Goal: Contribute content: Contribute content

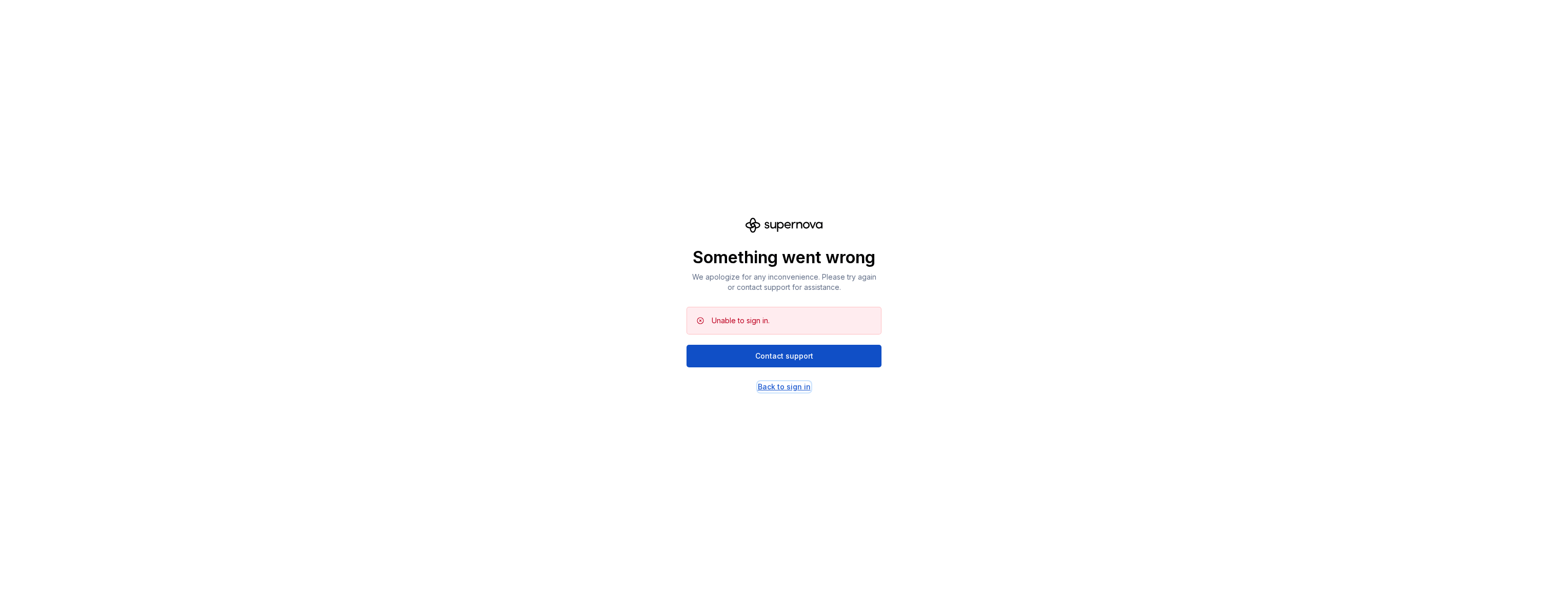
click at [779, 384] on div "Back to sign in" at bounding box center [784, 386] width 53 height 10
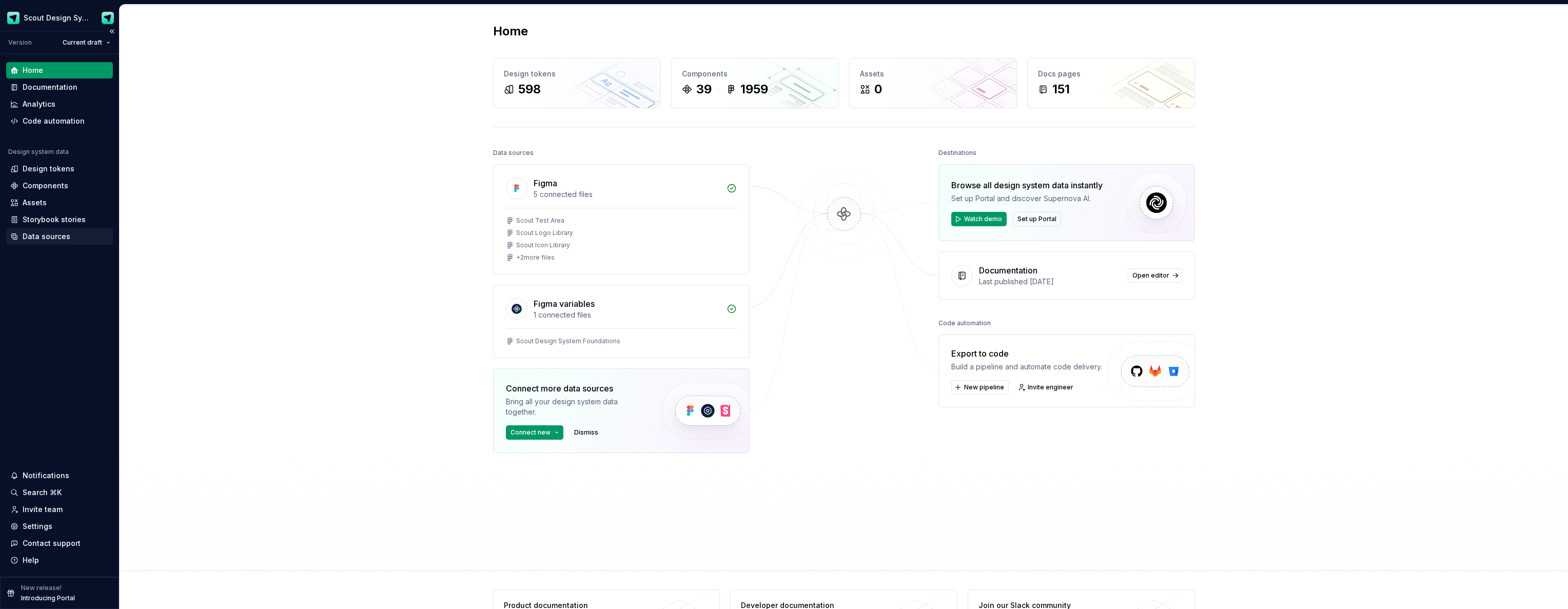
click at [60, 243] on div "Data sources" at bounding box center [59, 236] width 107 height 16
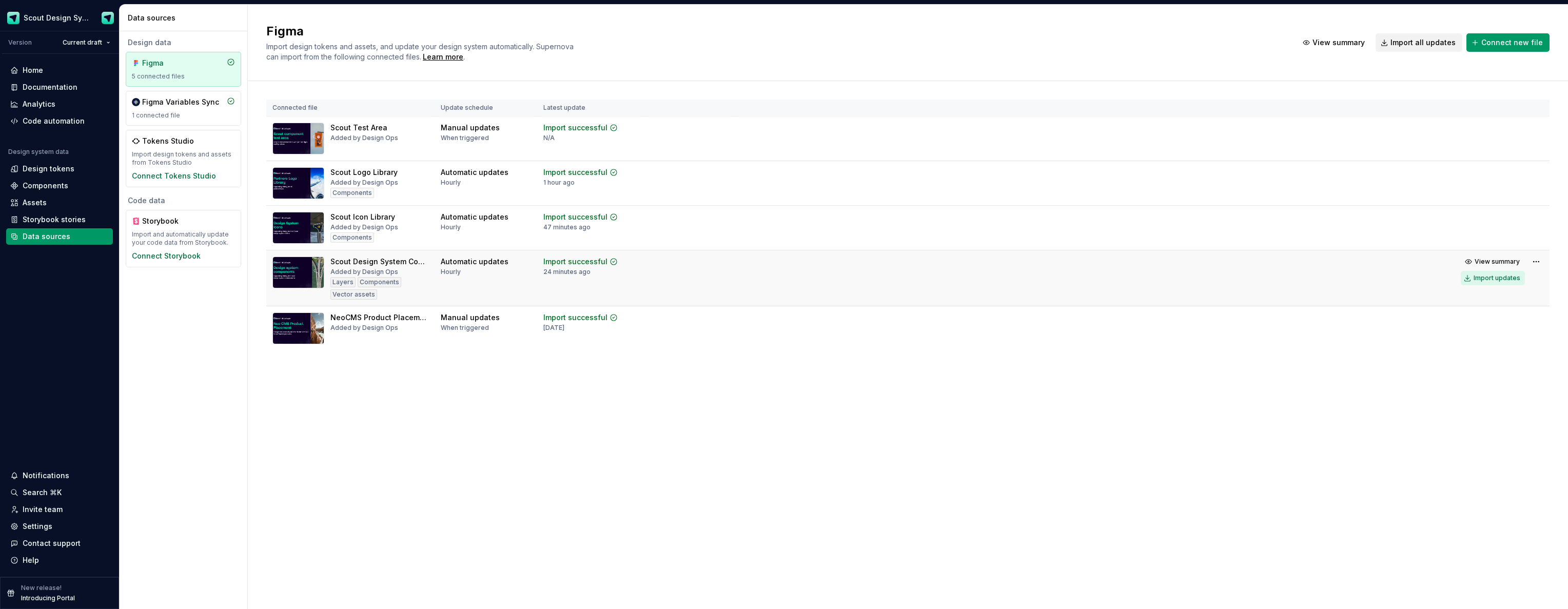
click at [1485, 278] on div "Import updates" at bounding box center [1497, 277] width 47 height 8
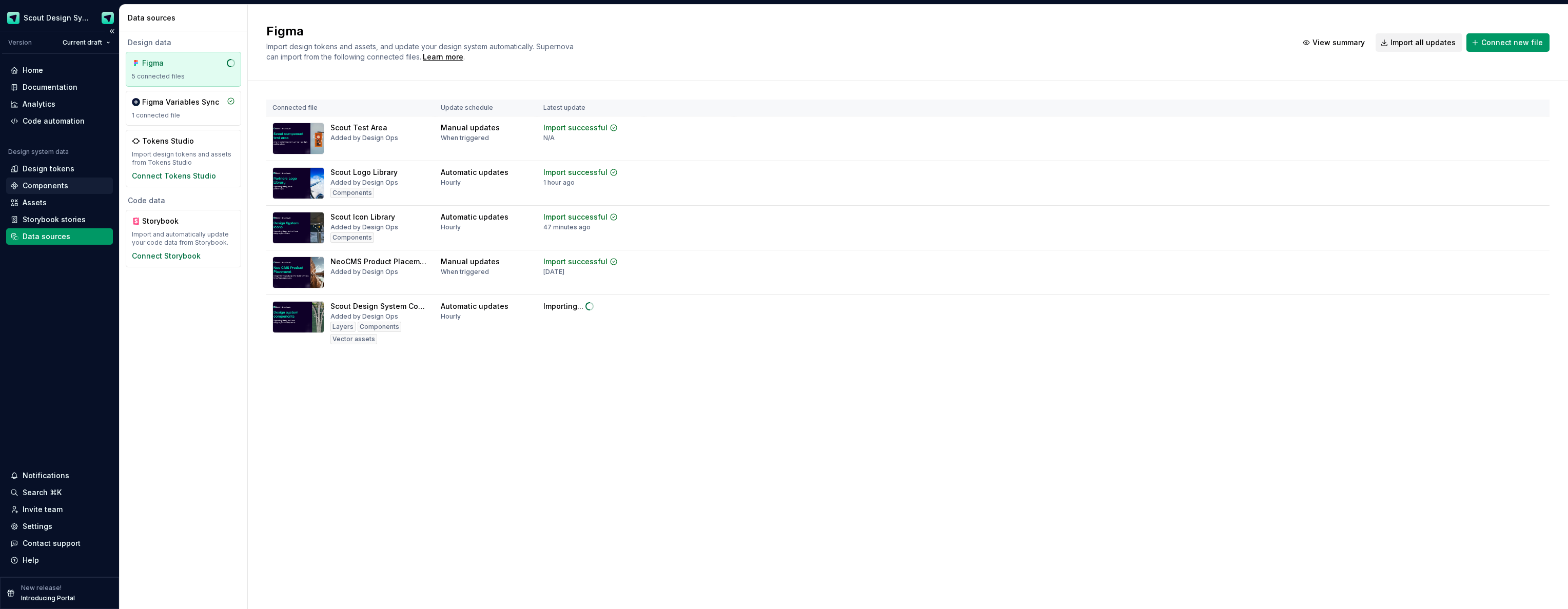
click at [55, 184] on div "Components" at bounding box center [45, 186] width 46 height 10
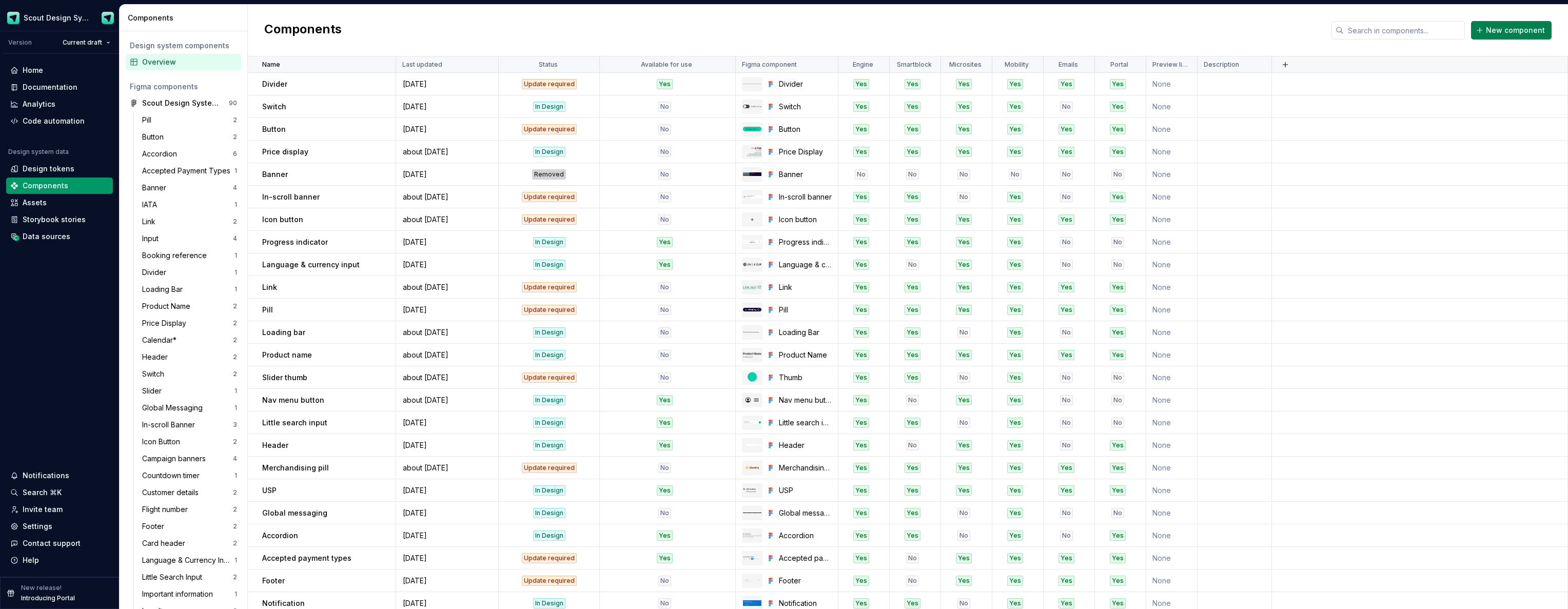
click at [1524, 35] on span "New component" at bounding box center [1515, 30] width 59 height 10
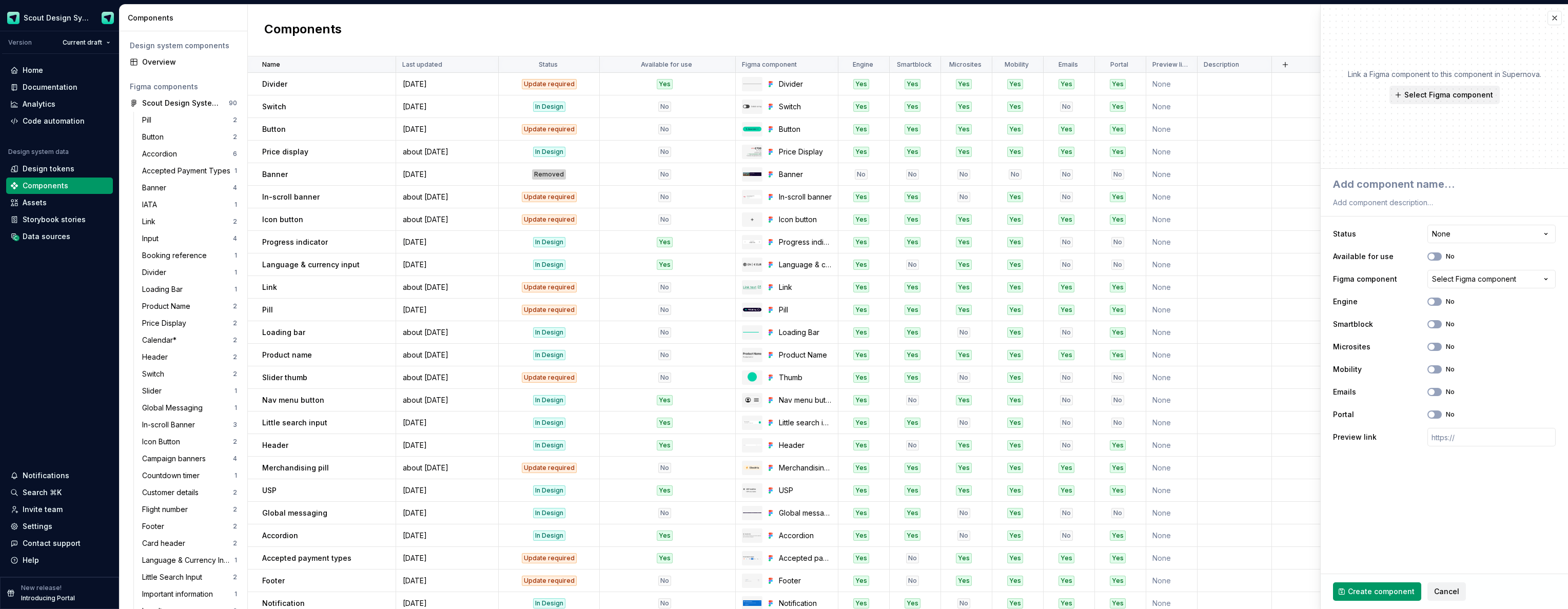
type textarea "*"
type textarea "M"
type textarea "*"
type textarea "Mi"
type textarea "*"
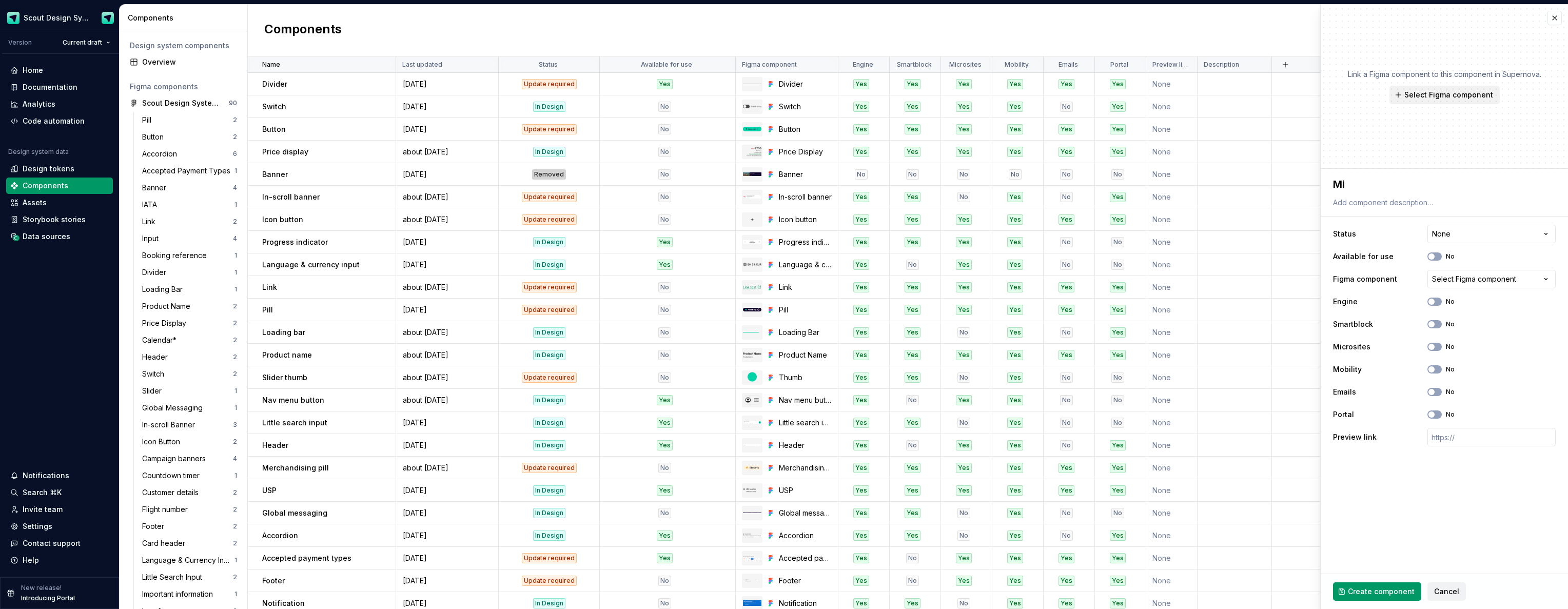
type textarea "Min"
type textarea "*"
type textarea "Mini"
type textarea "*"
type textarea "Mini"
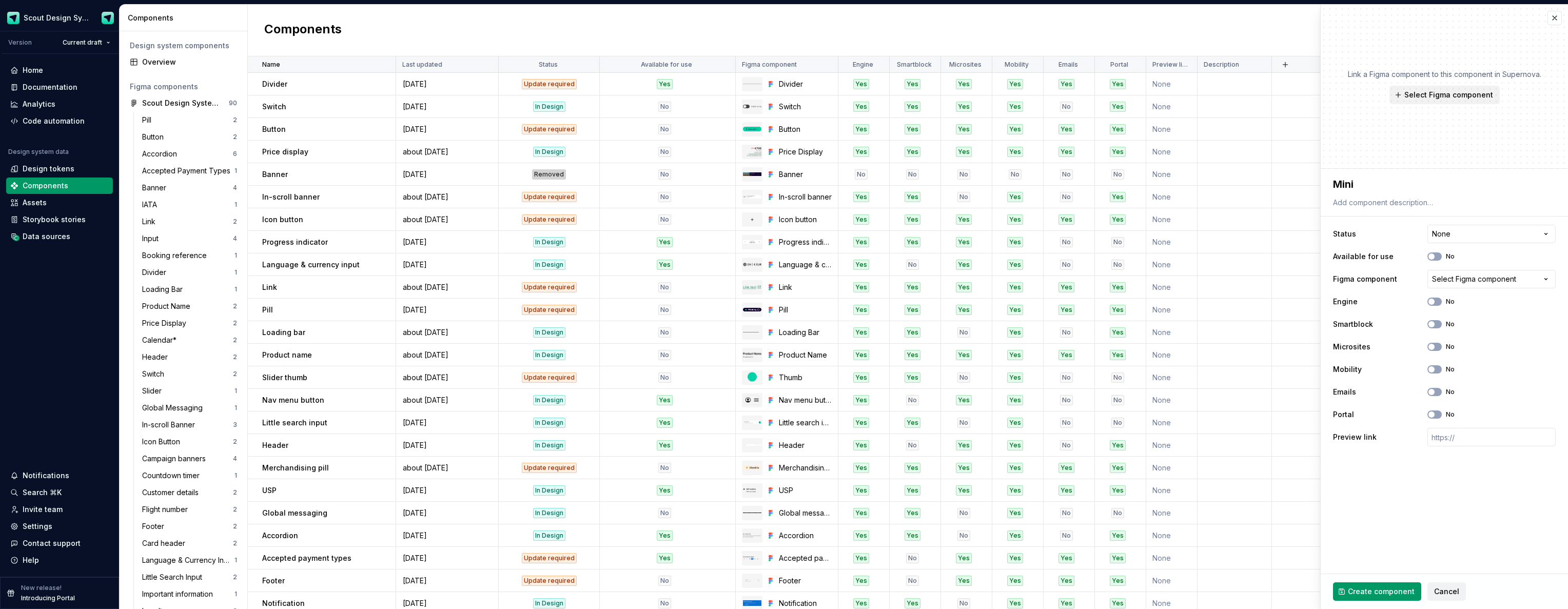
type textarea "*"
type textarea "Mini t"
type textarea "*"
type textarea "Mini tr"
type textarea "*"
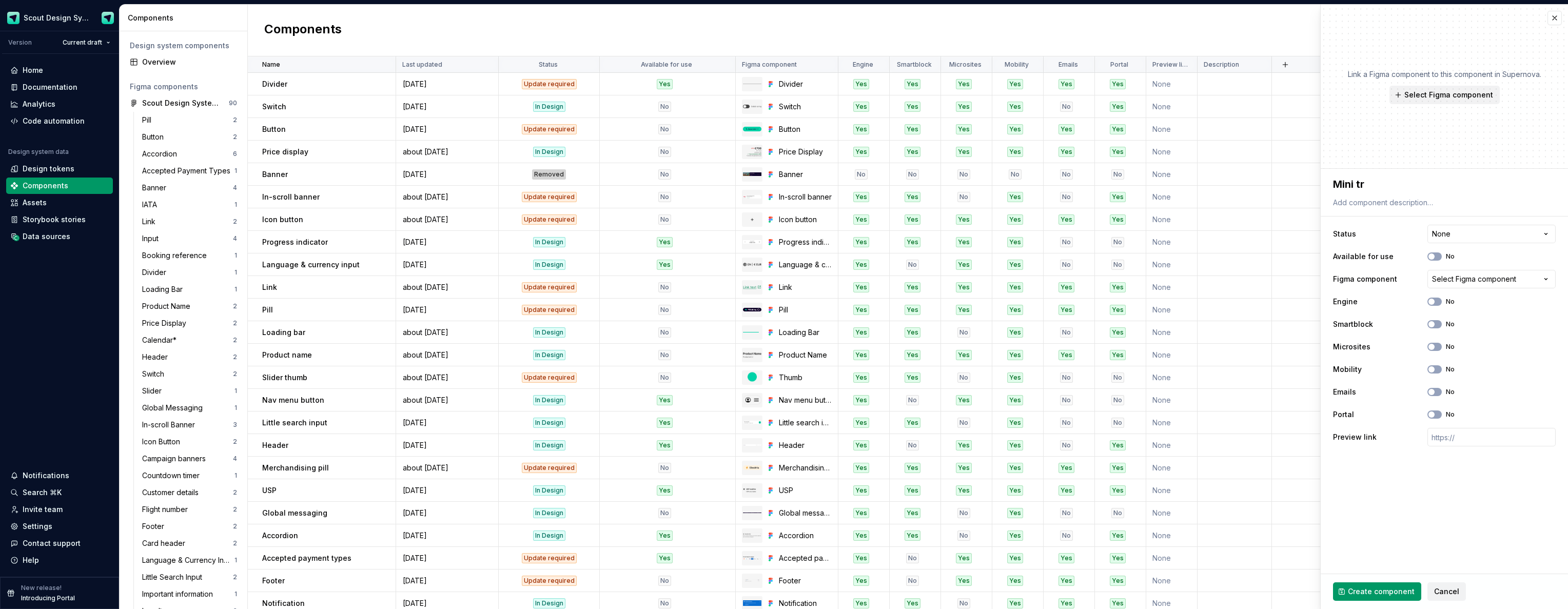
type textarea "Mini tri"
type textarea "*"
type textarea "Mini trip"
type textarea "*"
type textarea "Mini trip"
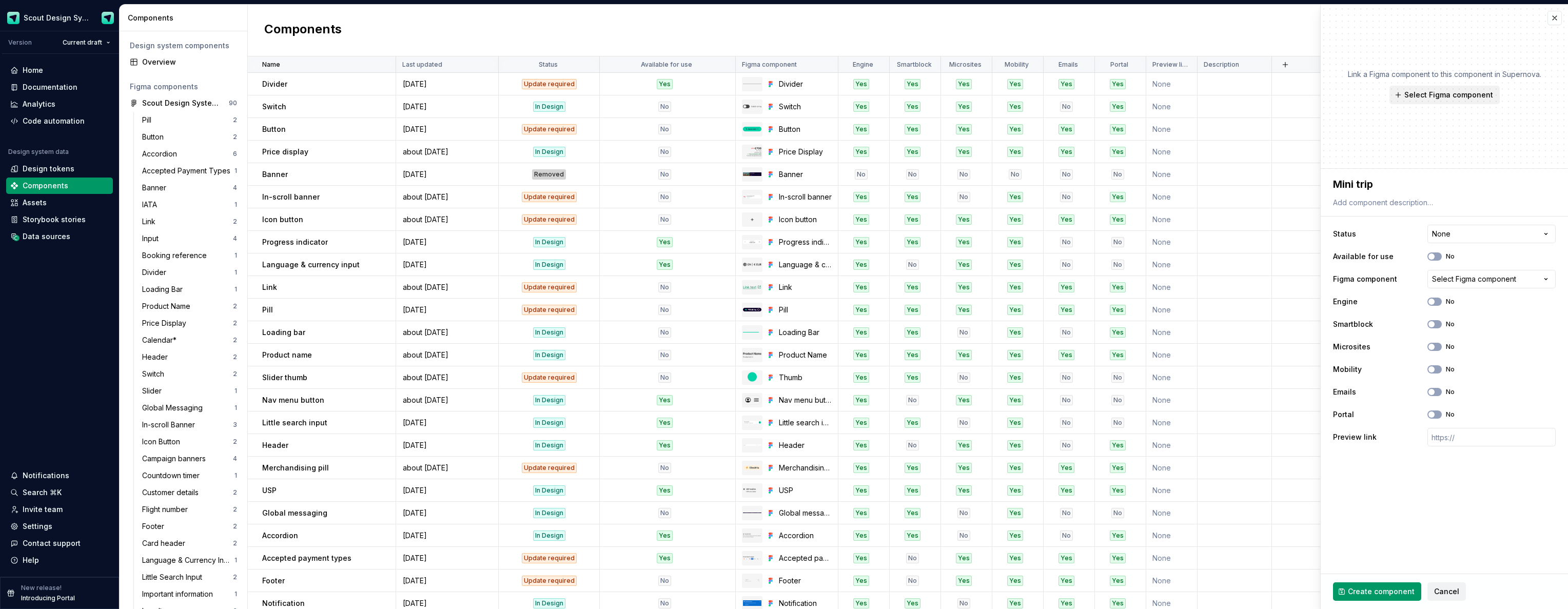
type textarea "*"
type textarea "Mini trip s"
type textarea "*"
type textarea "Mini trip su"
type textarea "*"
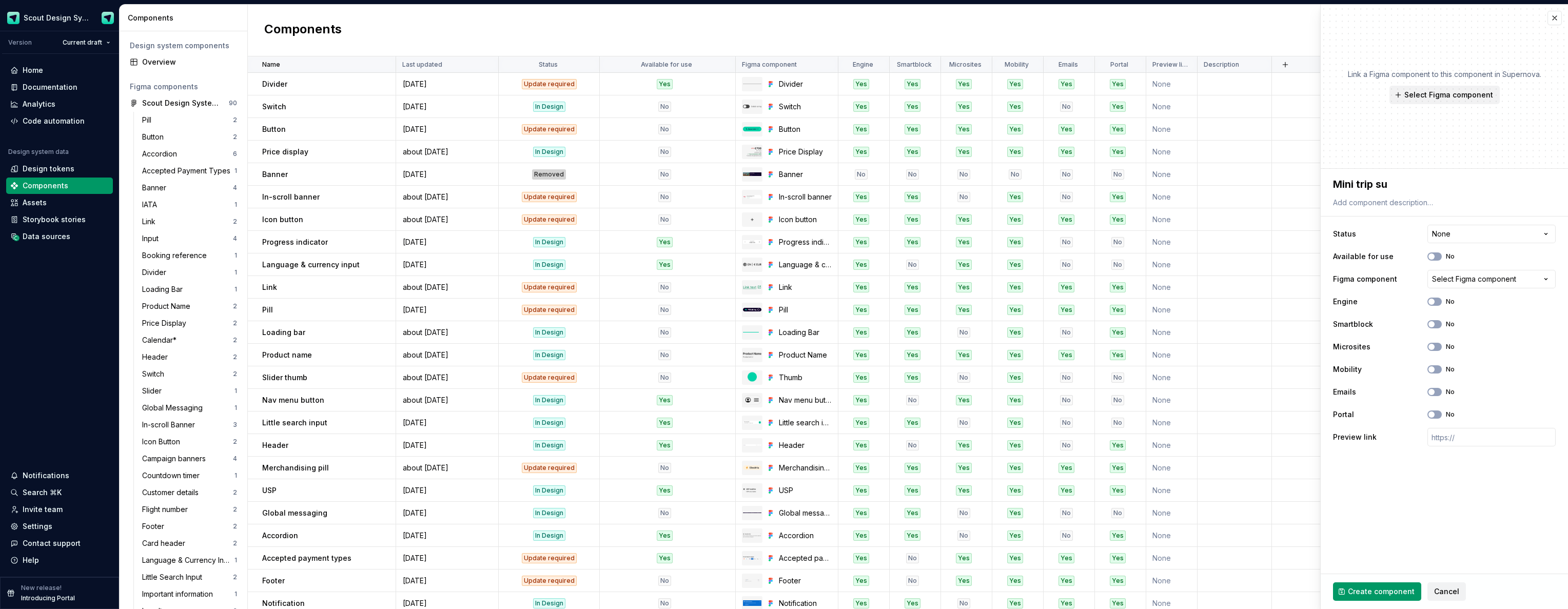
type textarea "Mini trip sum"
type textarea "*"
type textarea "Mini trip summ"
type textarea "*"
type textarea "Mini trip summa"
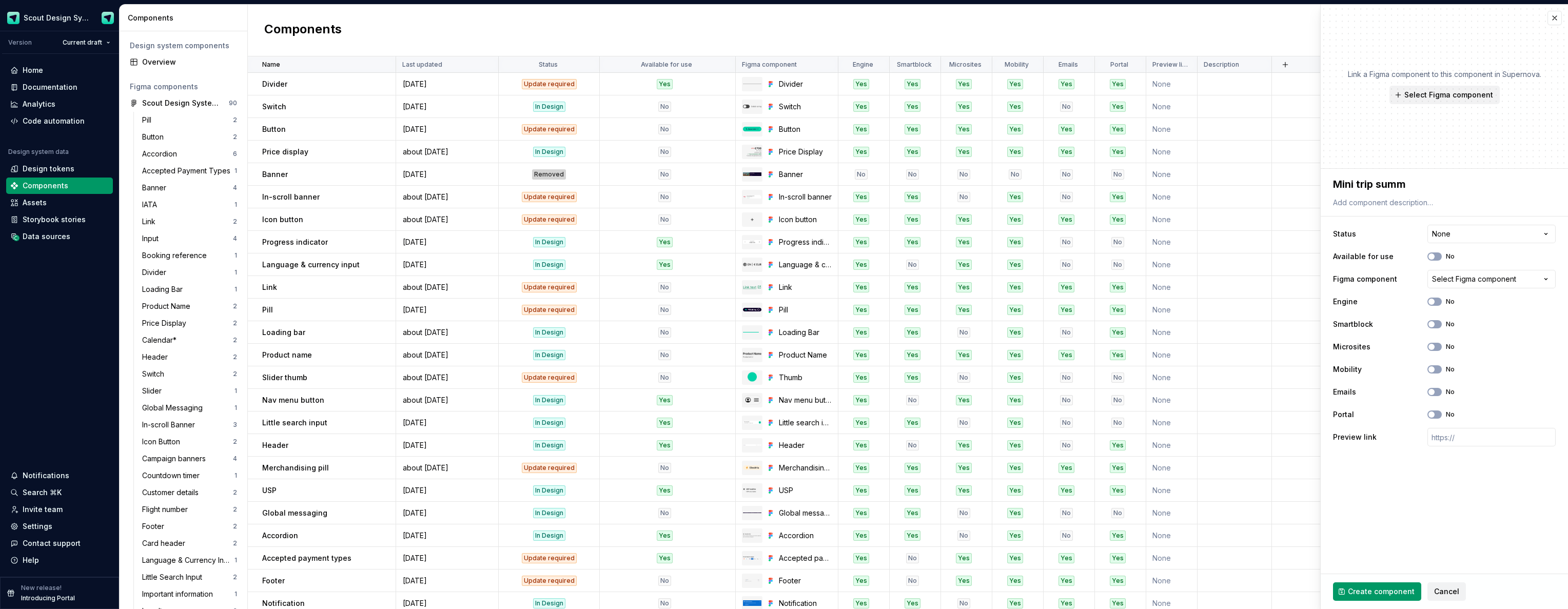
type textarea "*"
type textarea "Mini trip summar"
type textarea "*"
type textarea "Mini trip summary"
type textarea "*"
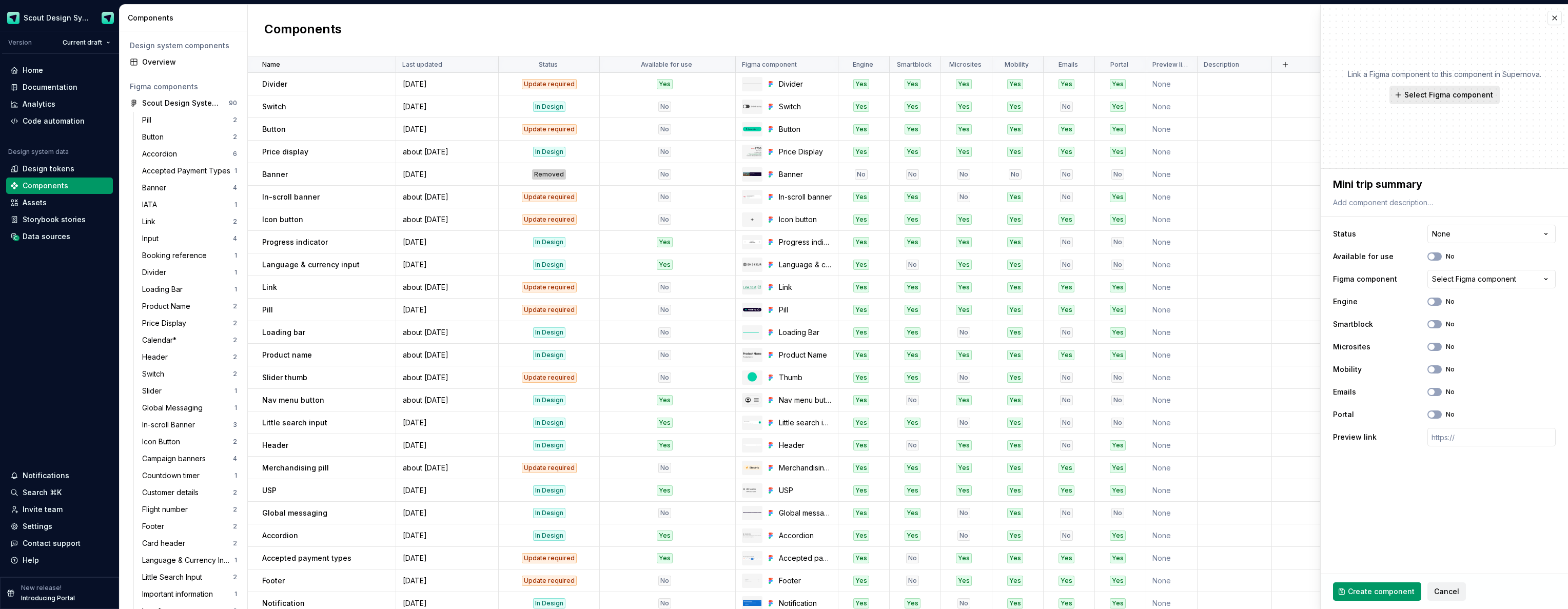
type textarea "Mini trip summary"
click at [1487, 92] on span "Select Figma component" at bounding box center [1449, 95] width 89 height 10
type textarea "*"
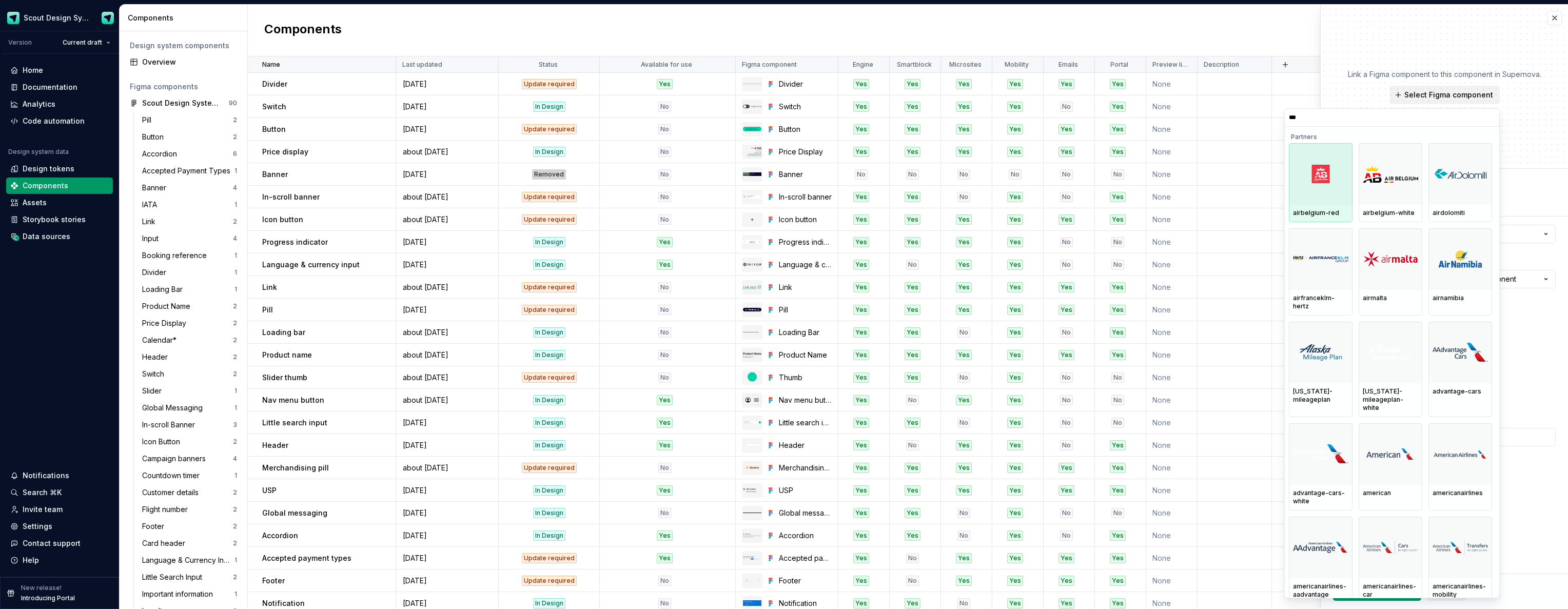
type input "****"
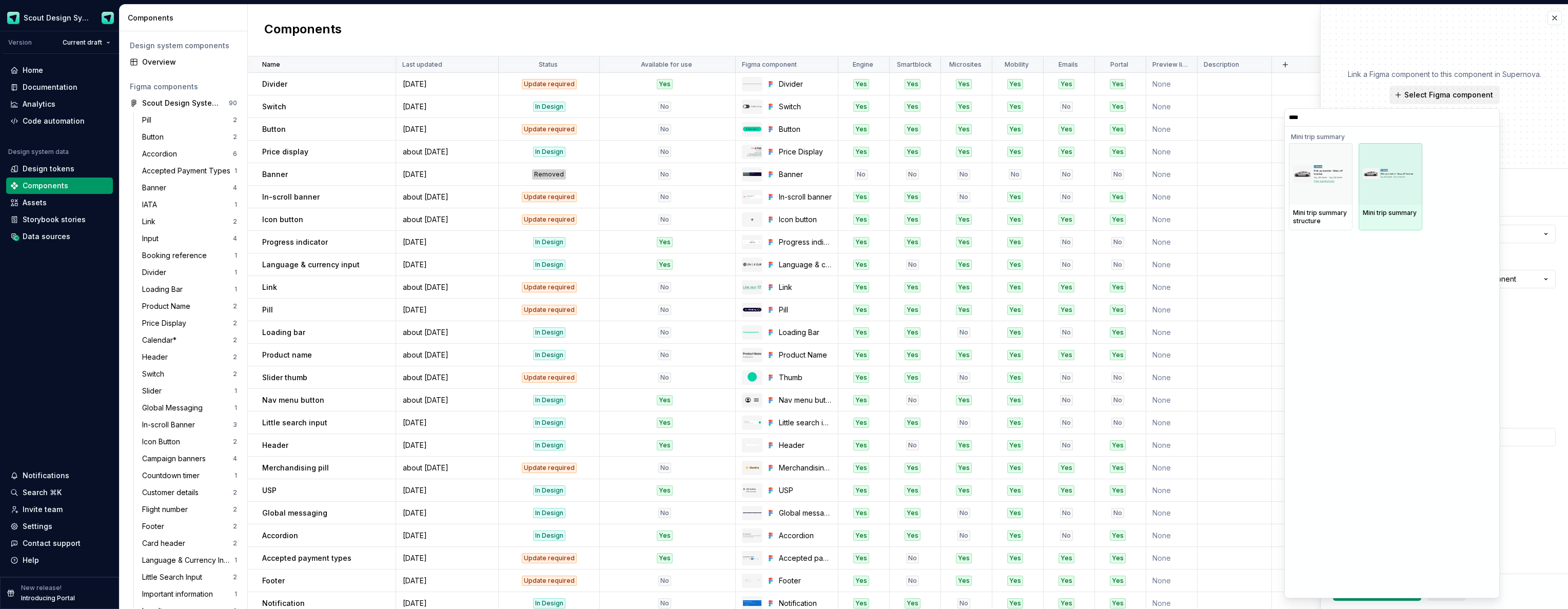
click at [1384, 175] on img at bounding box center [1390, 173] width 55 height 11
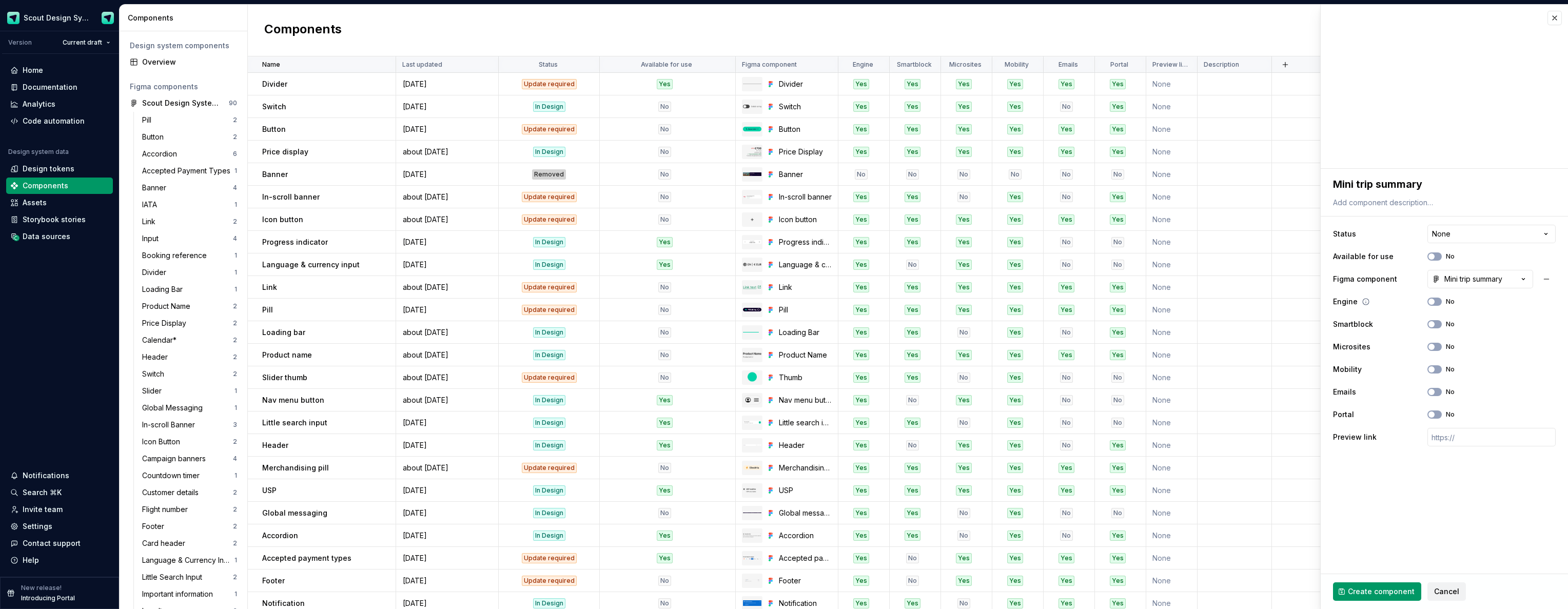
drag, startPoint x: 1434, startPoint y: 303, endPoint x: 1440, endPoint y: 307, distance: 7.2
click at [1436, 304] on button "No" at bounding box center [1435, 301] width 15 height 8
click at [1438, 324] on button "No" at bounding box center [1435, 324] width 15 height 8
click at [1436, 369] on button "No" at bounding box center [1435, 369] width 15 height 8
click at [1386, 593] on span "Create component" at bounding box center [1381, 591] width 67 height 10
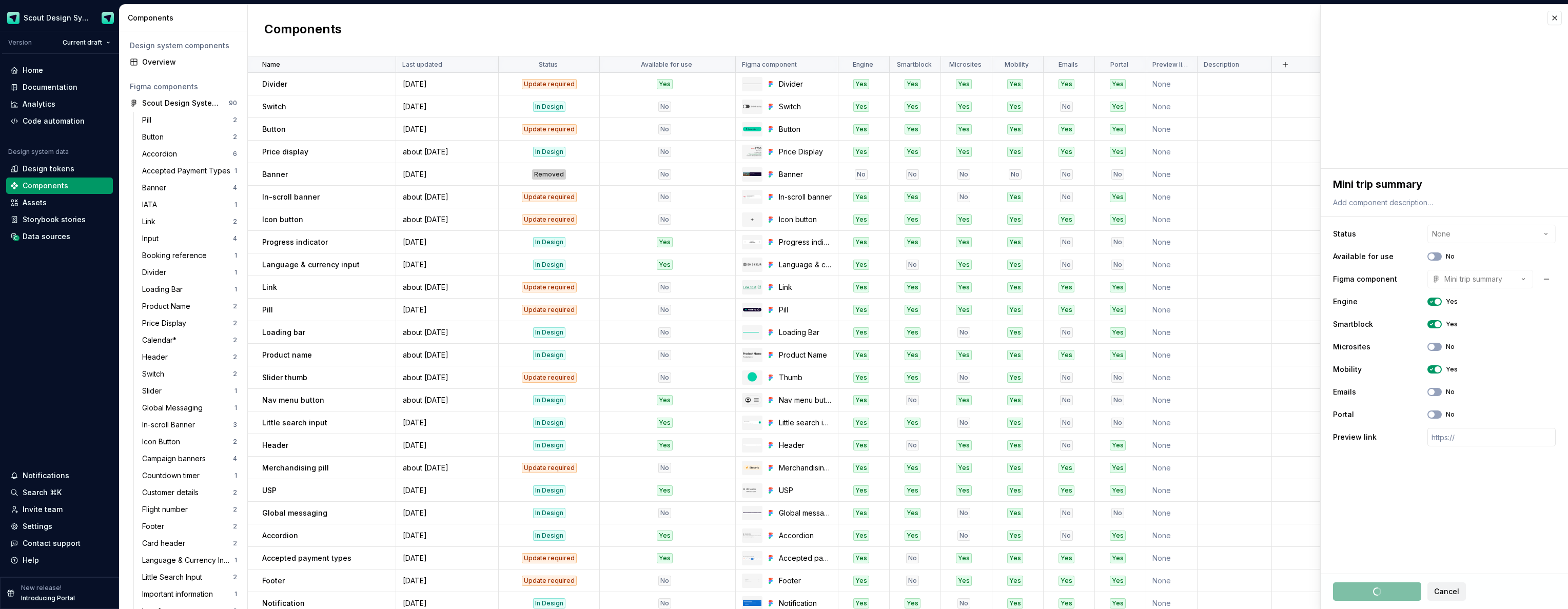
type textarea "*"
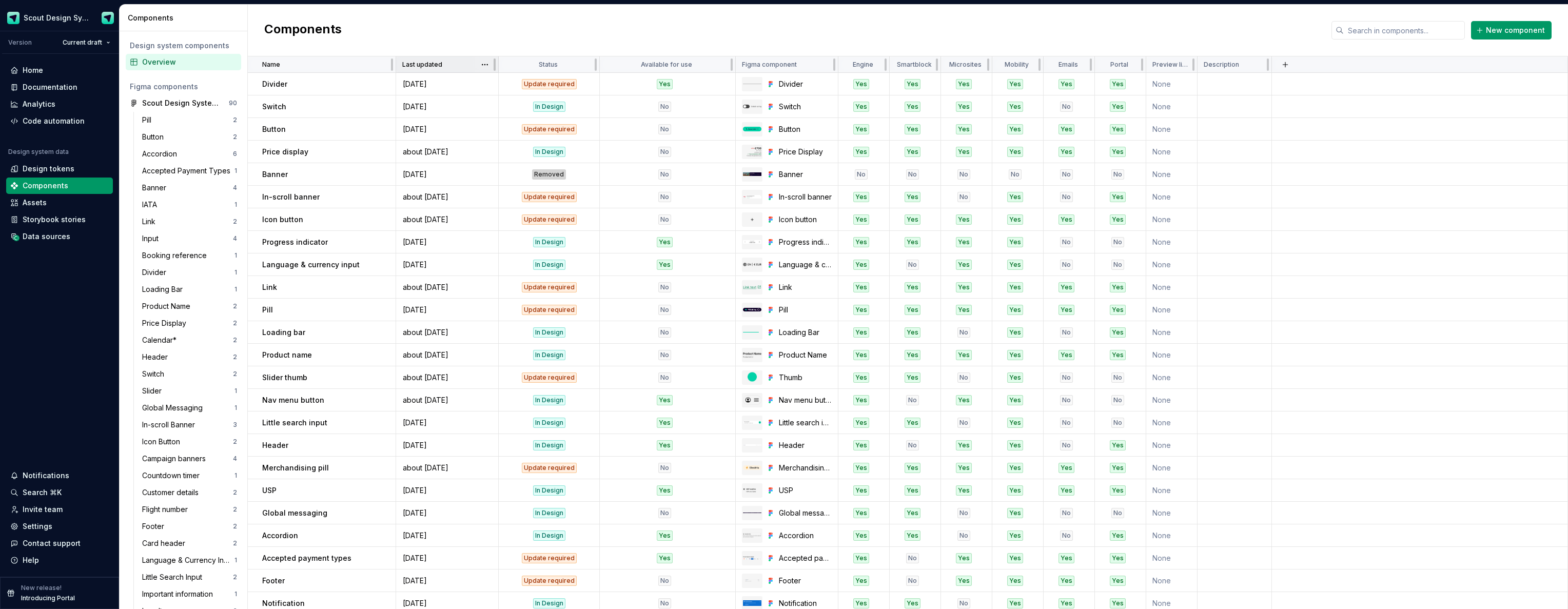
click at [459, 65] on div "Last updated" at bounding box center [447, 64] width 90 height 8
click at [486, 67] on html "Scout Design System Version Current draft Home Documentation Analytics Code aut…" at bounding box center [784, 304] width 1568 height 609
click at [511, 119] on div "Sort ascending" at bounding box center [530, 117] width 67 height 10
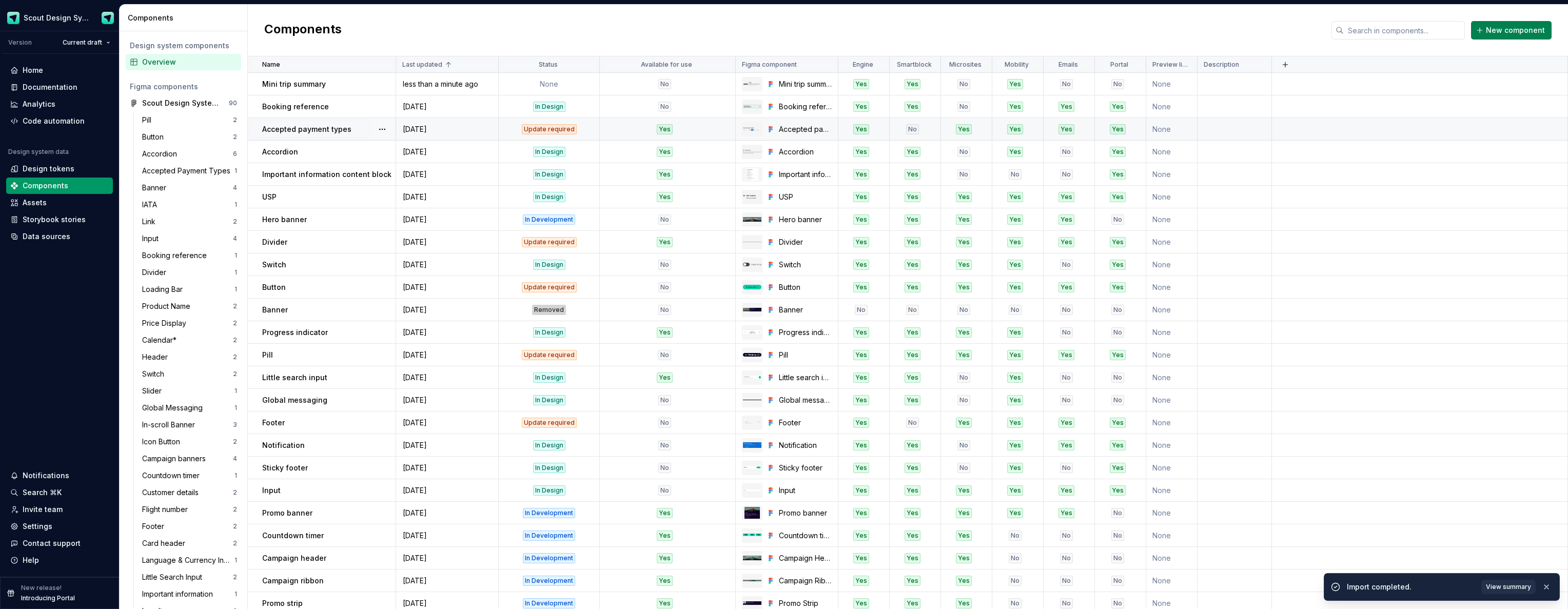
click at [1510, 30] on span "New component" at bounding box center [1515, 30] width 59 height 10
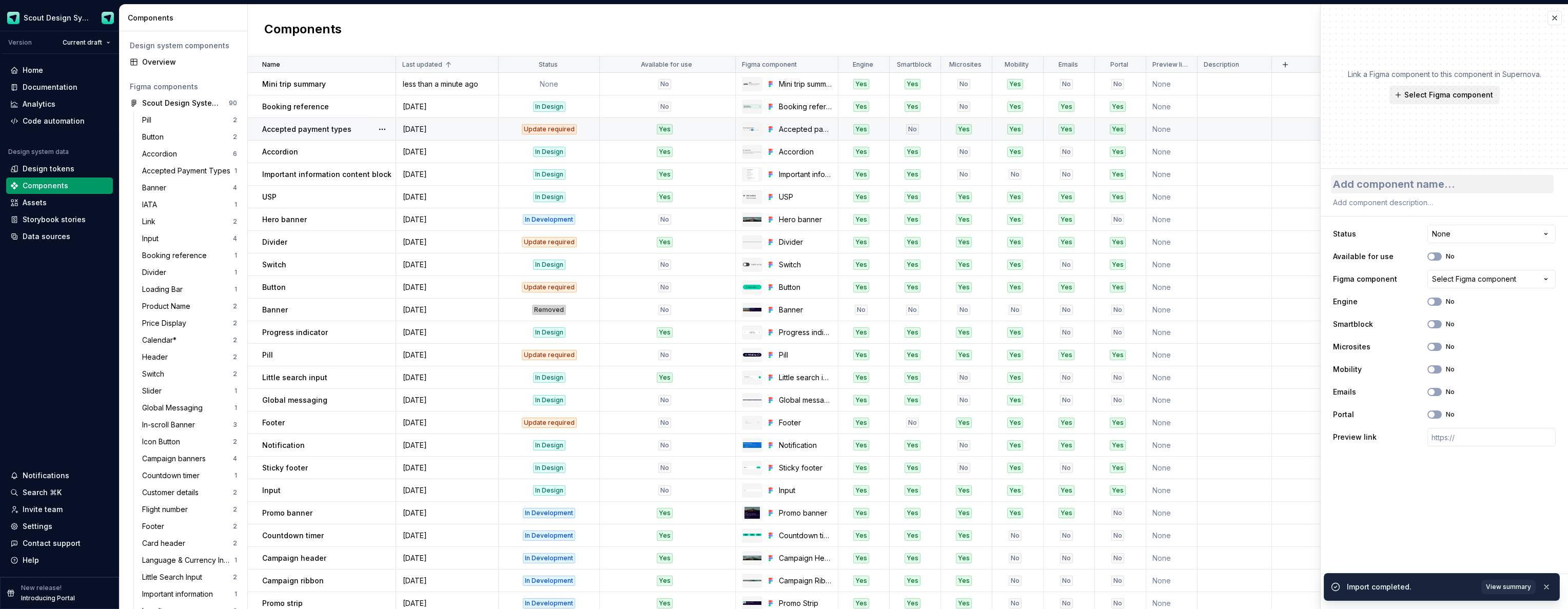
type textarea "*"
type textarea "A"
type textarea "*"
type textarea "Ac"
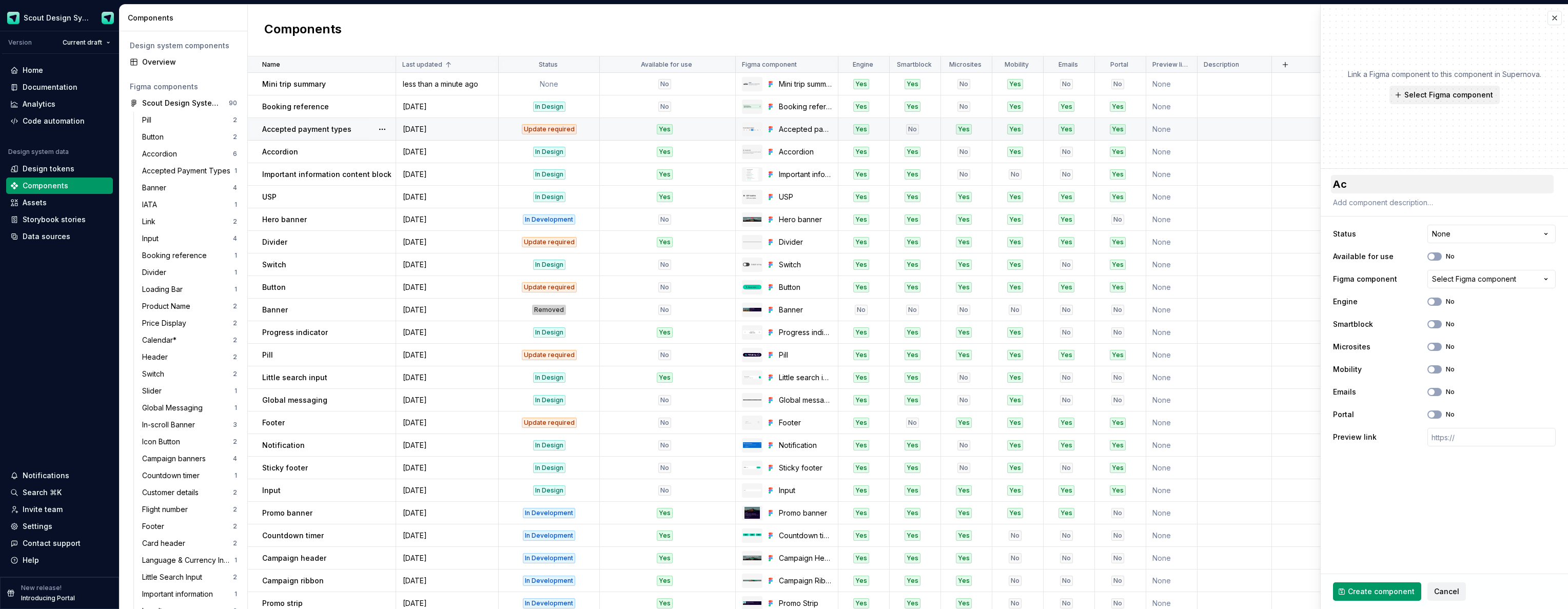
type textarea "*"
type textarea "Acc"
type textarea "*"
type textarea "Acco"
type textarea "*"
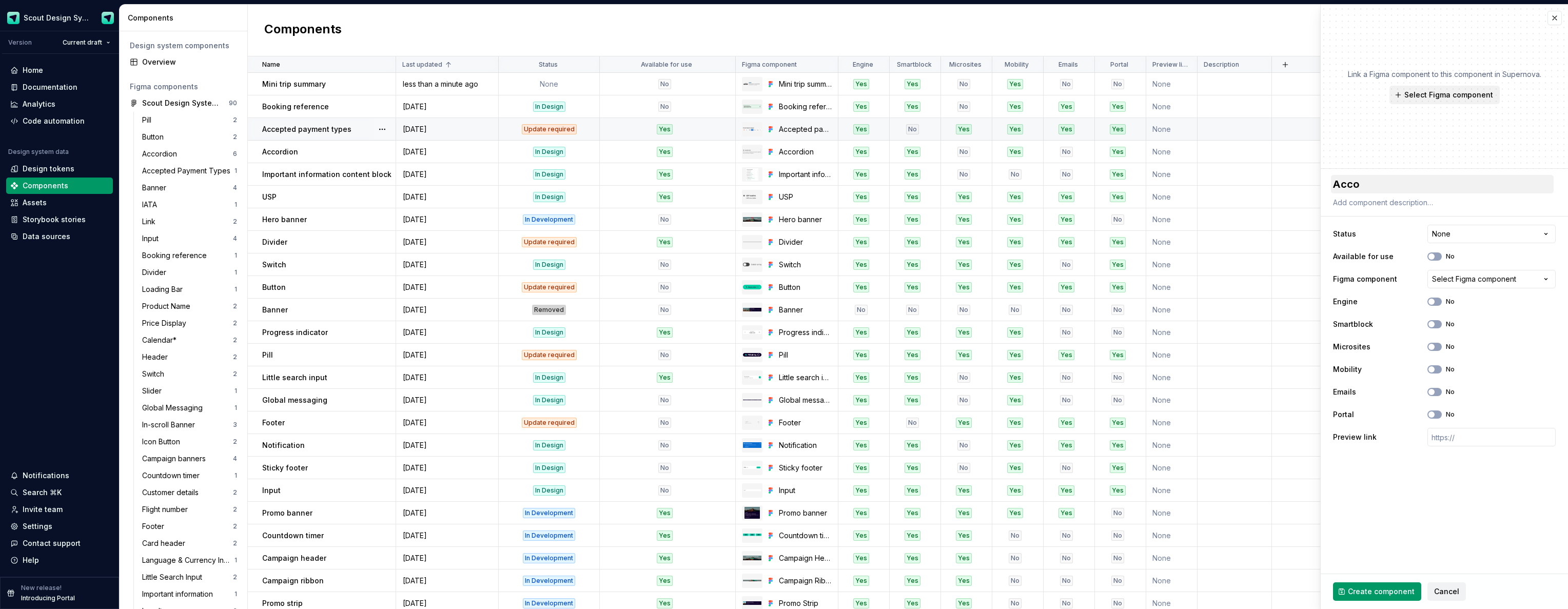
type textarea "Accor"
type textarea "*"
type textarea "Accord"
type textarea "*"
type textarea "Accordi"
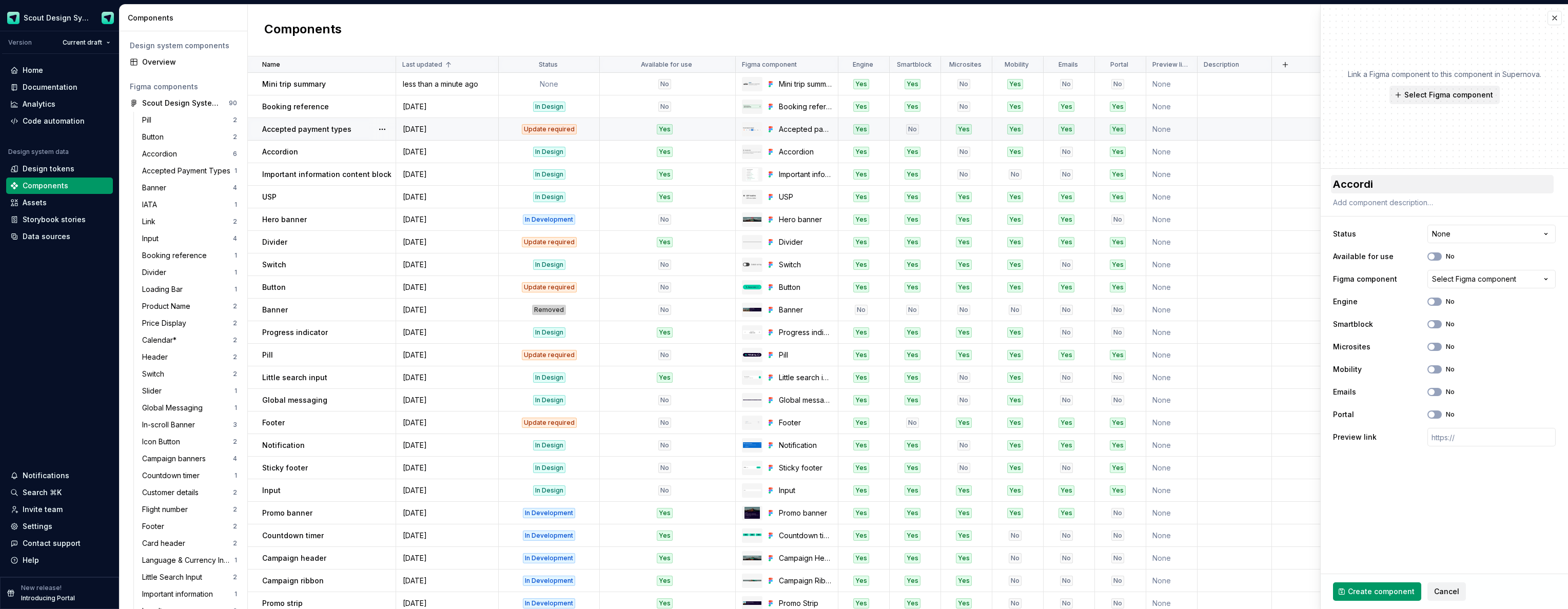
type textarea "*"
type textarea "Accordio"
type textarea "*"
type textarea "Accordion"
type textarea "*"
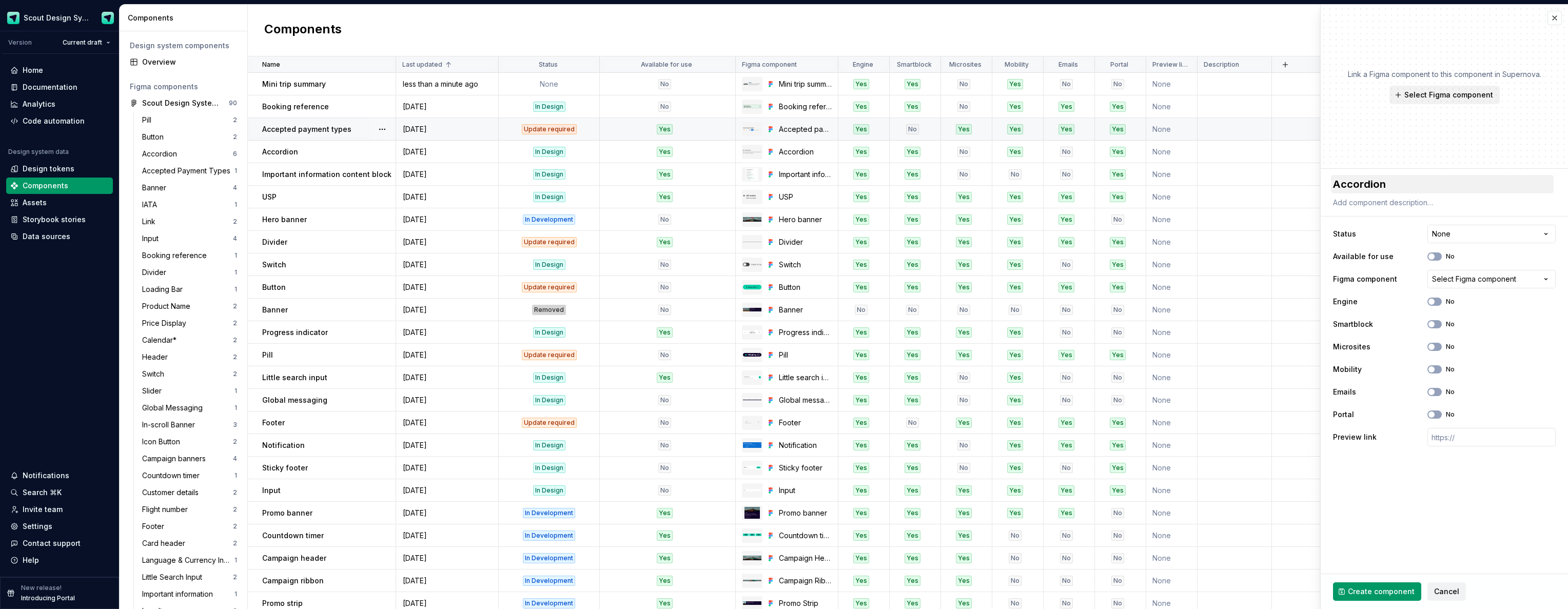
type textarea "Accordion"
type textarea "*"
type textarea "Accordion l"
type textarea "*"
type textarea "Accordion li"
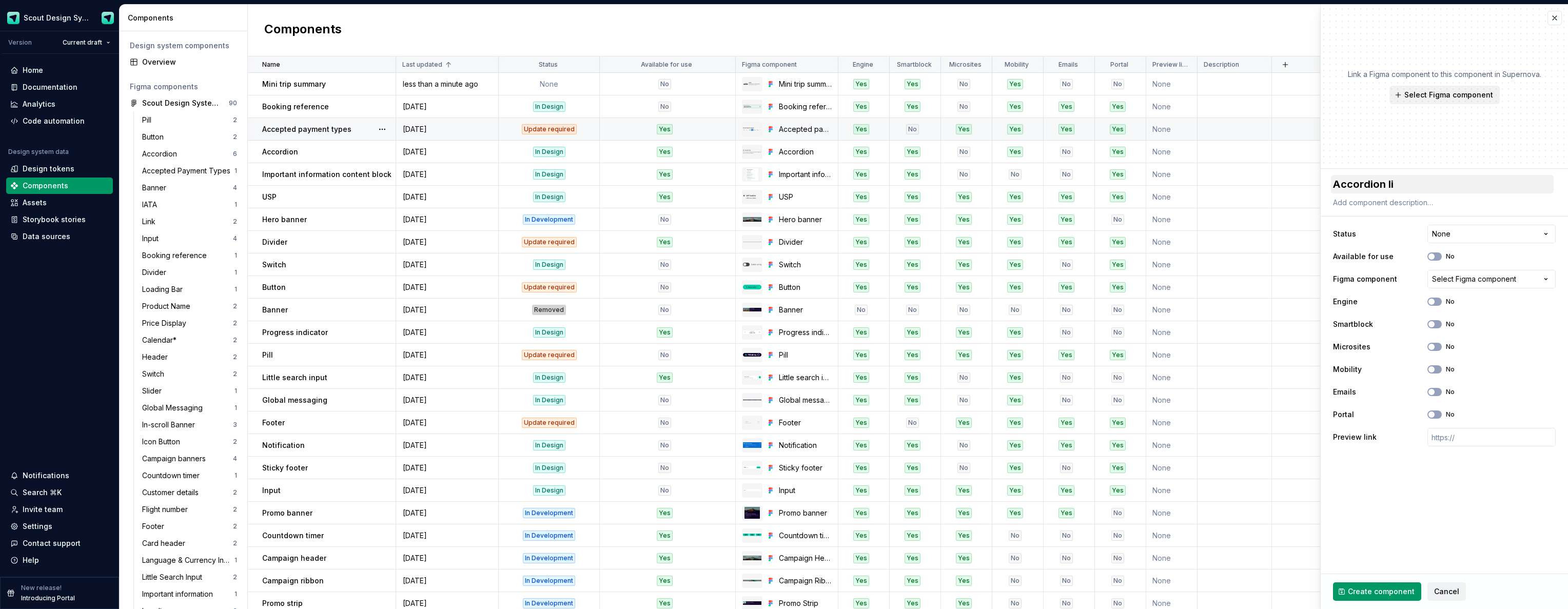
type textarea "*"
type textarea "Accordion lin"
type textarea "*"
type textarea "Accordion line"
type textarea "*"
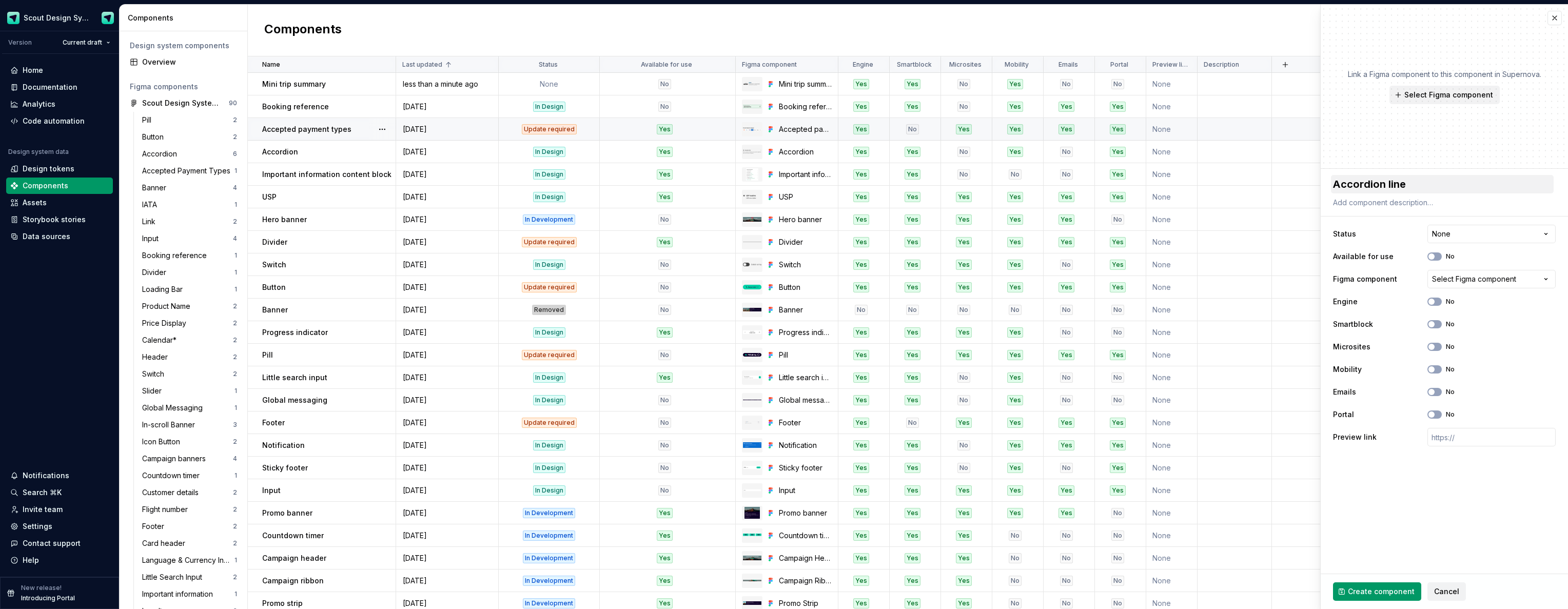
type textarea "Accordion line"
type textarea "*"
type textarea "Accordion line i"
type textarea "*"
type textarea "Accordion line it"
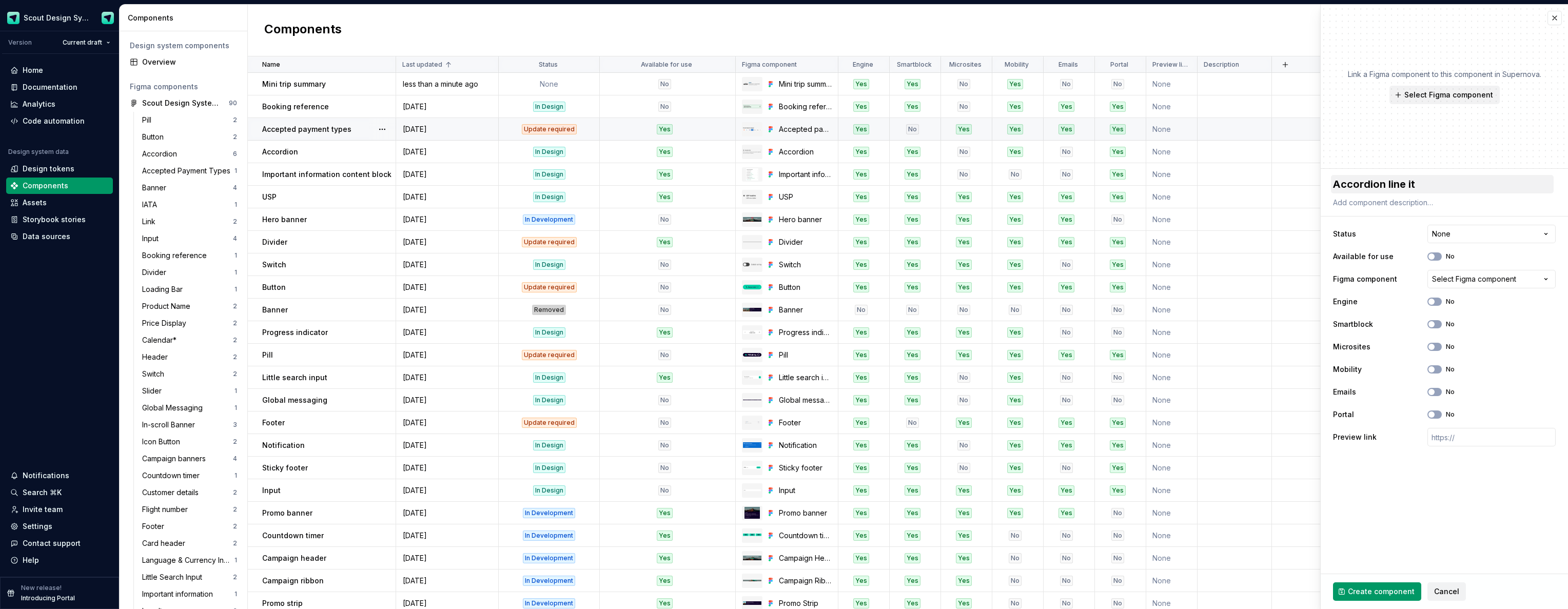
type textarea "*"
type textarea "Accordion line ite"
type textarea "*"
type textarea "Accordion line item"
click at [1466, 96] on span "Select Figma component" at bounding box center [1449, 95] width 89 height 10
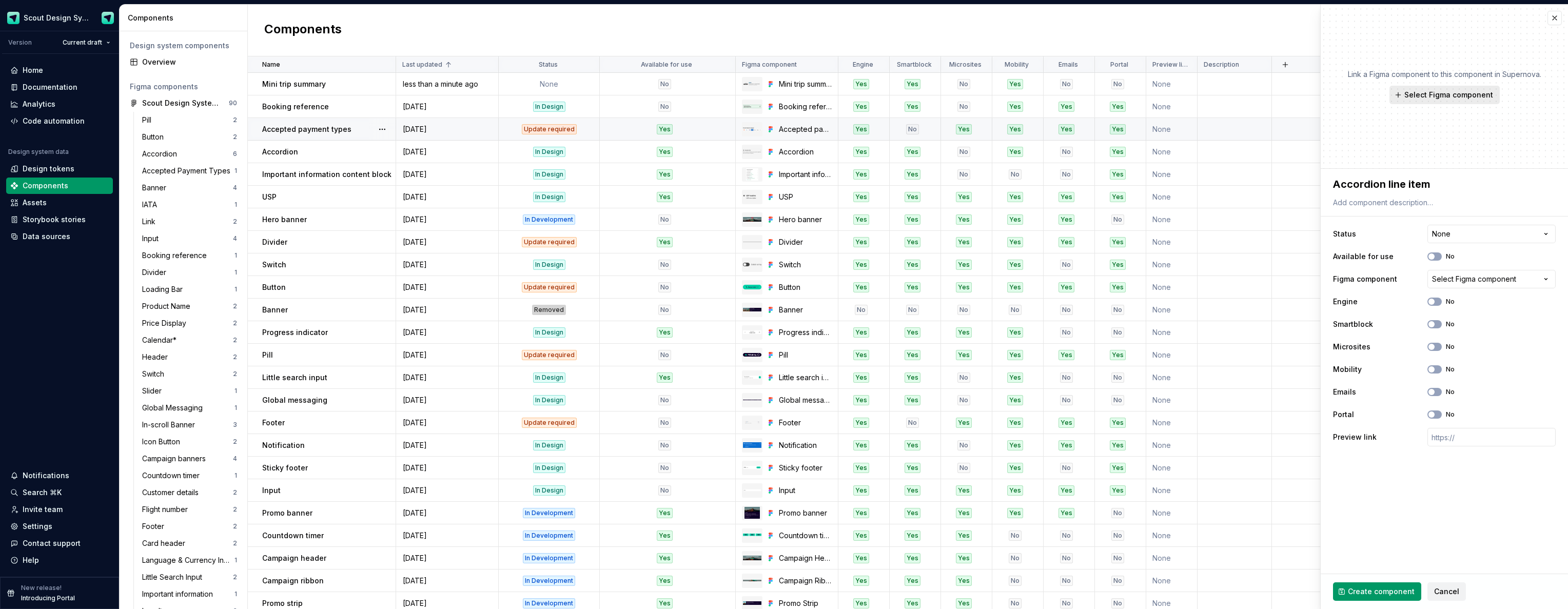
type textarea "*"
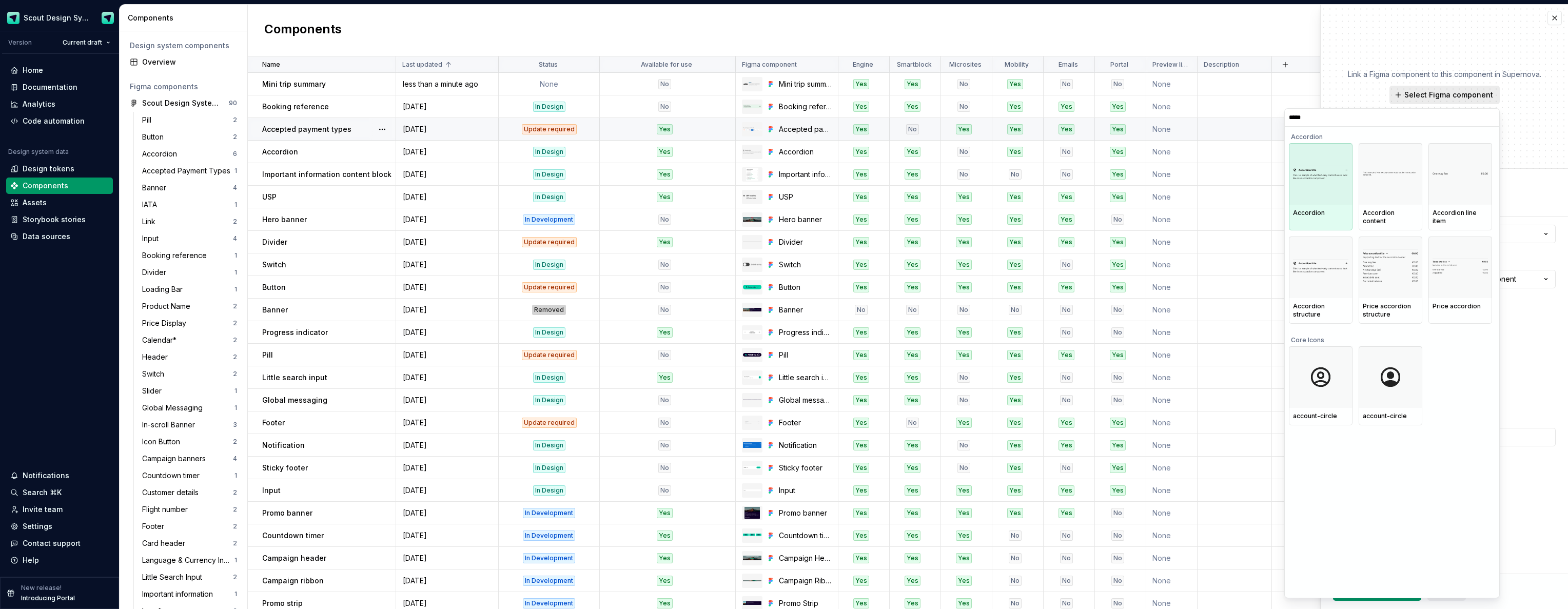
type input "******"
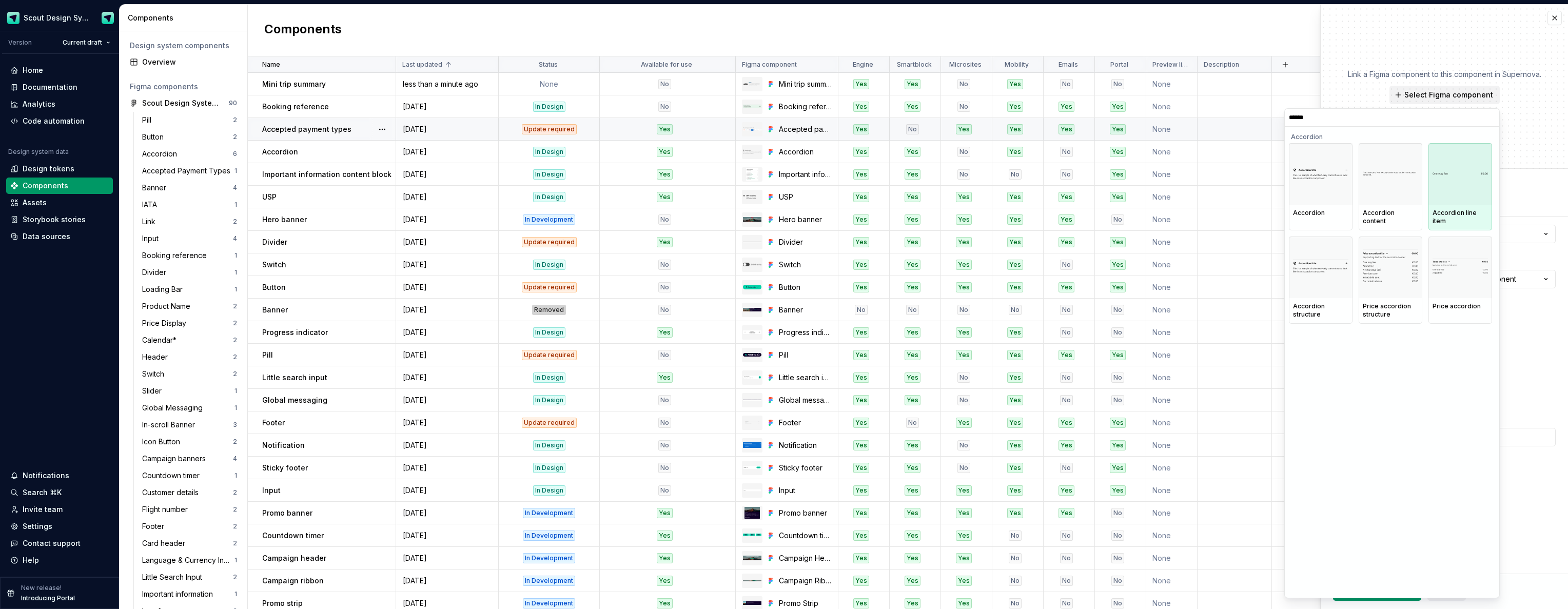
click at [1449, 183] on div at bounding box center [1460, 173] width 64 height 61
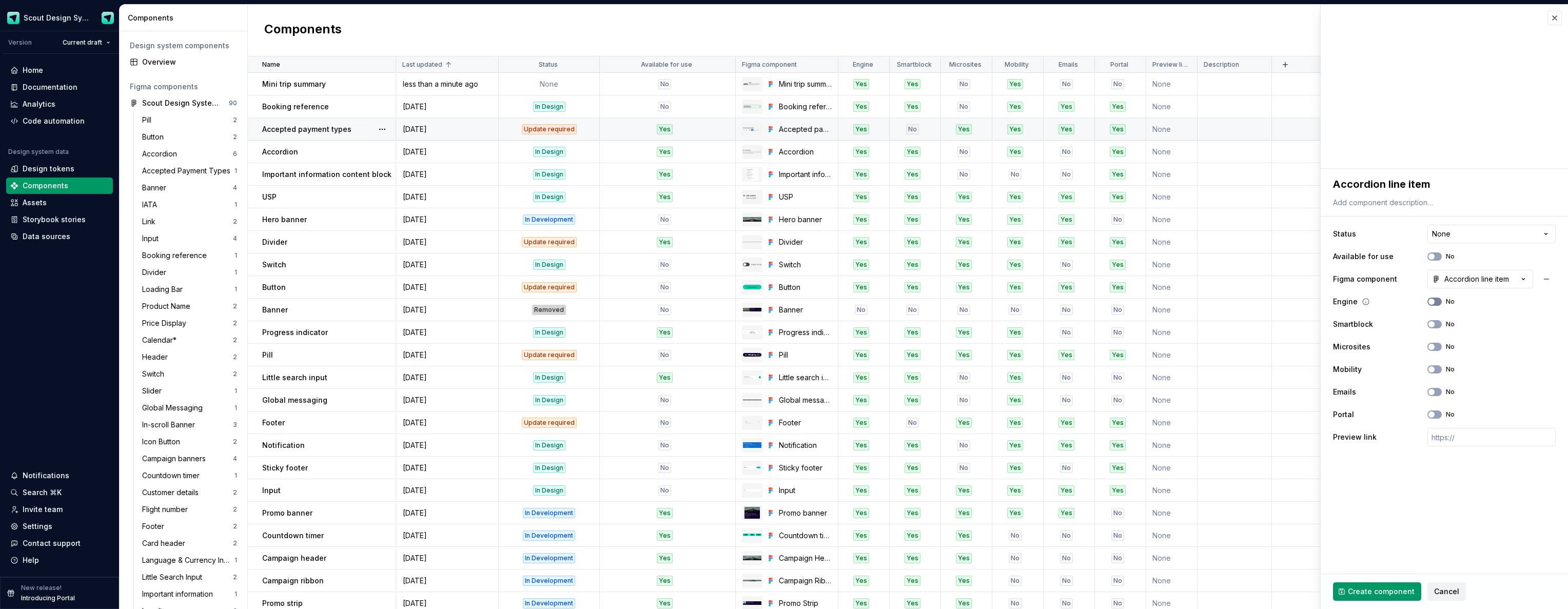
click at [1436, 304] on button "No" at bounding box center [1435, 301] width 15 height 8
click at [1439, 328] on div "Smartblock No" at bounding box center [1444, 324] width 223 height 18
drag, startPoint x: 1437, startPoint y: 324, endPoint x: 1441, endPoint y: 330, distance: 7.2
click at [1438, 325] on button "No" at bounding box center [1435, 324] width 15 height 8
click at [1433, 371] on span "button" at bounding box center [1432, 369] width 6 height 6
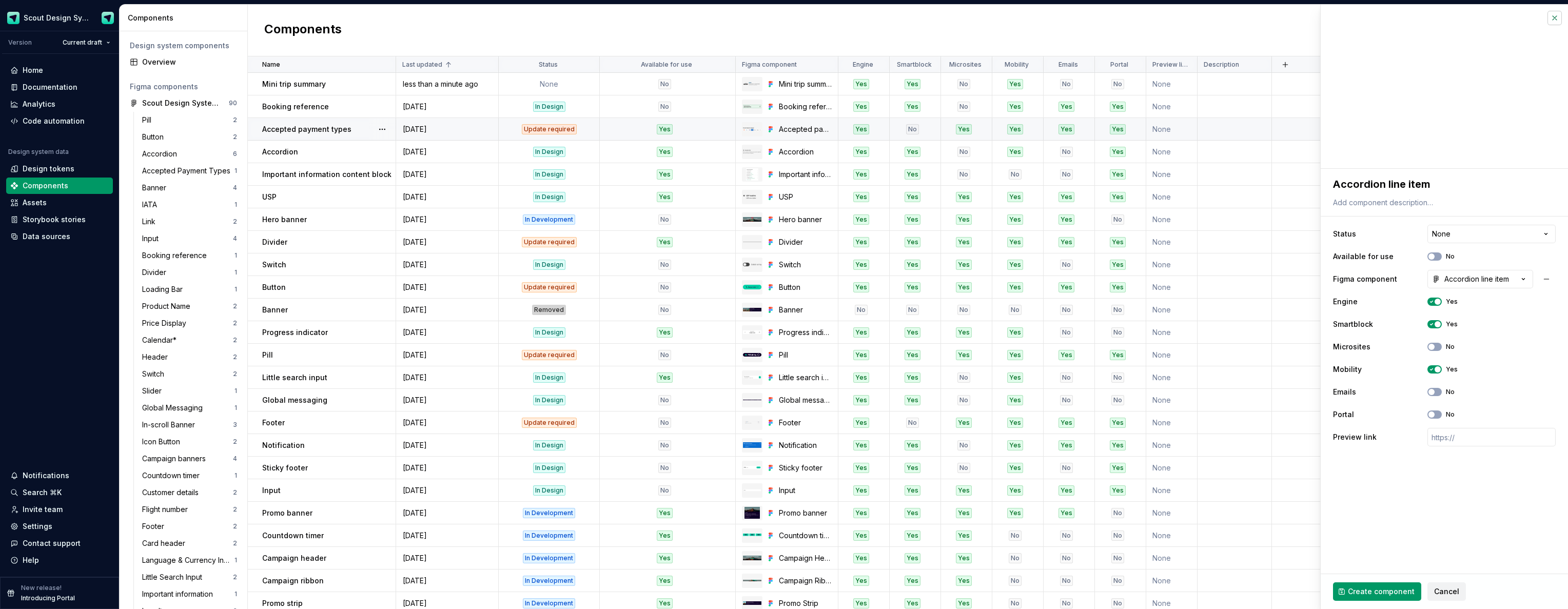
click at [1553, 23] on button "button" at bounding box center [1555, 18] width 15 height 15
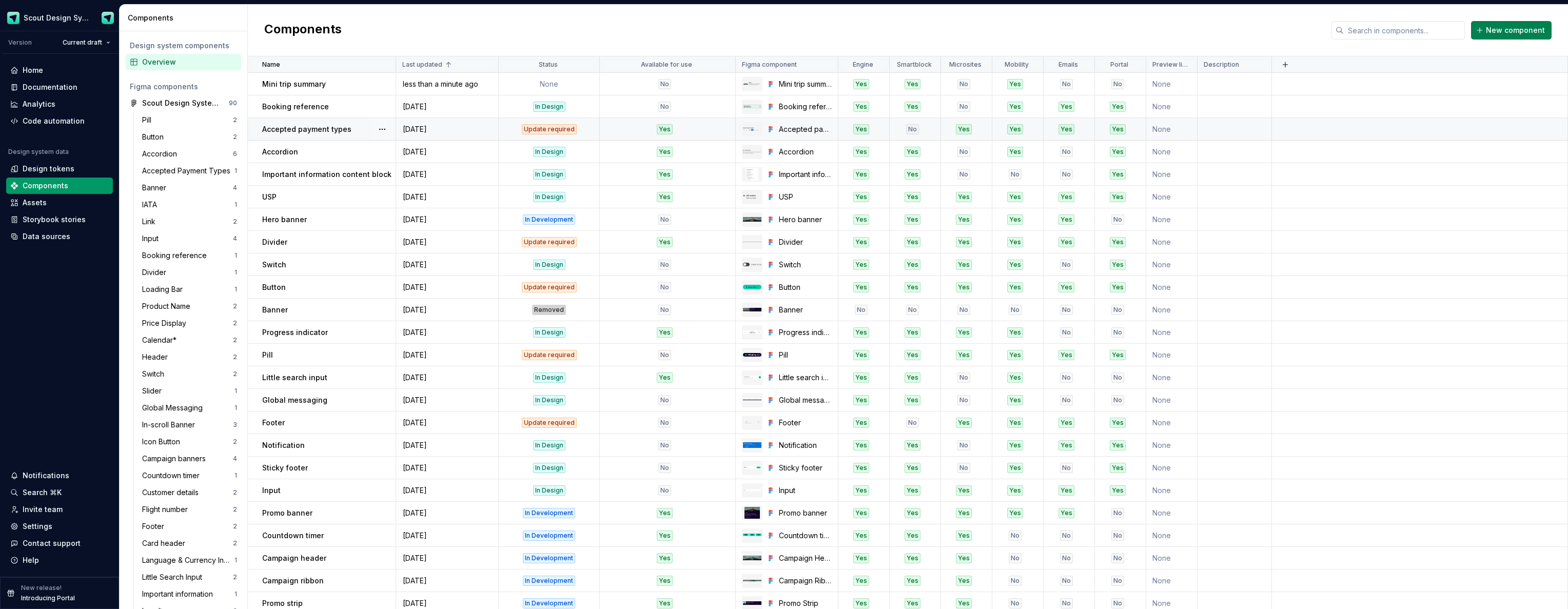
click at [1527, 32] on span "New component" at bounding box center [1515, 30] width 59 height 10
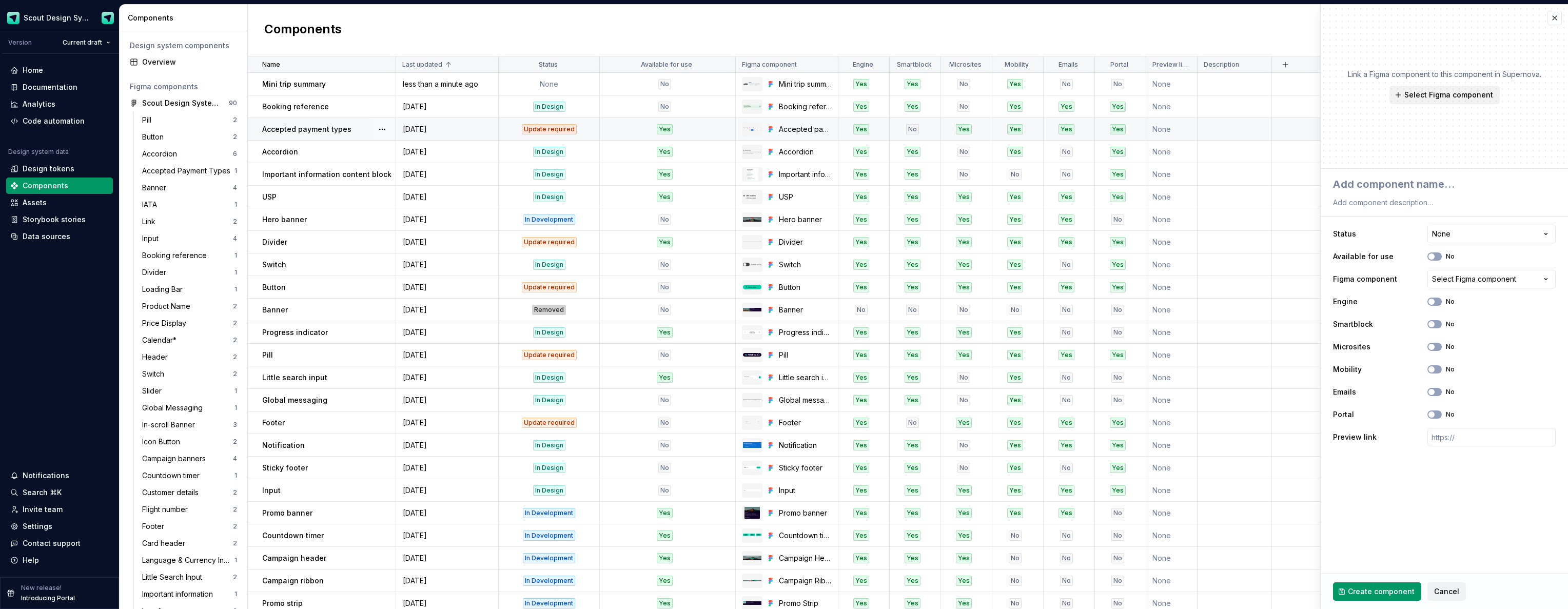
type textarea "*"
type textarea "A"
type textarea "*"
type textarea "Ac"
type textarea "*"
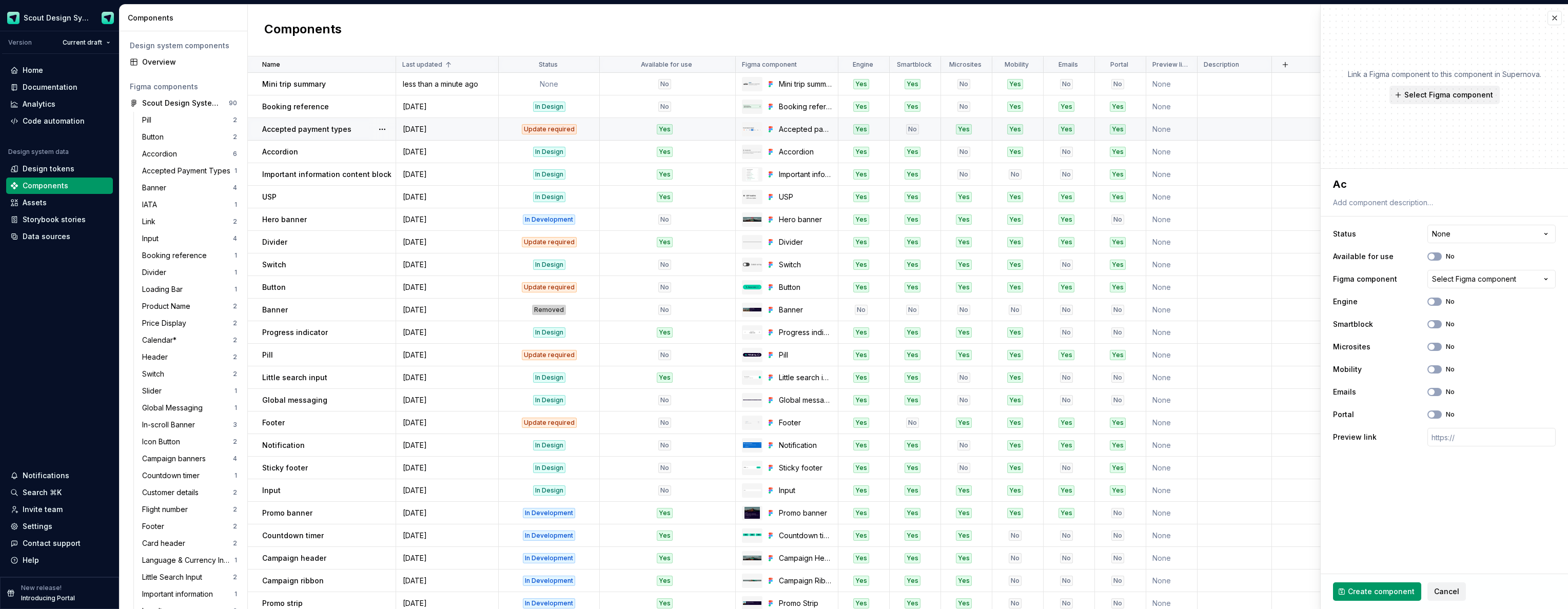
type textarea "Acc"
type textarea "*"
type textarea "Acco"
type textarea "*"
type textarea "Accor"
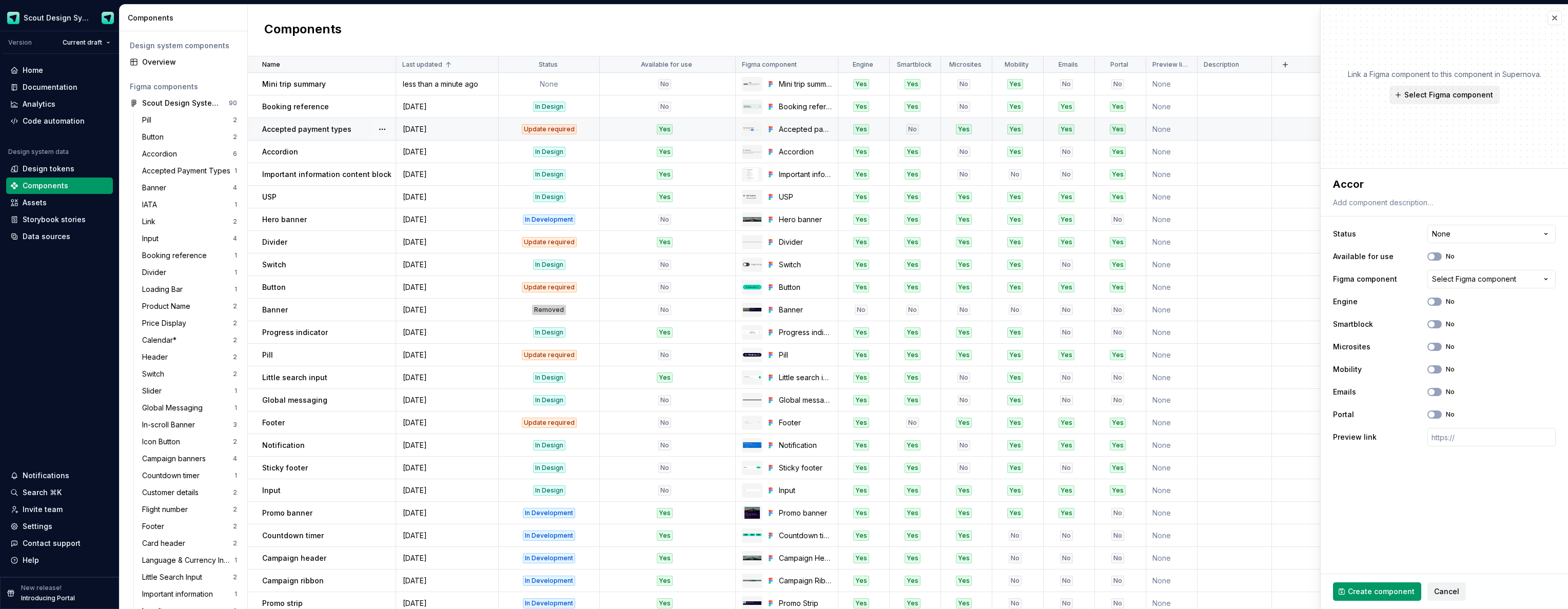
type textarea "*"
type textarea "Accord"
type textarea "*"
type textarea "Accordi"
type textarea "*"
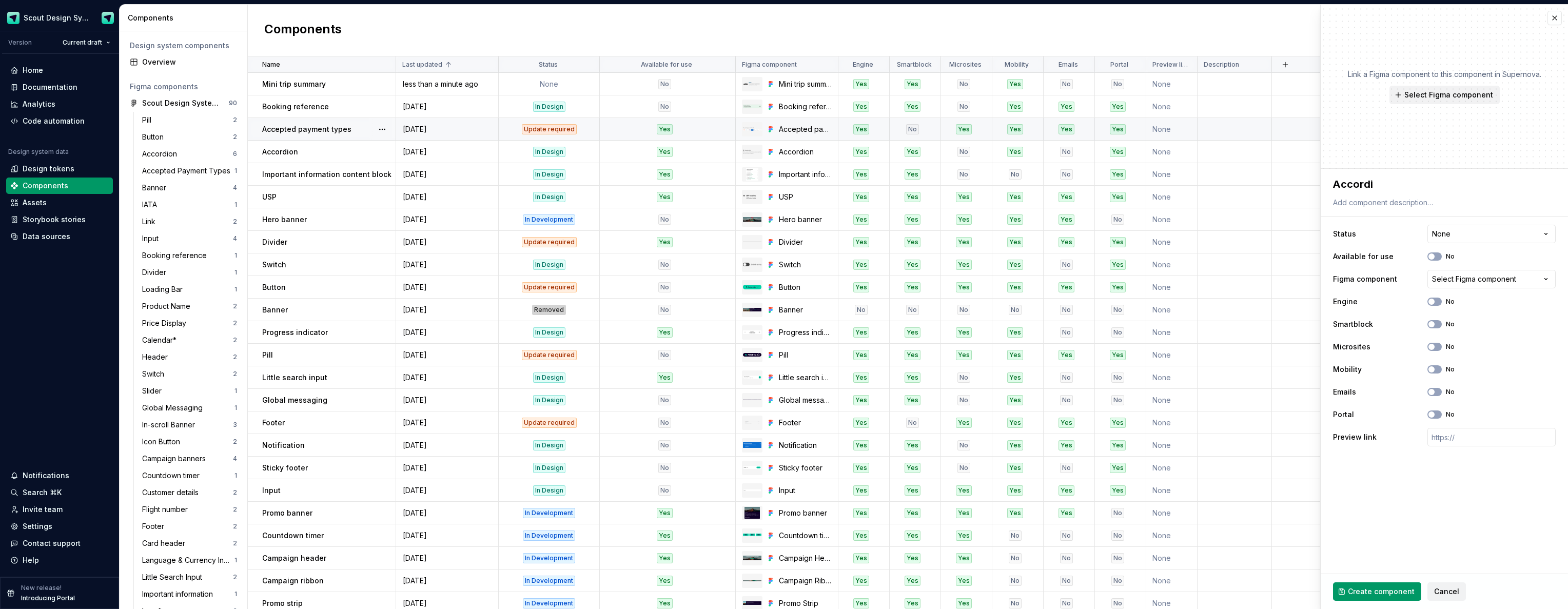
type textarea "Accordio"
type textarea "*"
type textarea "Accordion"
type textarea "*"
type textarea "Accordion l"
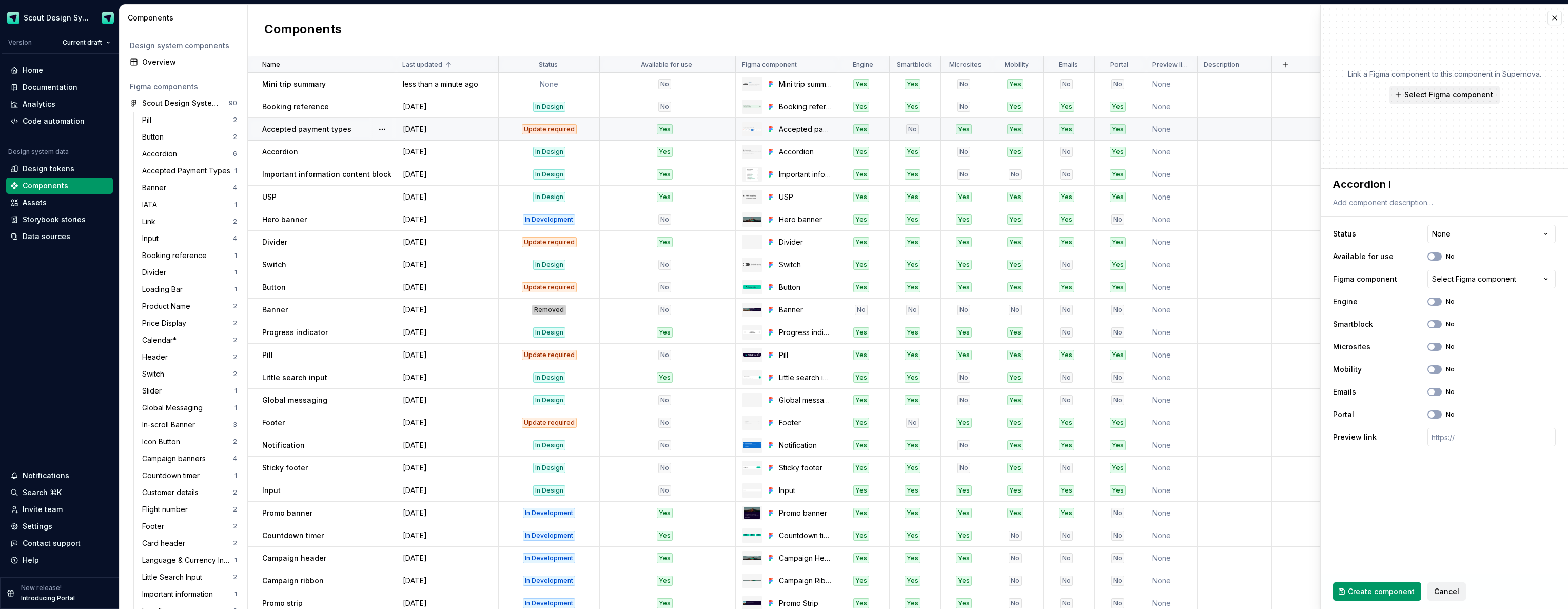
type textarea "*"
type textarea "Accordion li"
type textarea "*"
type textarea "Accordion lin"
type textarea "*"
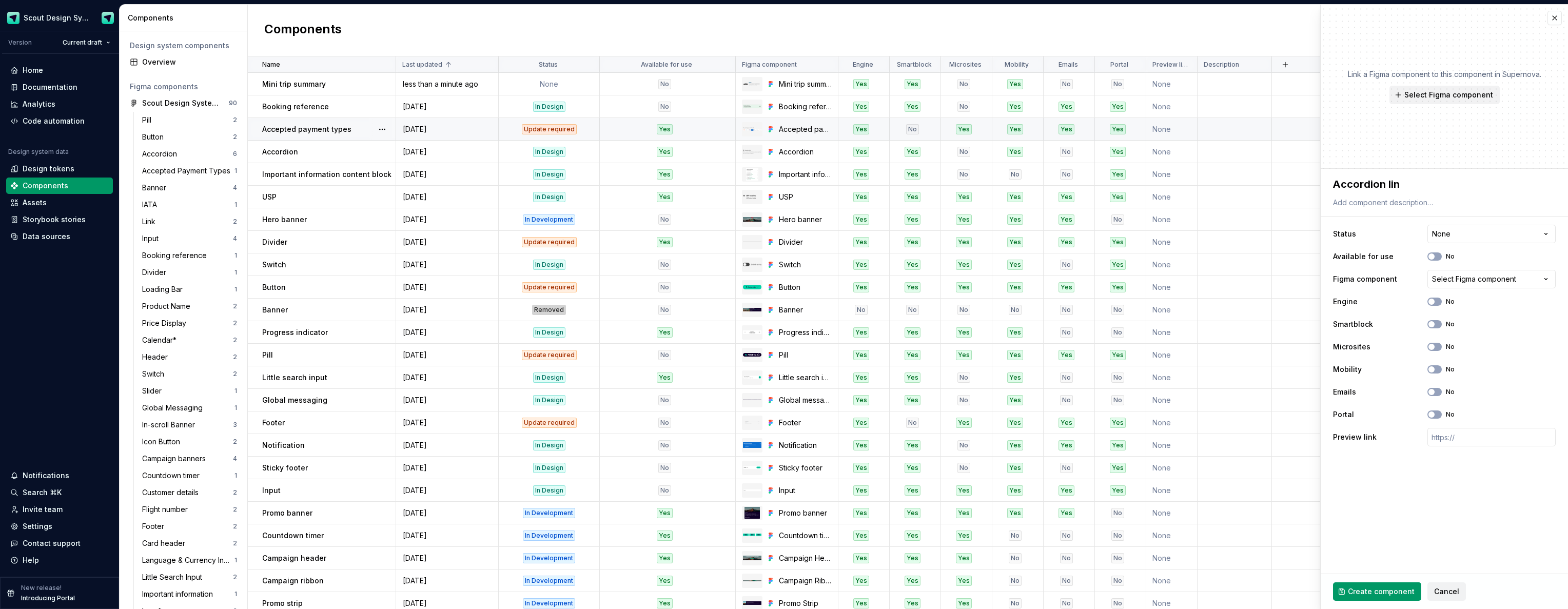
type textarea "Accordion line"
type textarea "*"
type textarea "Accordion line"
type textarea "*"
type textarea "Accordion line i"
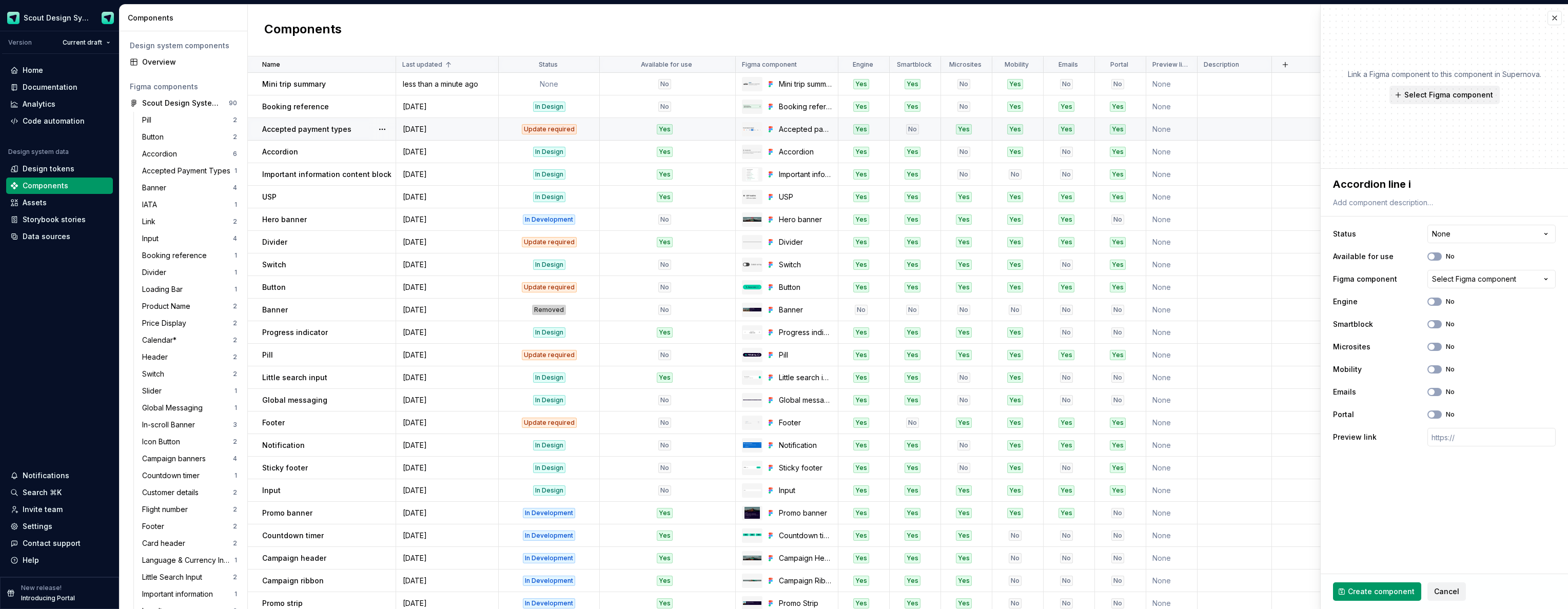
type textarea "*"
type textarea "Accordion line it"
type textarea "*"
type textarea "Accordion line ite"
type textarea "*"
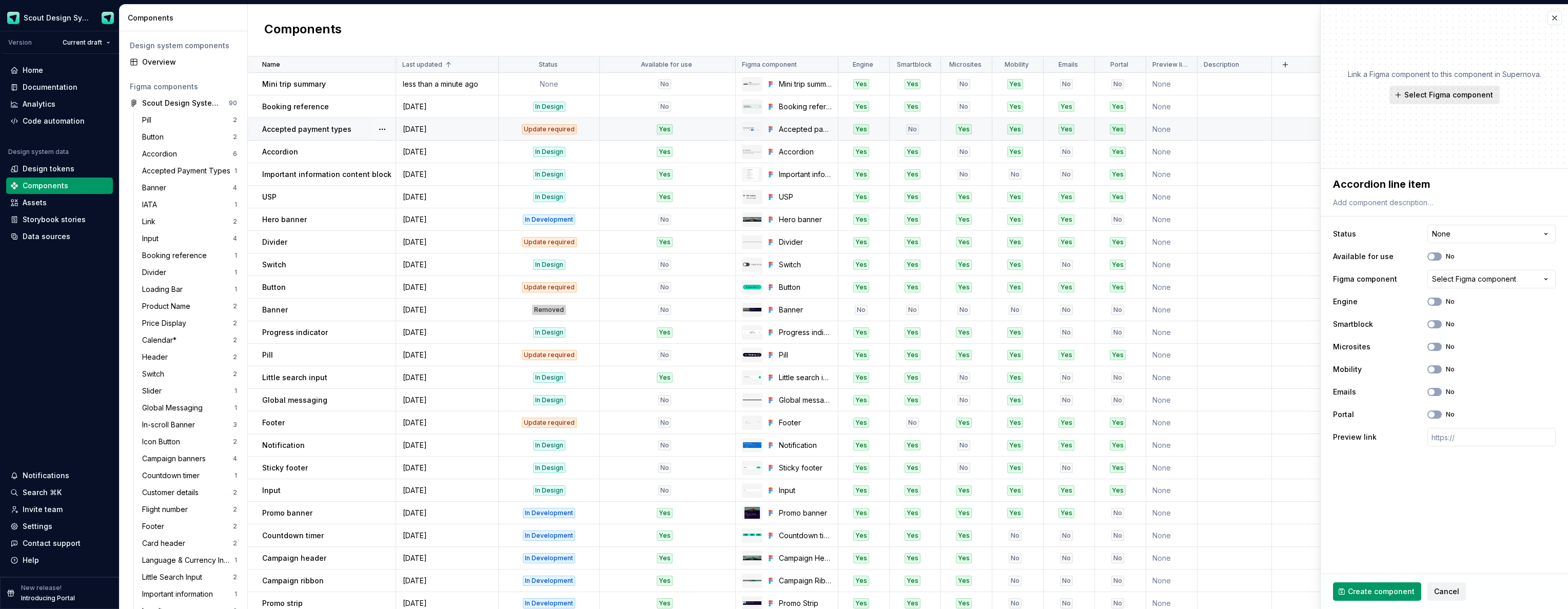
type textarea "Accordion line item"
click at [1477, 93] on span "Select Figma component" at bounding box center [1449, 95] width 89 height 10
type textarea "*"
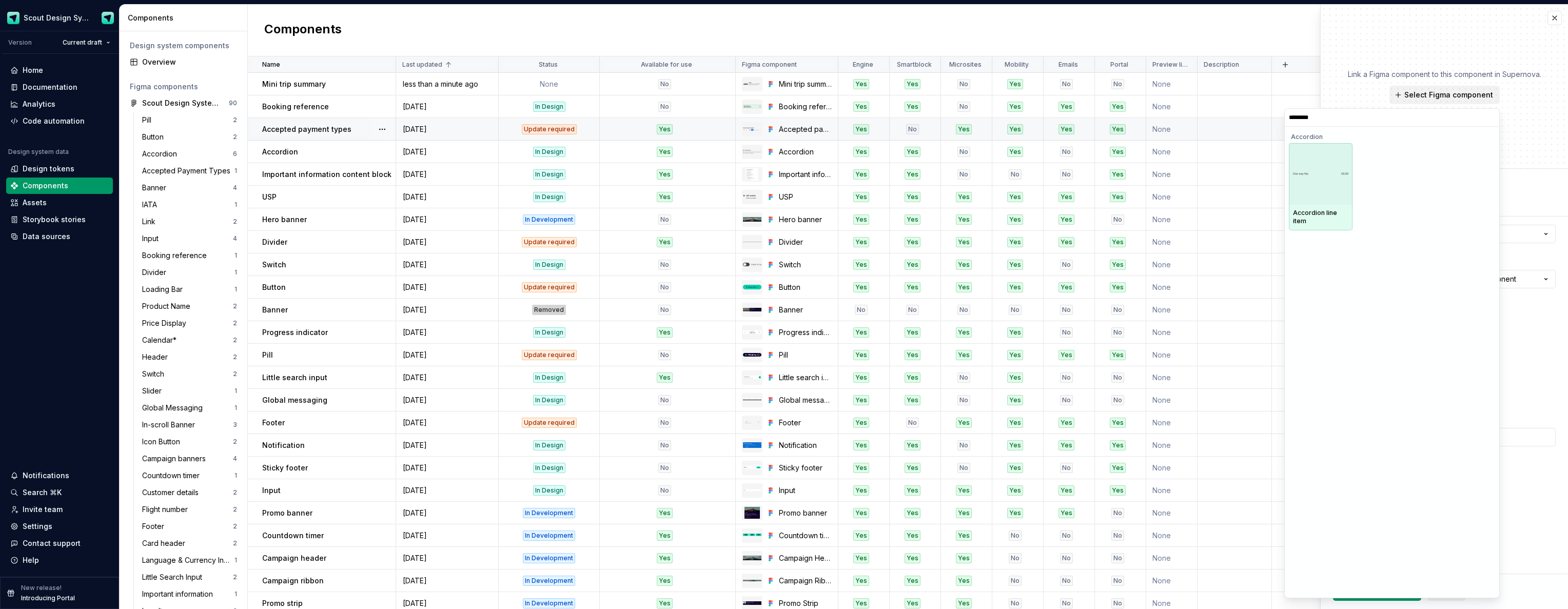
type input "*********"
click at [1329, 182] on div at bounding box center [1320, 173] width 64 height 61
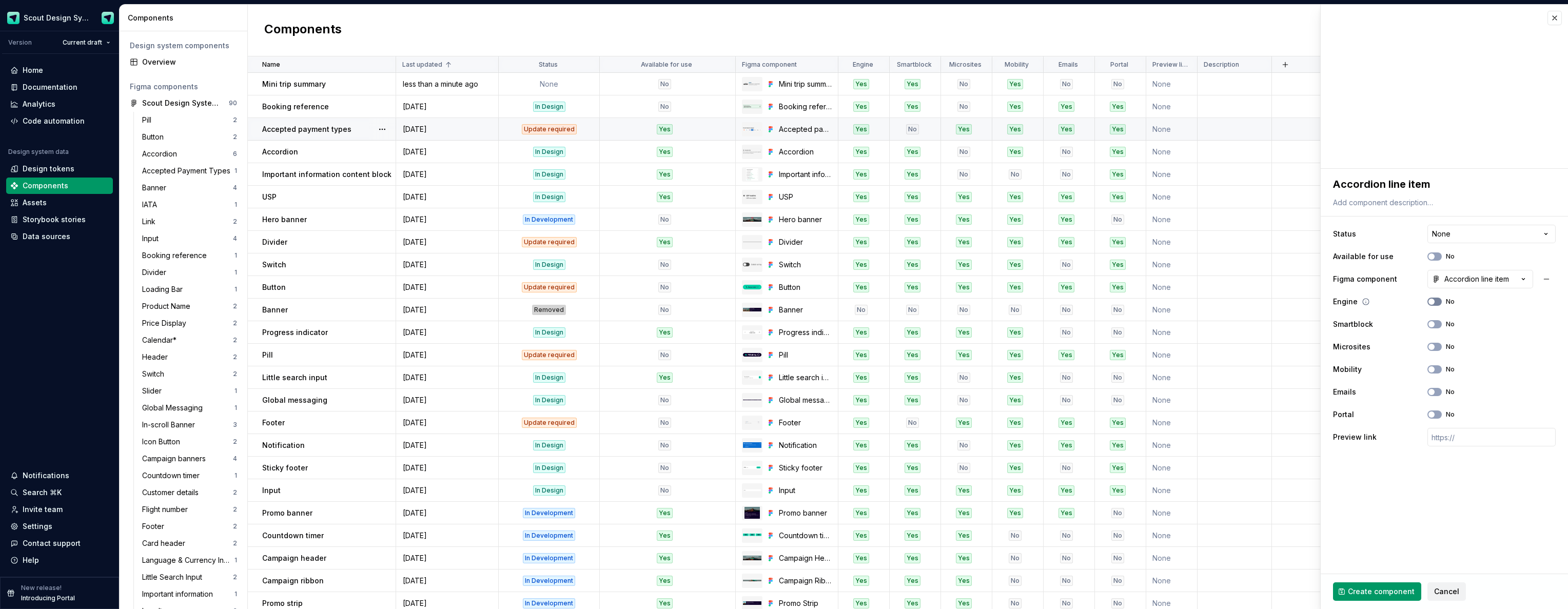
click at [1435, 301] on icon "button" at bounding box center [1431, 302] width 8 height 6
drag, startPoint x: 1432, startPoint y: 322, endPoint x: 1433, endPoint y: 328, distance: 6.1
click at [1432, 323] on span "button" at bounding box center [1432, 324] width 6 height 6
click at [1437, 370] on button "No" at bounding box center [1435, 369] width 15 height 8
click at [1402, 591] on span "Create component" at bounding box center [1381, 591] width 67 height 10
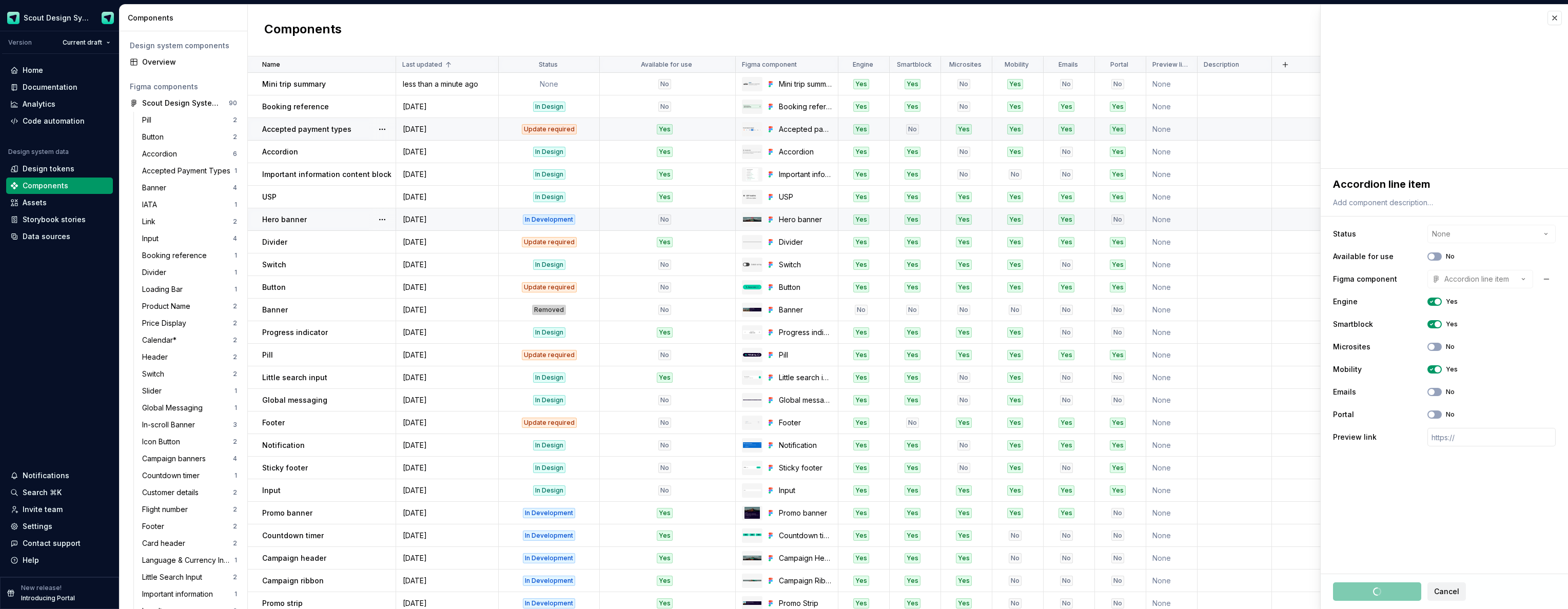
type textarea "*"
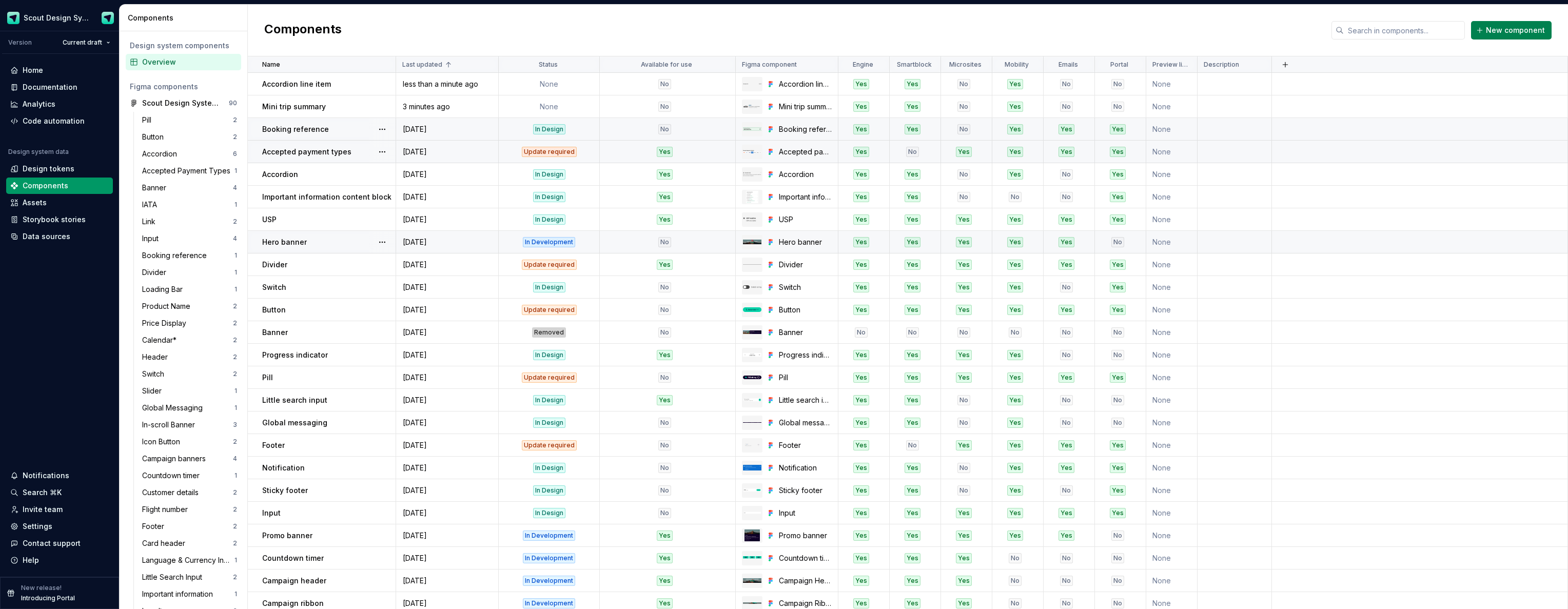
click at [1491, 31] on span "New component" at bounding box center [1515, 30] width 59 height 10
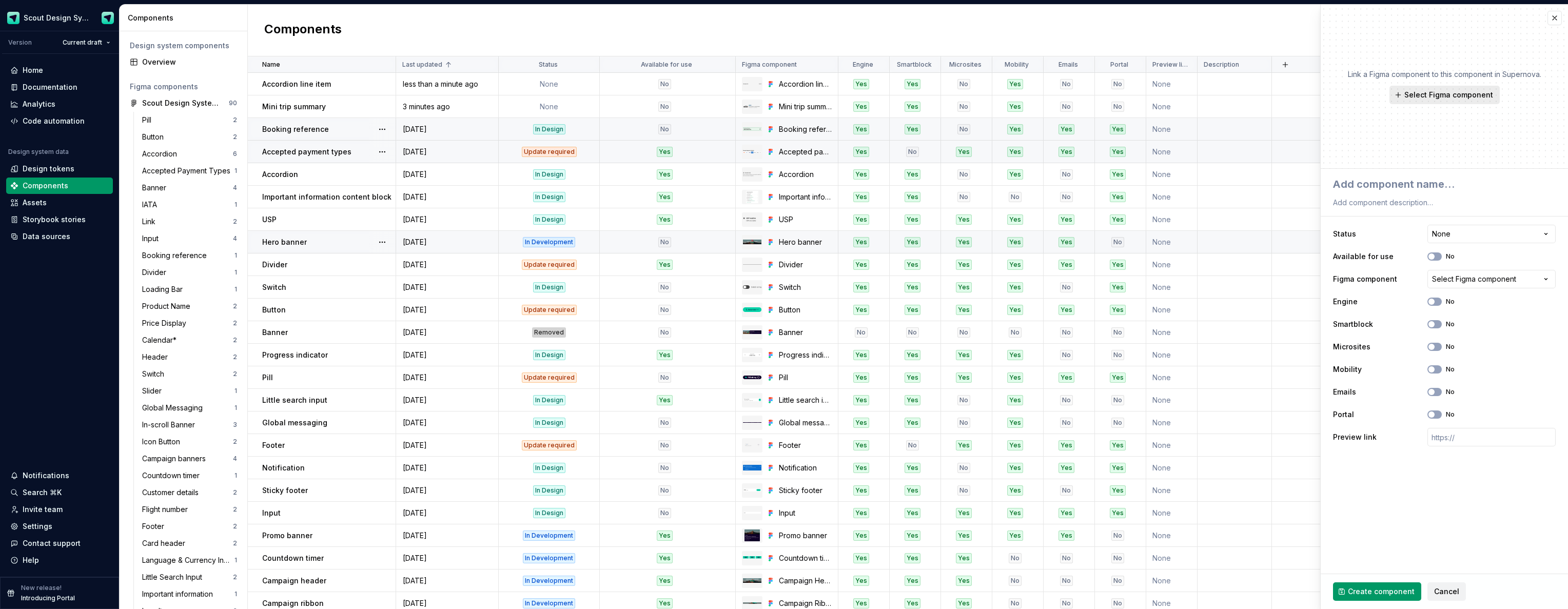
click at [1440, 99] on span "Select Figma component" at bounding box center [1449, 95] width 89 height 10
type textarea "*"
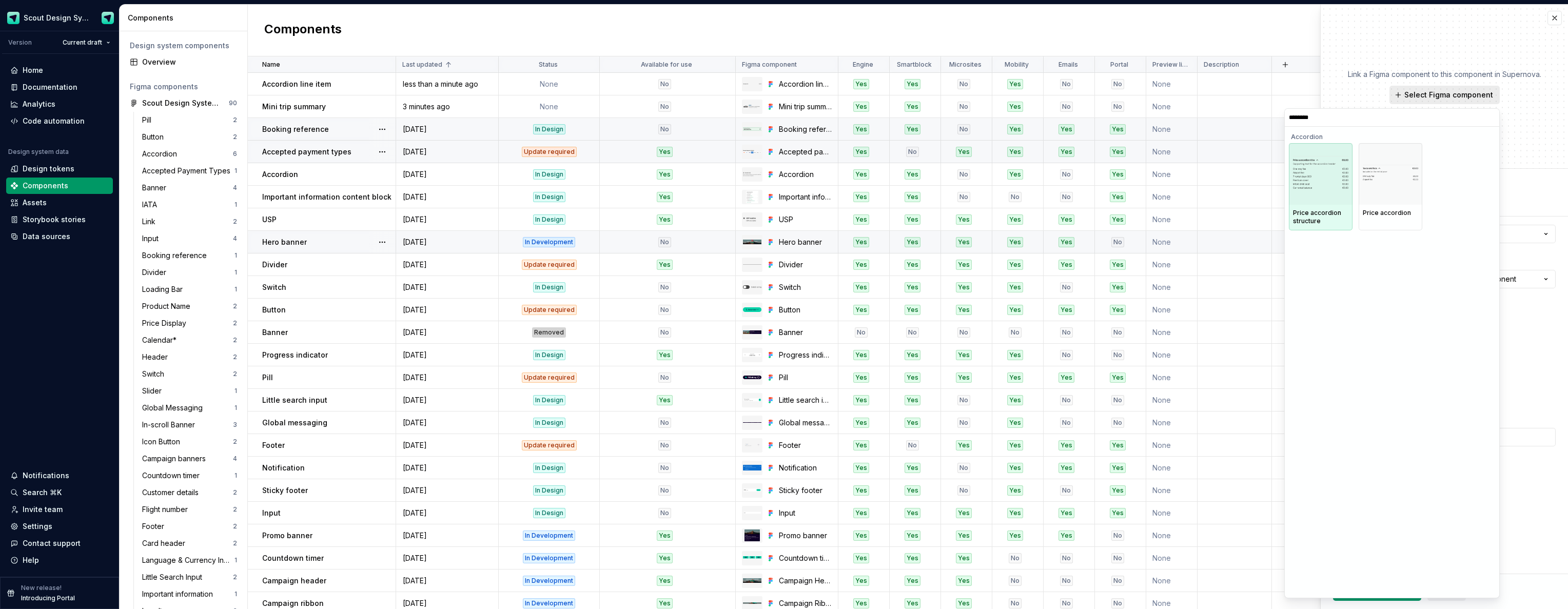
type input "*********"
click at [1395, 182] on img at bounding box center [1390, 174] width 55 height 18
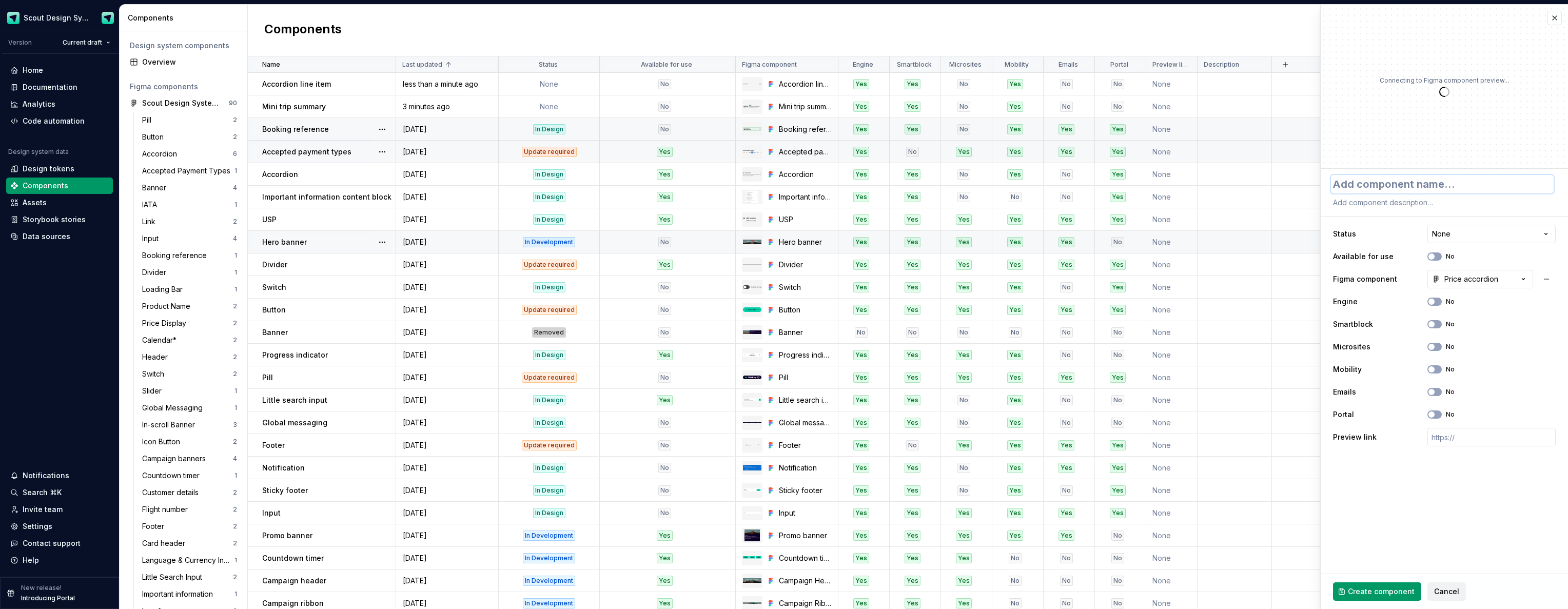
click at [1400, 188] on textarea at bounding box center [1443, 184] width 223 height 18
type textarea "*"
type textarea "P"
type textarea "*"
type textarea "Pri"
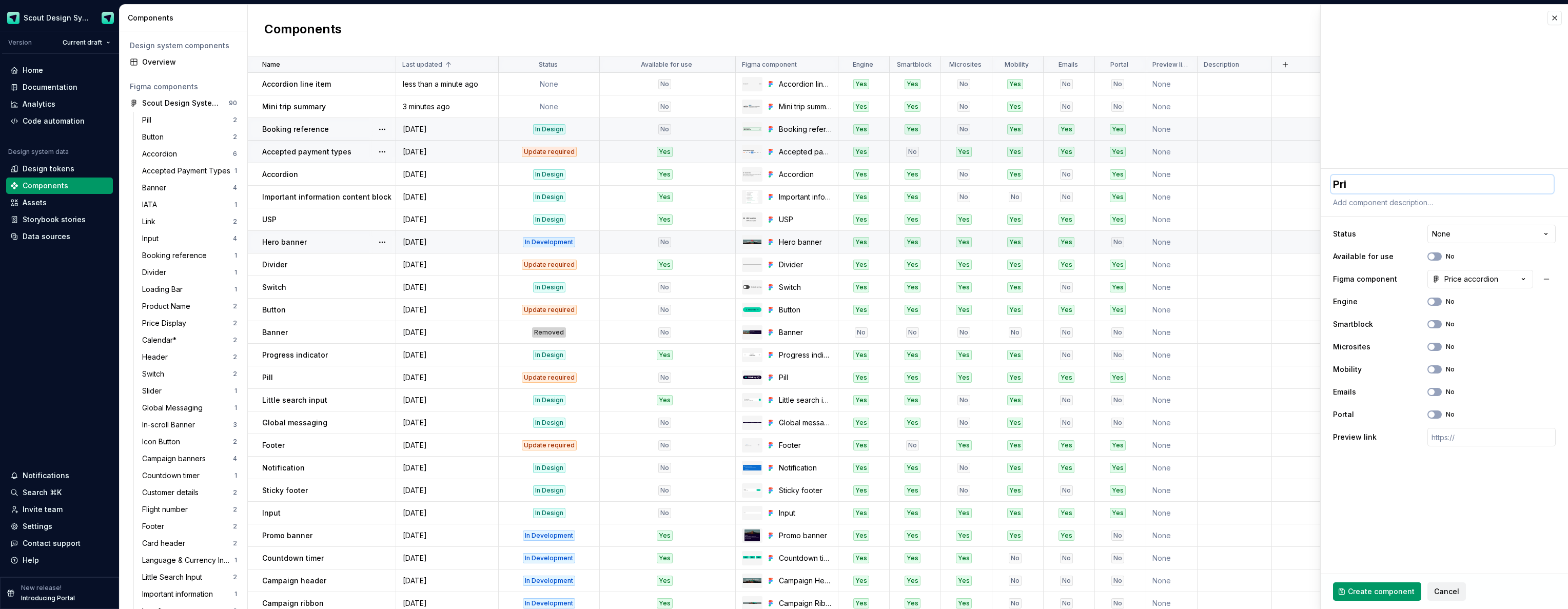
type textarea "*"
type textarea "Price"
type textarea "*"
type textarea "Price a"
type textarea "*"
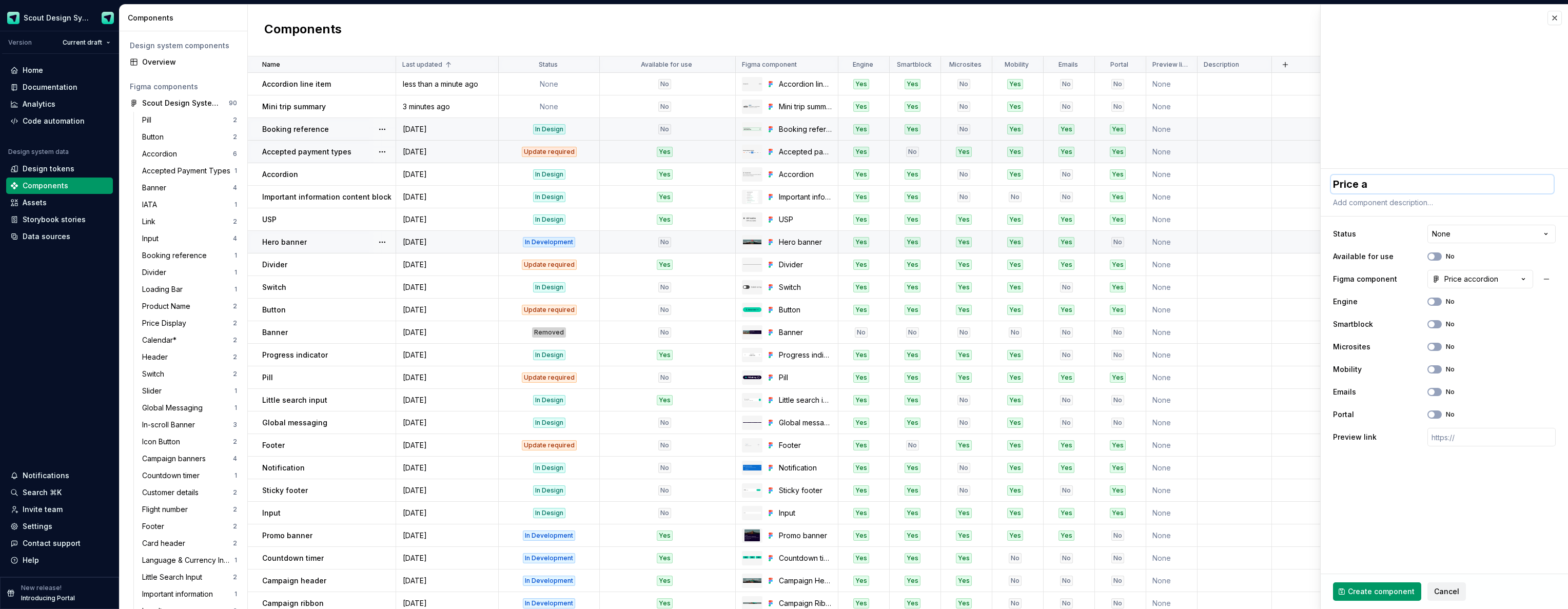
type textarea "Price ac"
type textarea "*"
type textarea "Price acc"
type textarea "*"
type textarea "Price acco"
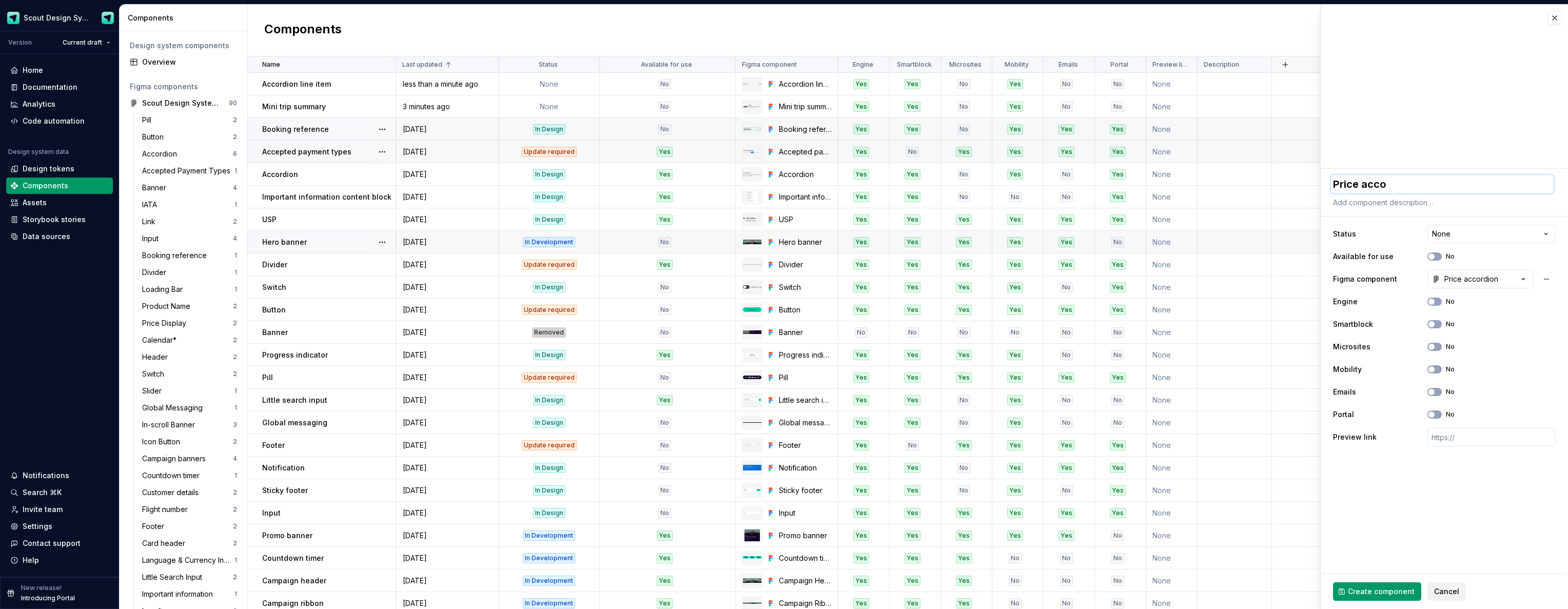
type textarea "*"
type textarea "Price accor"
type textarea "*"
type textarea "Price accord"
type textarea "*"
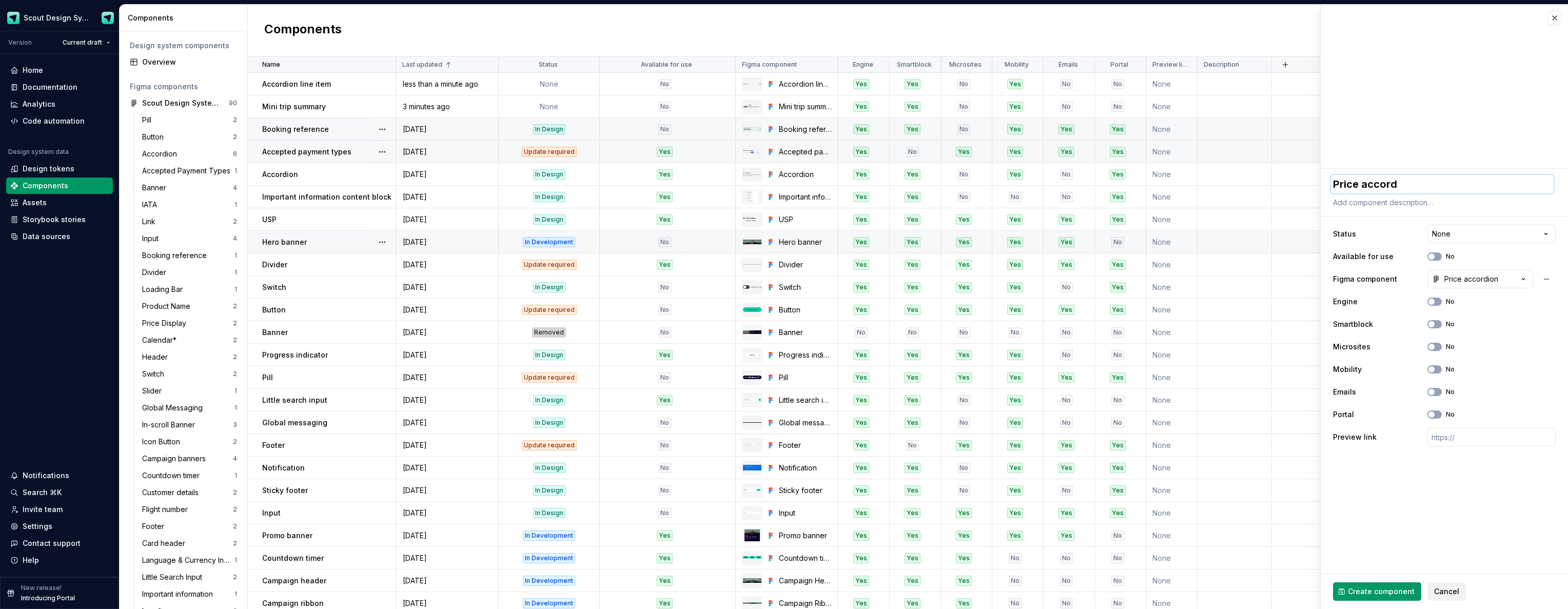
type textarea "Price accordi"
type textarea "*"
type textarea "Price accordio"
type textarea "*"
type textarea "Price accordion"
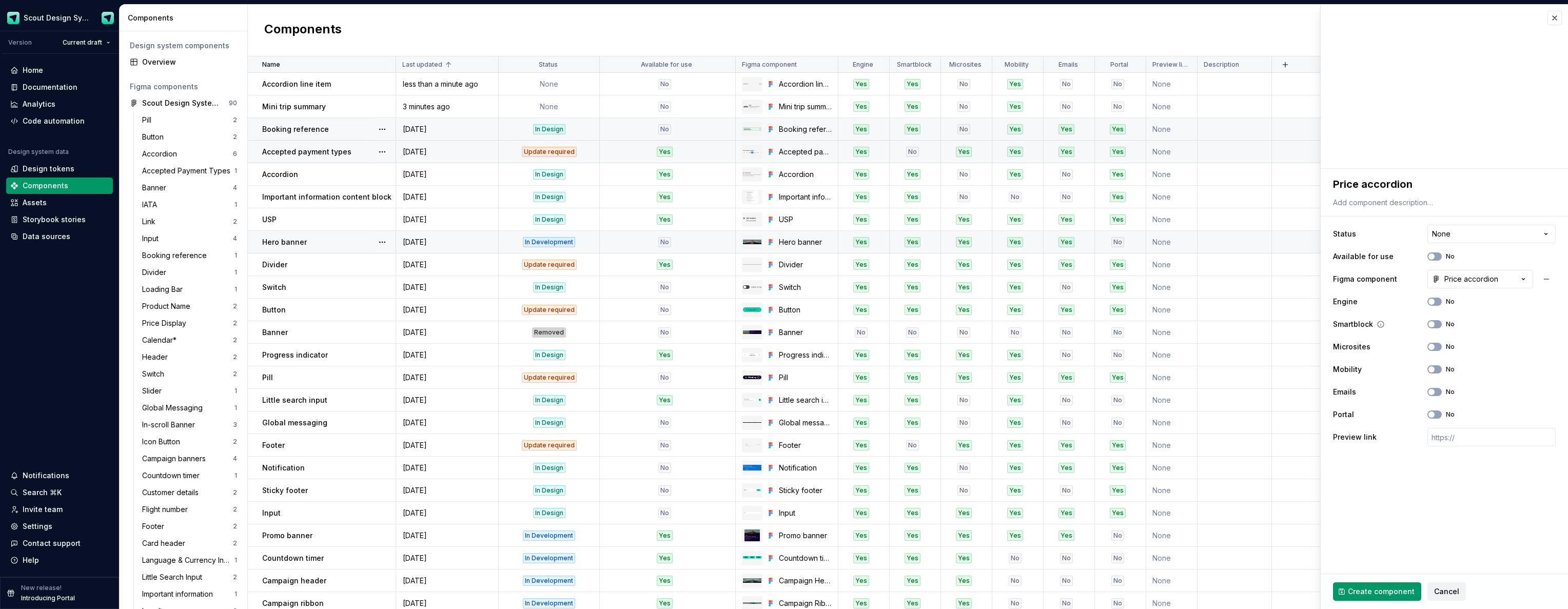
drag, startPoint x: 1436, startPoint y: 302, endPoint x: 1436, endPoint y: 315, distance: 13.0
click at [1436, 302] on button "No" at bounding box center [1435, 301] width 15 height 8
click at [1437, 322] on button "No" at bounding box center [1435, 324] width 15 height 8
click at [1436, 372] on button "No" at bounding box center [1435, 369] width 15 height 8
type textarea "*"
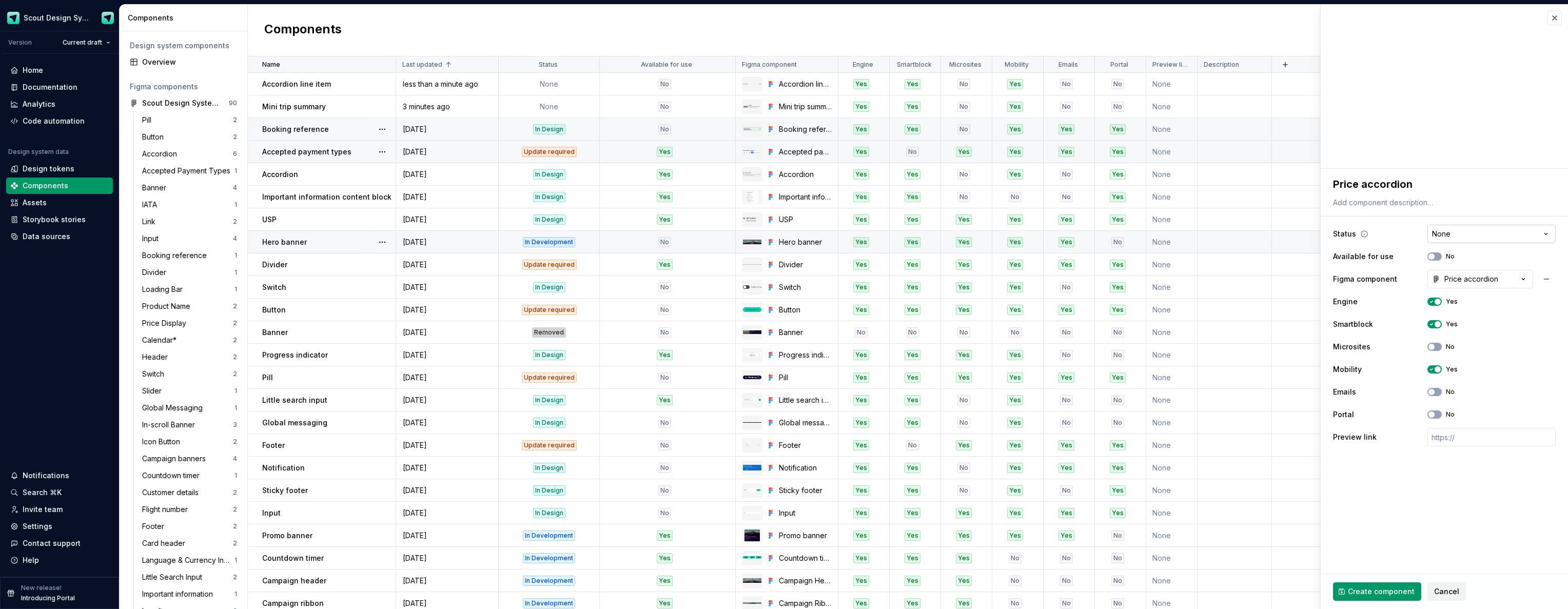
click at [1468, 228] on html "Scout Design System Version Current draft Home Documentation Analytics Code aut…" at bounding box center [784, 304] width 1568 height 609
select select "**********"
drag, startPoint x: 1406, startPoint y: 590, endPoint x: 1406, endPoint y: 575, distance: 15.0
click at [1406, 588] on span "Create component" at bounding box center [1381, 591] width 67 height 10
type textarea "*"
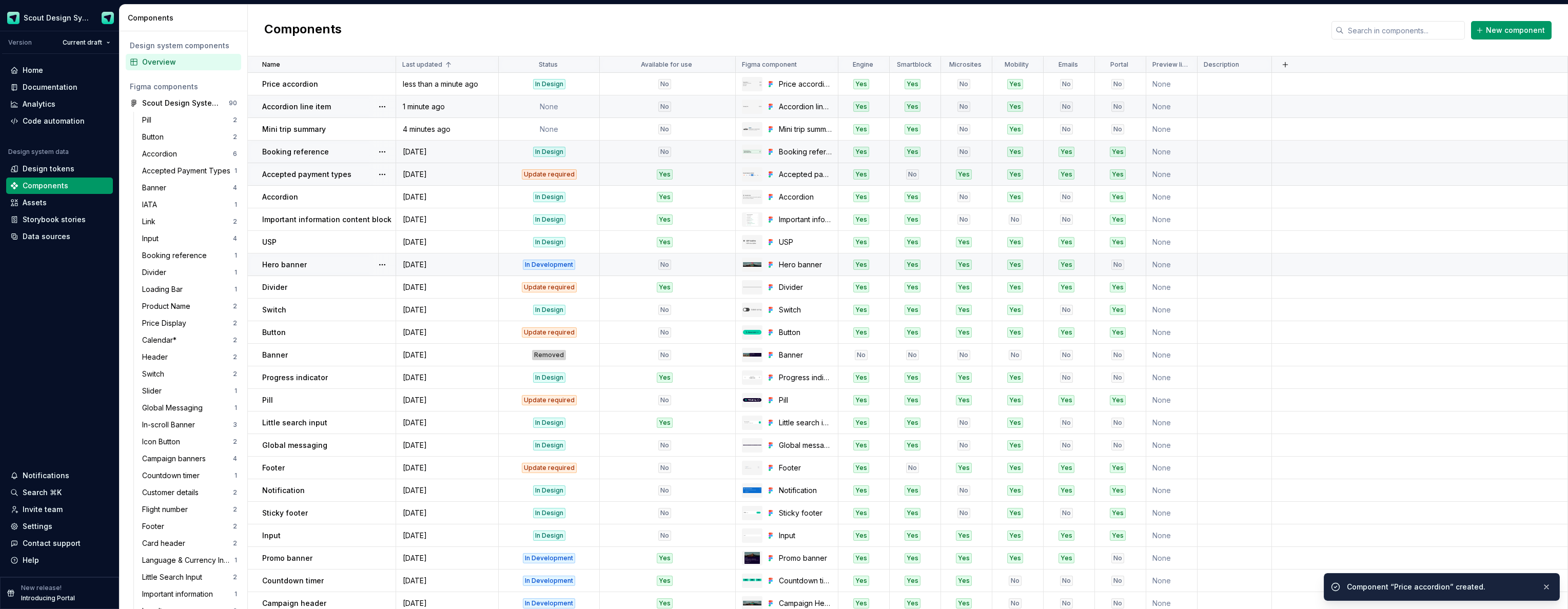
click at [526, 108] on td "None" at bounding box center [549, 106] width 101 height 23
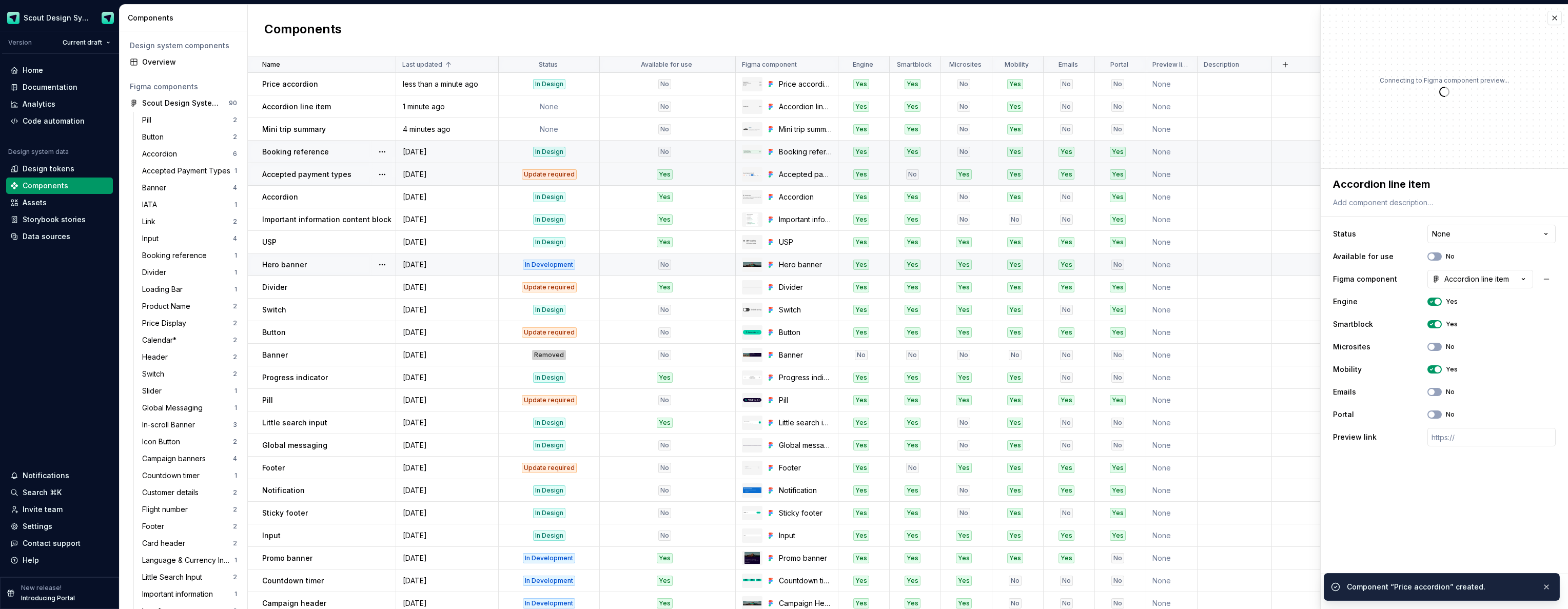
click at [1481, 237] on html "Scout Design System Version Current draft Home Documentation Analytics Code aut…" at bounding box center [784, 304] width 1568 height 609
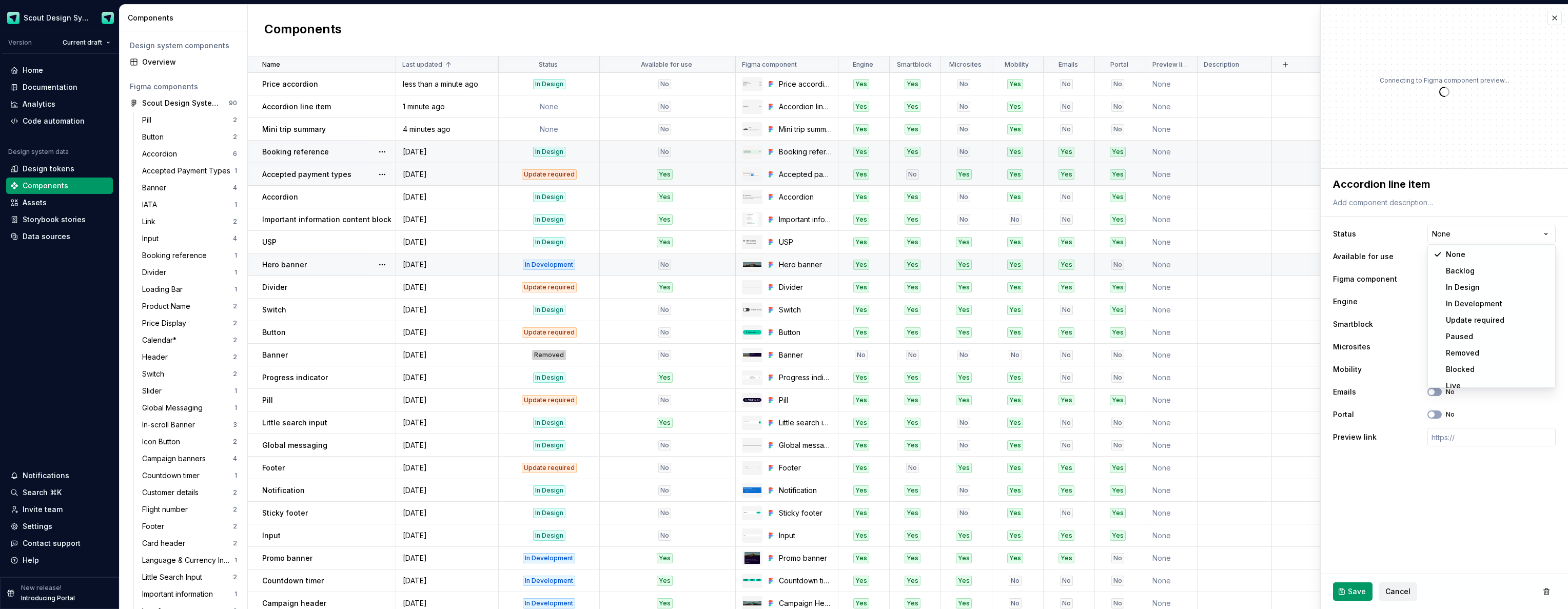
type textarea "*"
select select "**********"
click at [1353, 594] on span "Save" at bounding box center [1357, 591] width 18 height 10
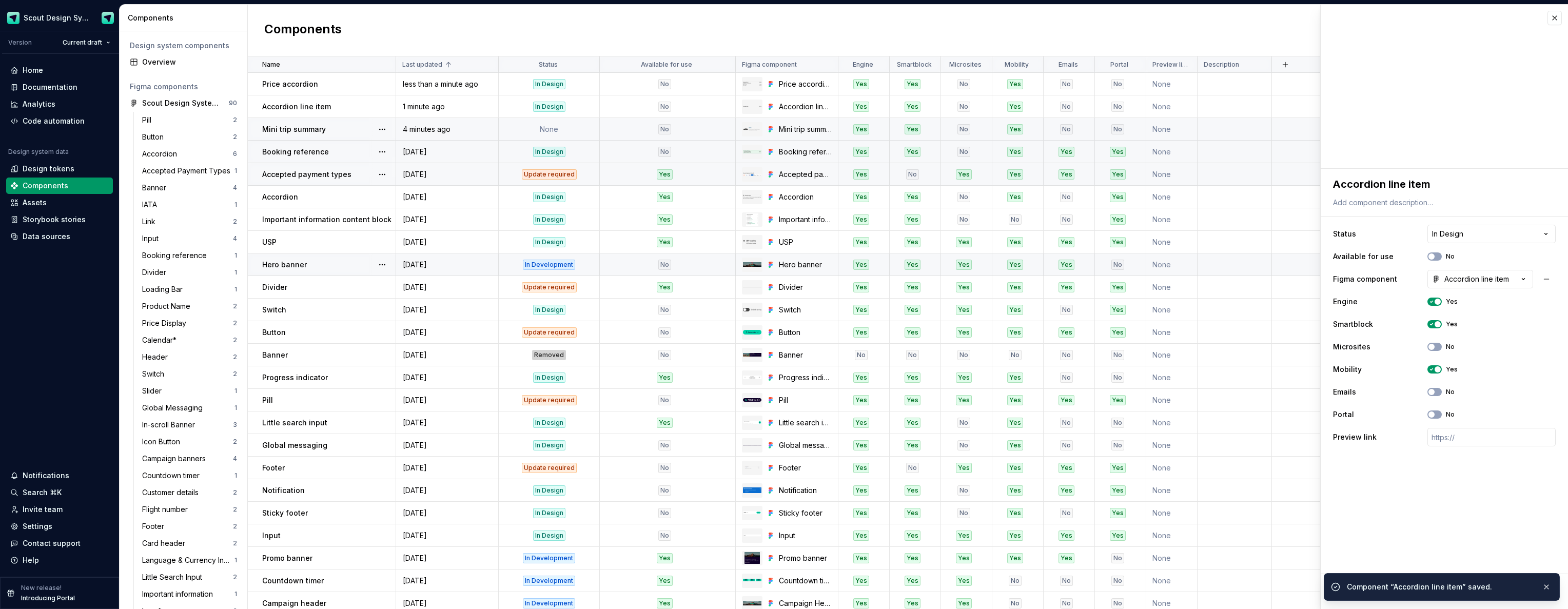
click at [523, 130] on td "None" at bounding box center [549, 129] width 101 height 23
click at [1454, 235] on html "Scout Design System Version Current draft Home Documentation Analytics Code aut…" at bounding box center [784, 304] width 1568 height 609
type textarea "*"
select select "**********"
click at [1348, 595] on span "Save" at bounding box center [1357, 591] width 18 height 10
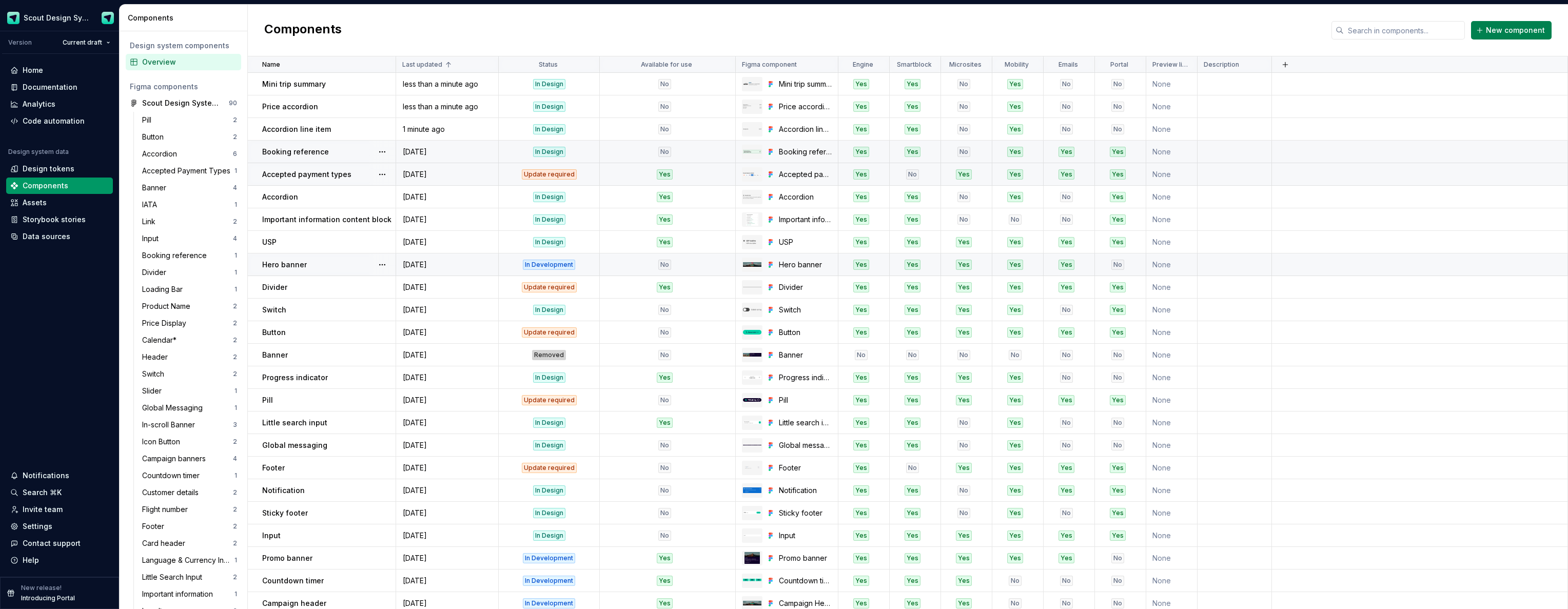
click at [1519, 29] on span "New component" at bounding box center [1515, 30] width 59 height 10
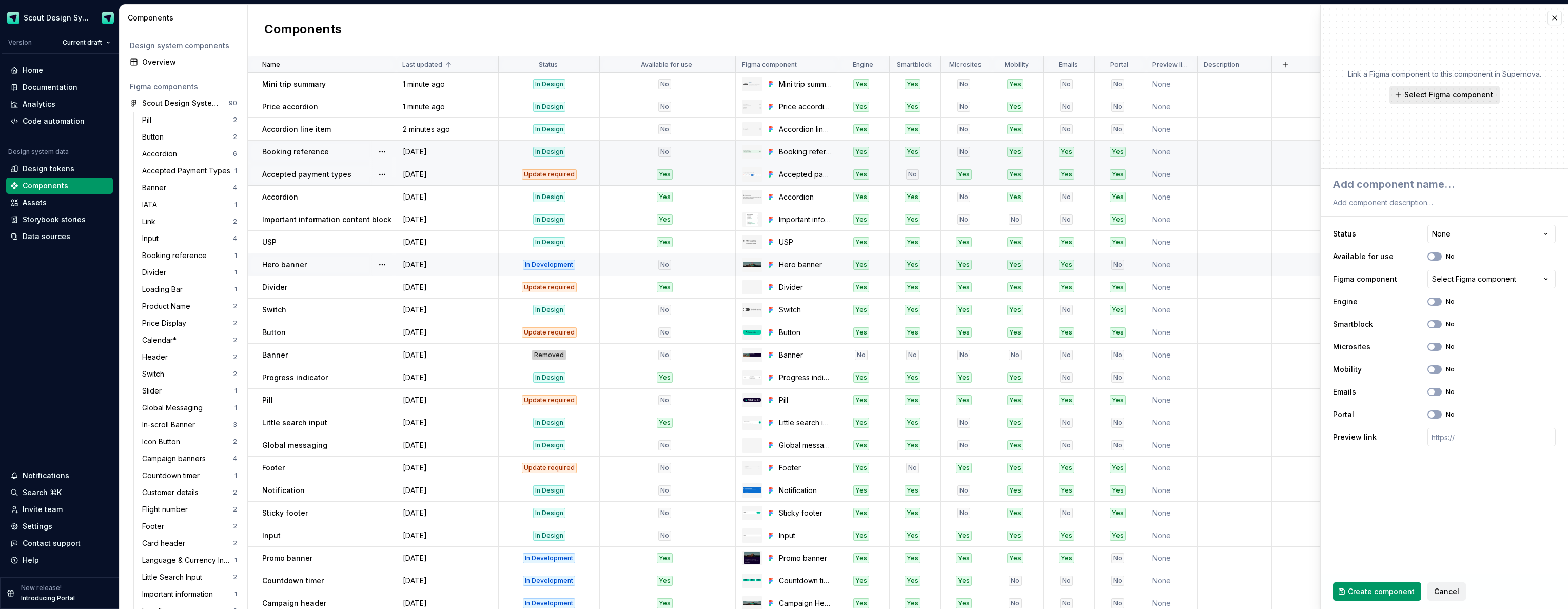
click at [1444, 98] on span "Select Figma component" at bounding box center [1449, 95] width 89 height 10
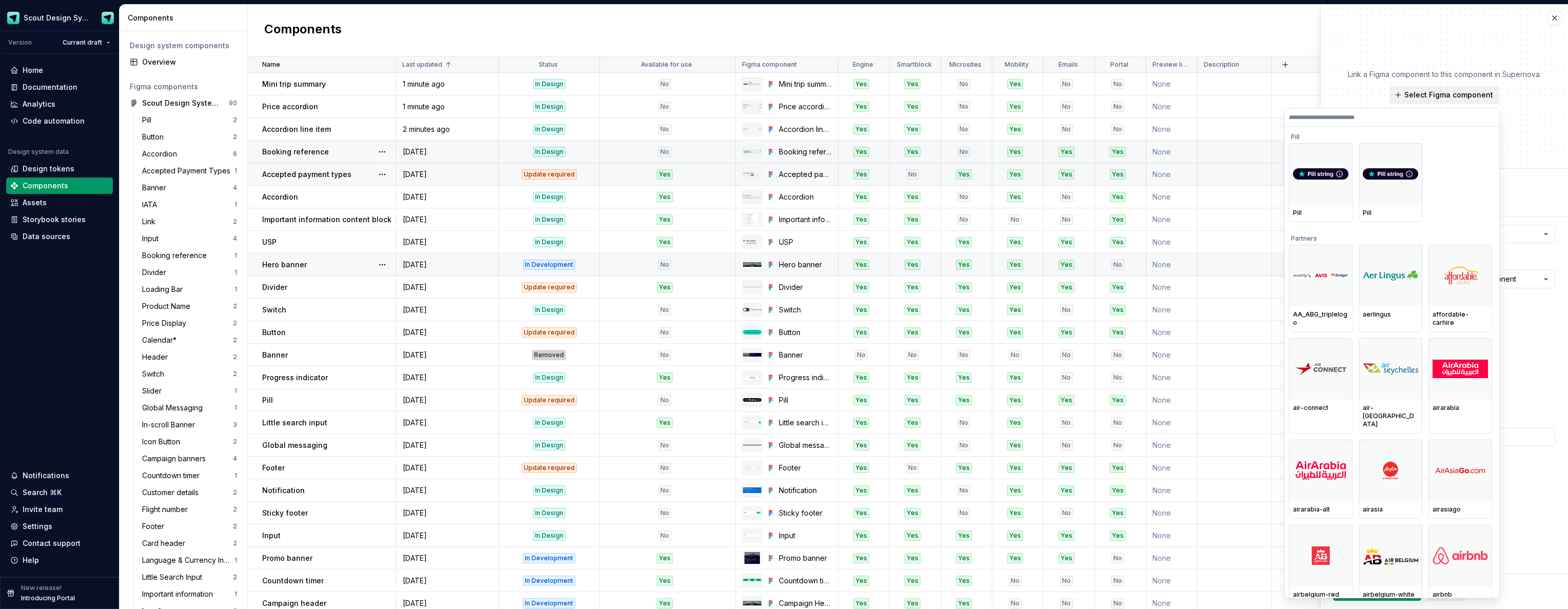
type textarea "*"
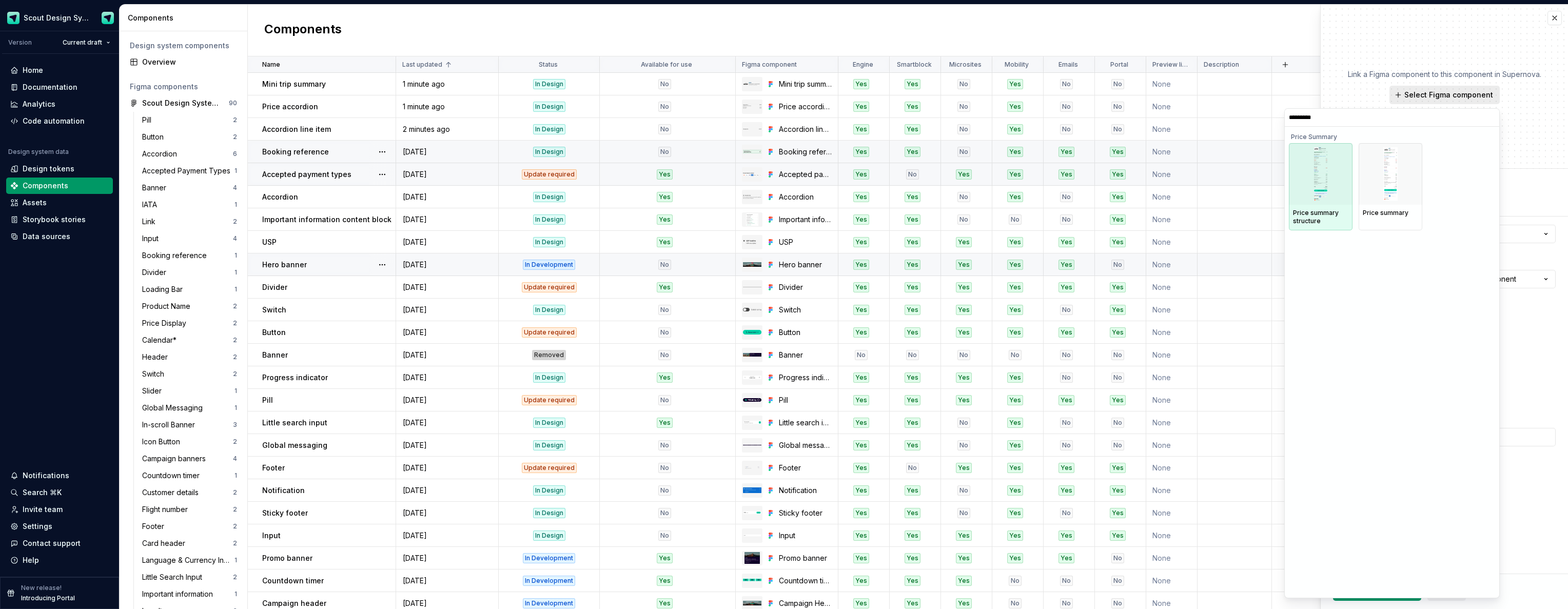
type input "**********"
click at [1413, 168] on div at bounding box center [1390, 173] width 64 height 61
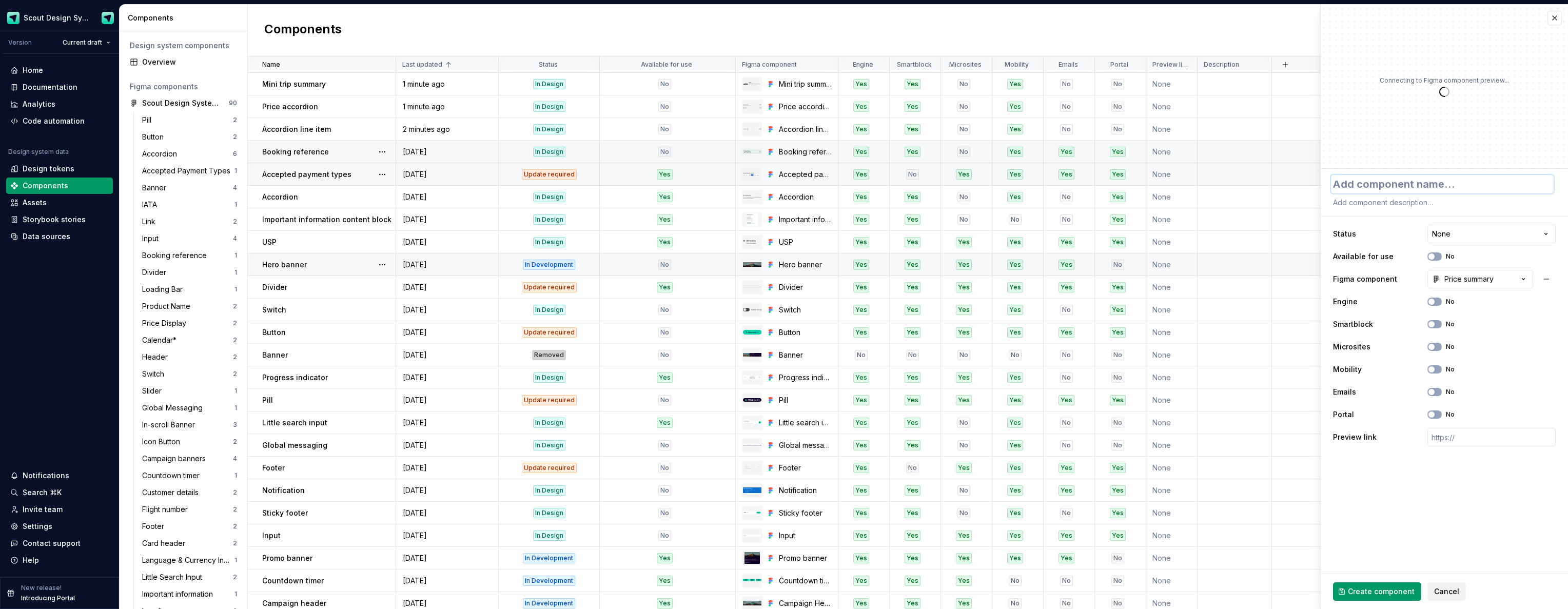
click at [1409, 183] on textarea at bounding box center [1443, 184] width 223 height 18
type textarea "*"
type textarea "P"
type textarea "*"
type textarea "Pr"
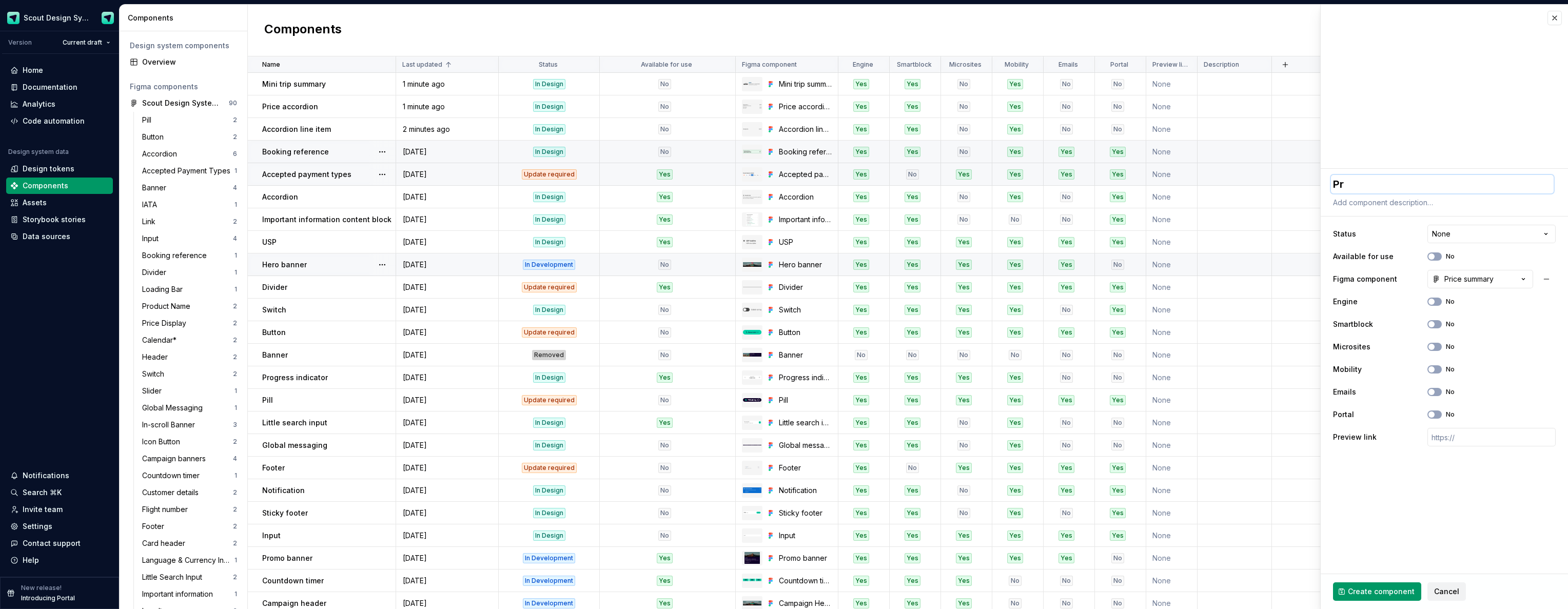
type textarea "*"
type textarea "Pri"
type textarea "*"
type textarea "Pric"
type textarea "*"
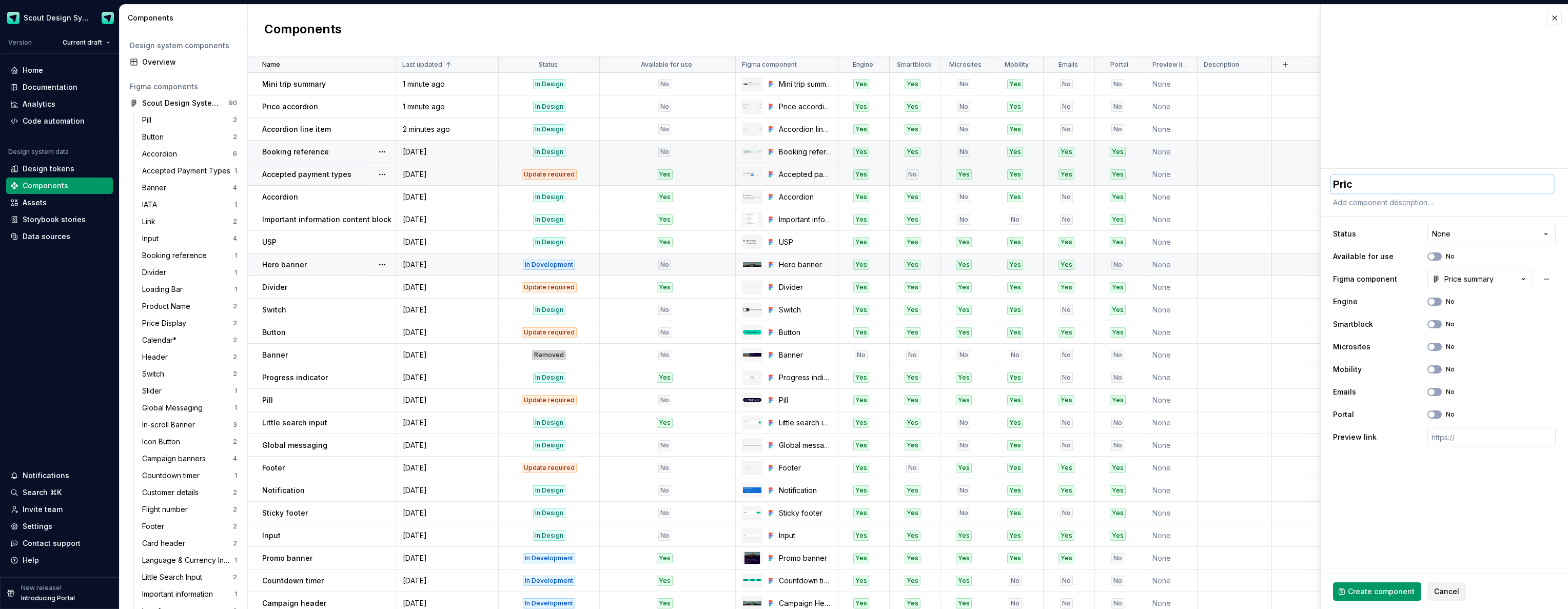
type textarea "Price"
type textarea "*"
type textarea "Price s"
type textarea "*"
type textarea "Price su"
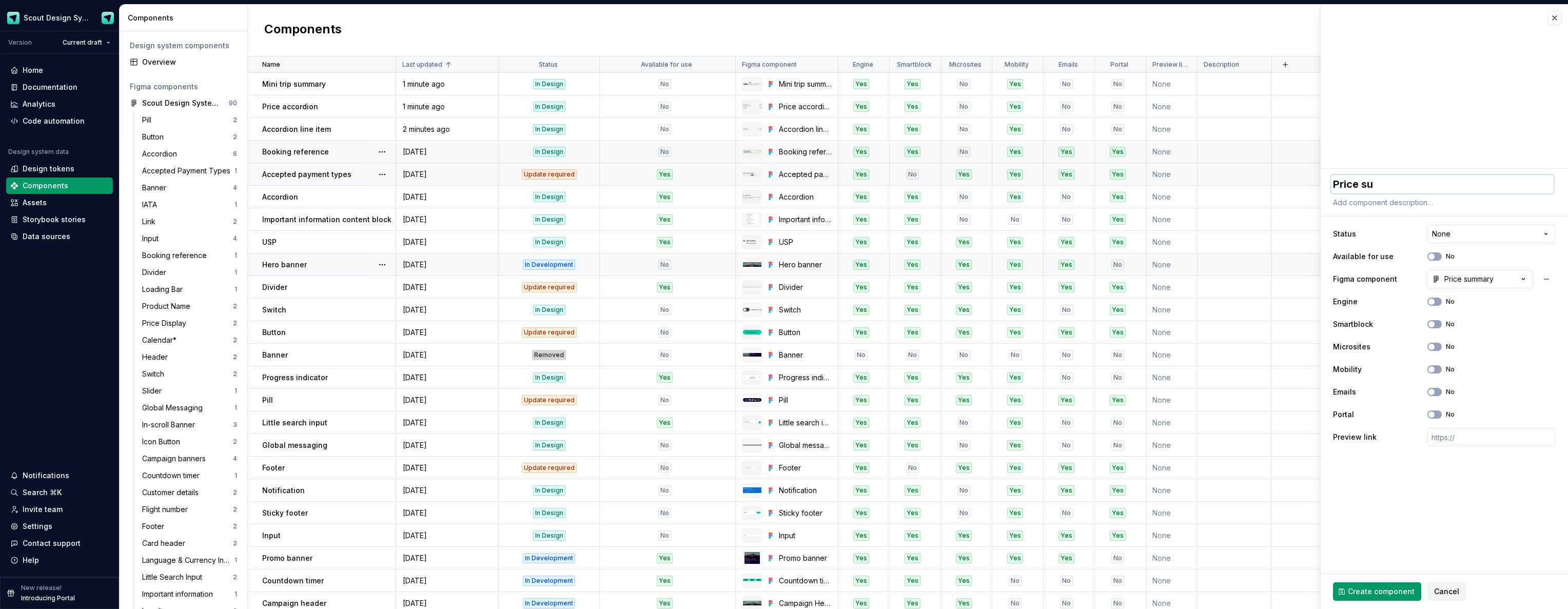
type textarea "*"
type textarea "Price sum"
type textarea "*"
type textarea "Price summa"
type textarea "*"
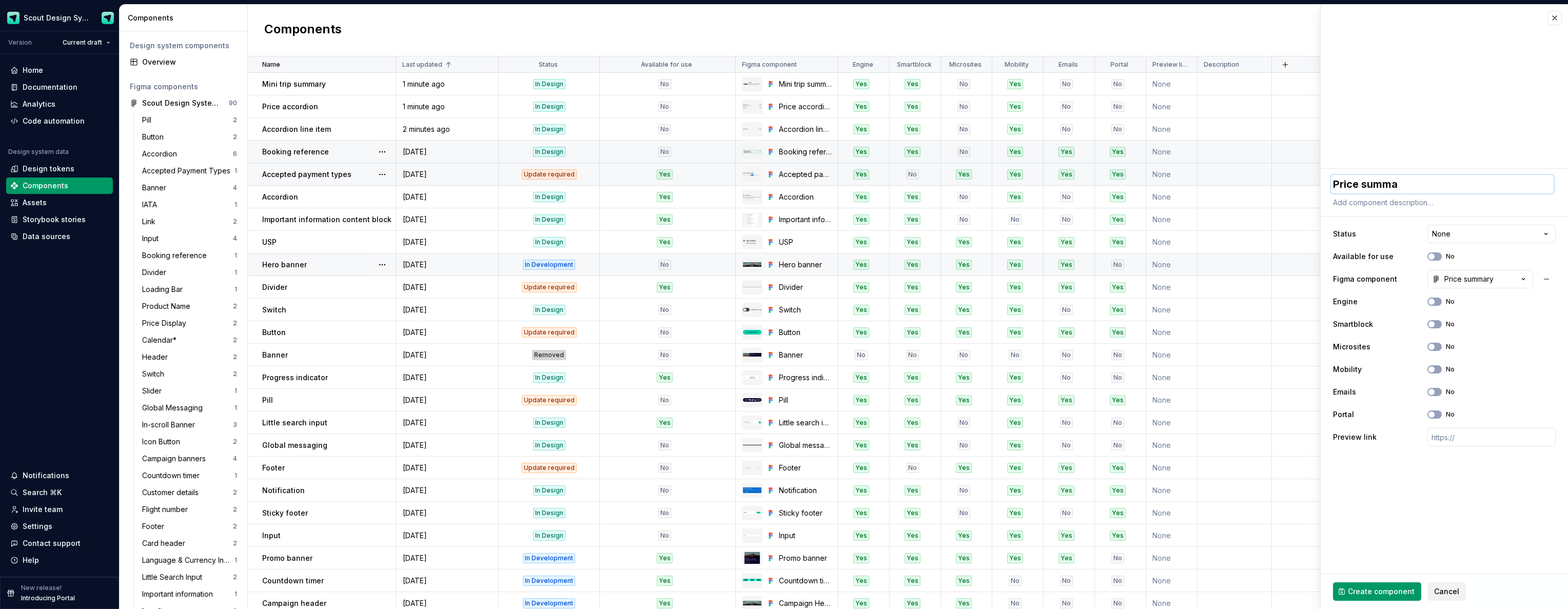
type textarea "Price summar"
type textarea "*"
type textarea "Price summary"
click at [1449, 230] on html "Scout Design System Version Current draft Home Documentation Analytics Code aut…" at bounding box center [784, 304] width 1568 height 609
select select "**********"
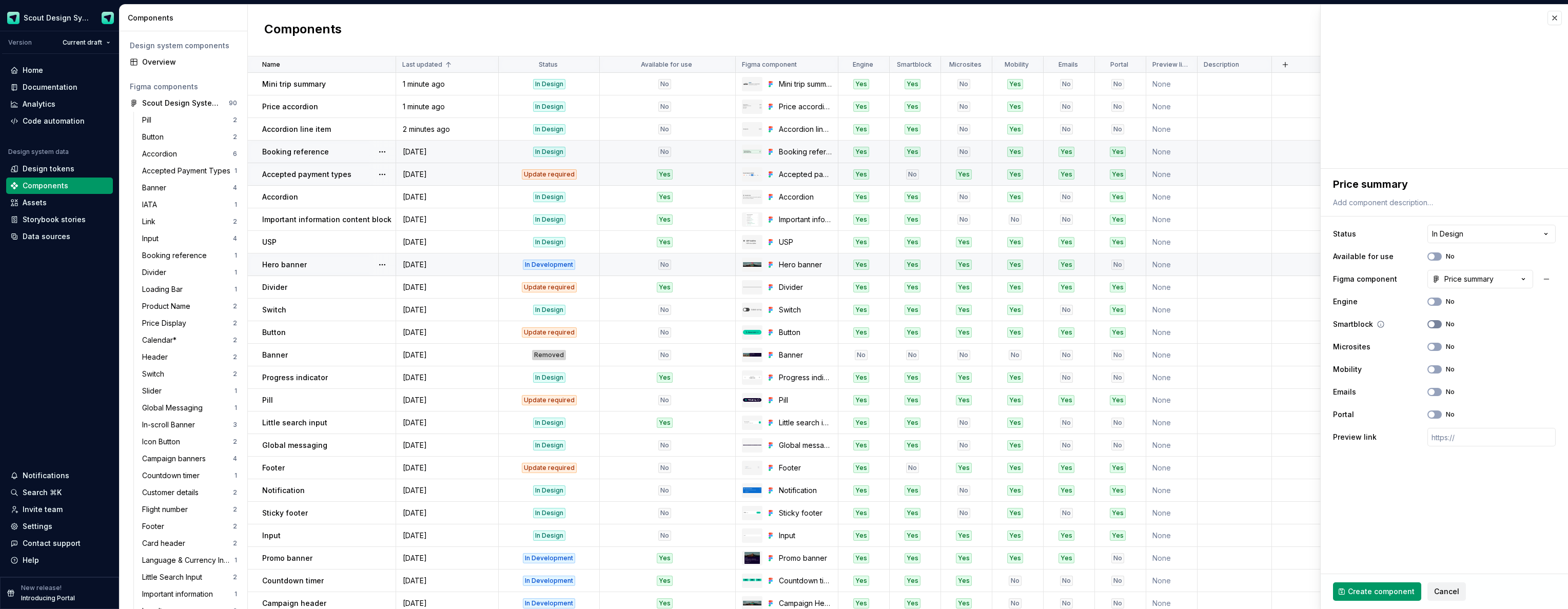
drag, startPoint x: 1435, startPoint y: 305, endPoint x: 1434, endPoint y: 320, distance: 15.0
click at [1434, 305] on div "Engine No" at bounding box center [1444, 301] width 223 height 18
click at [1434, 322] on span "button" at bounding box center [1432, 324] width 6 height 6
click at [1432, 305] on button "No" at bounding box center [1435, 301] width 15 height 8
drag, startPoint x: 1437, startPoint y: 371, endPoint x: 1444, endPoint y: 342, distance: 29.8
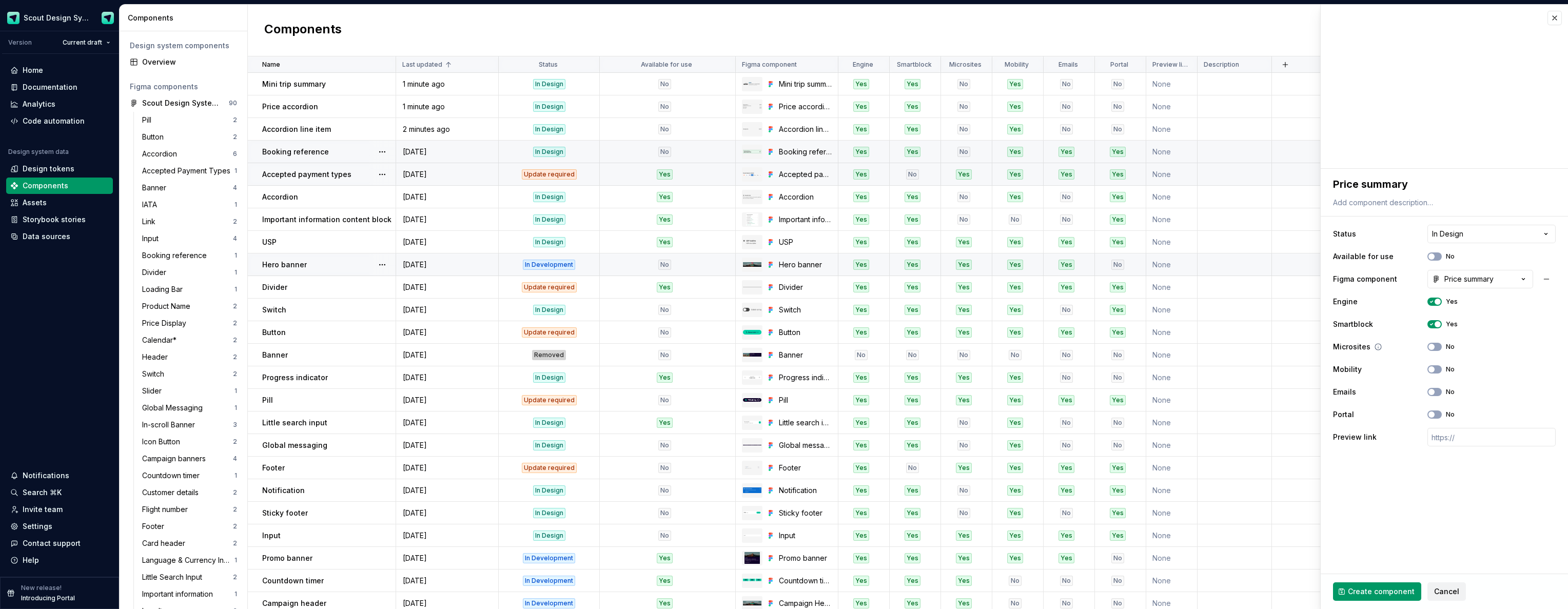
click at [1437, 371] on button "No" at bounding box center [1435, 369] width 15 height 8
click at [1390, 596] on span "Create component" at bounding box center [1381, 591] width 67 height 10
type textarea "*"
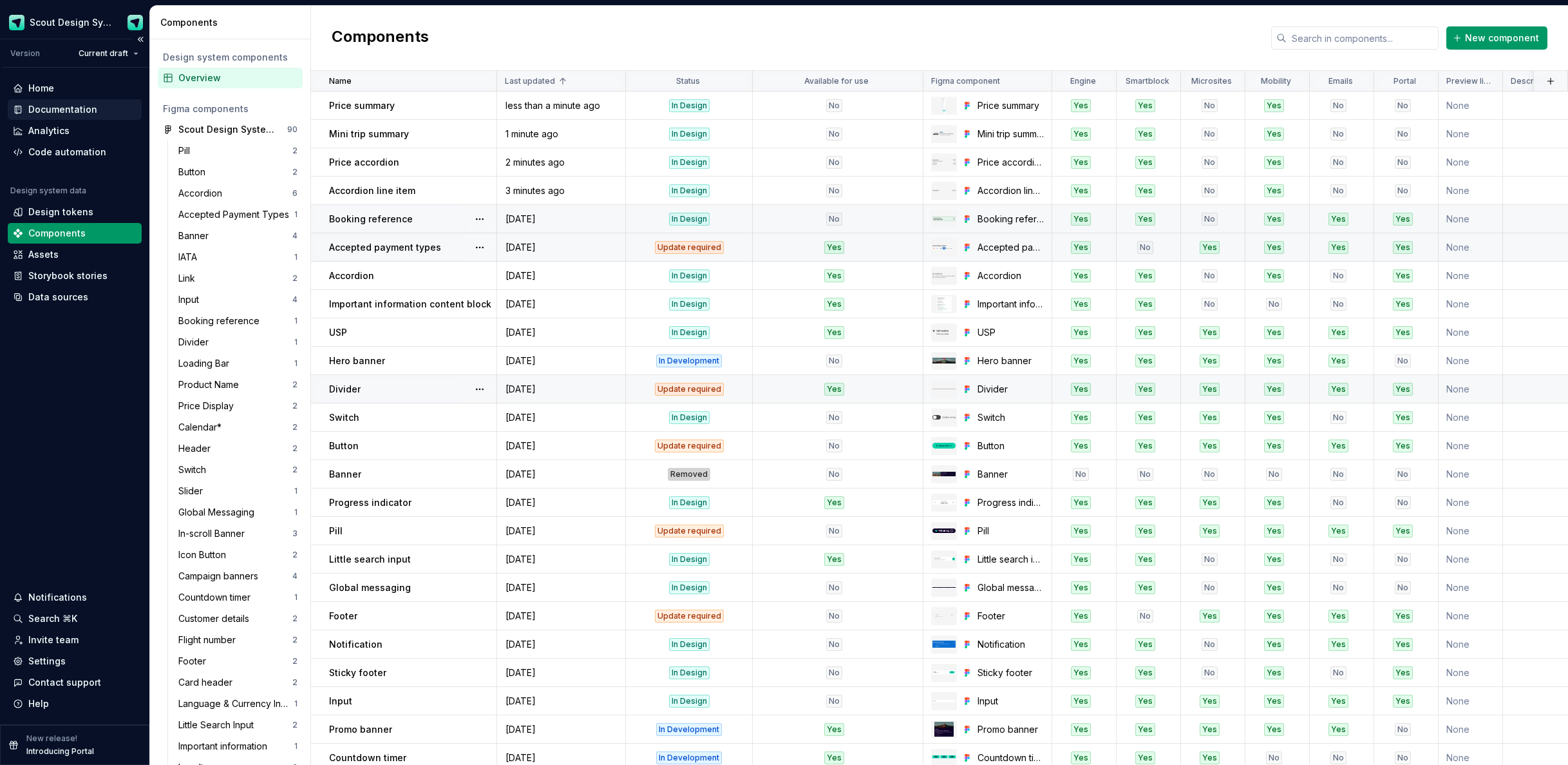
click at [76, 111] on div "Documentation" at bounding box center [63, 109] width 69 height 13
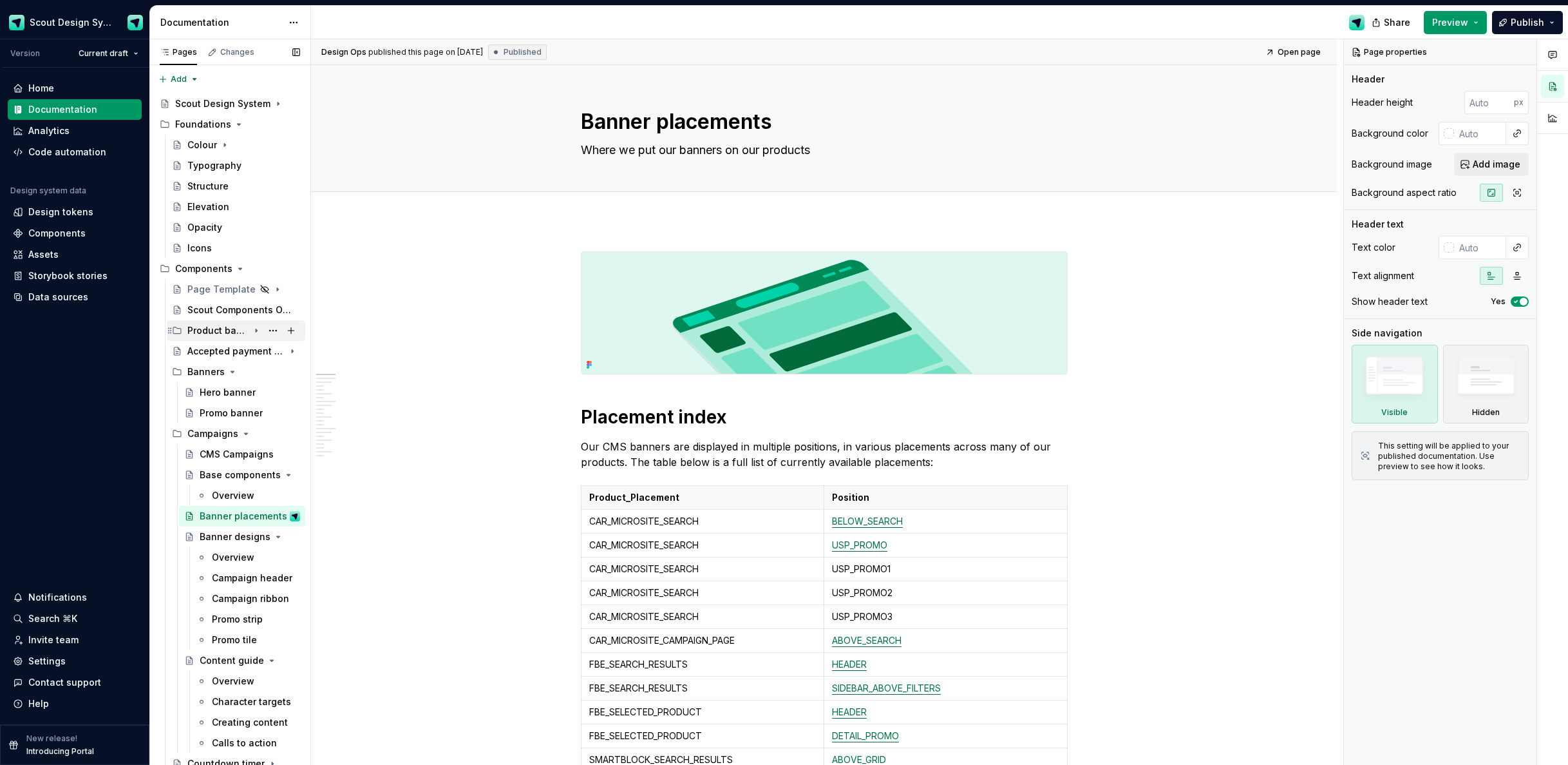
click at [257, 332] on icon "Page tree" at bounding box center [256, 330] width 10 height 10
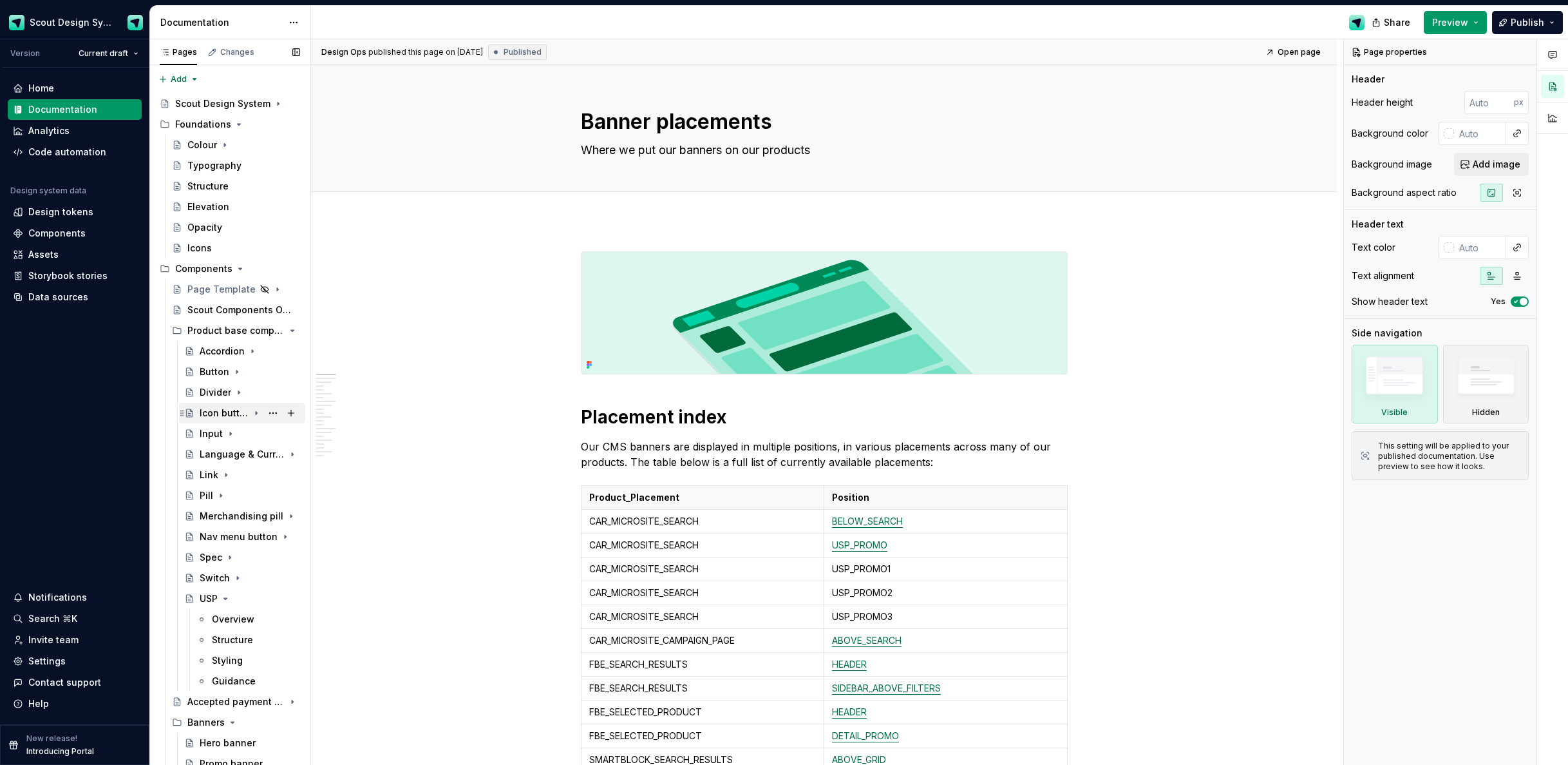
scroll to position [71, 0]
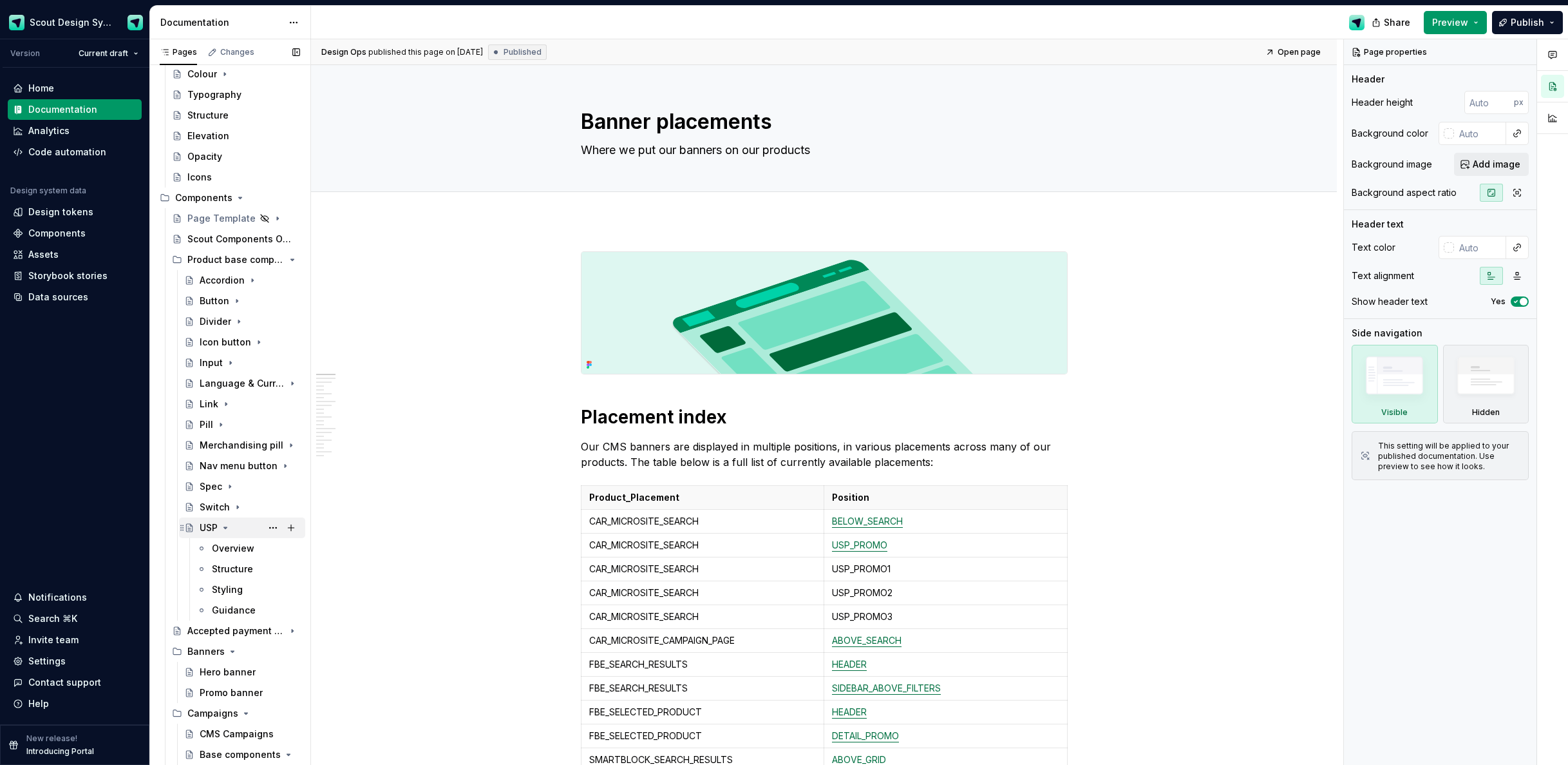
click at [224, 528] on icon "Page tree" at bounding box center [225, 527] width 10 height 10
click at [917, 550] on p "USP_PROMO" at bounding box center [946, 545] width 228 height 13
type textarea "*"
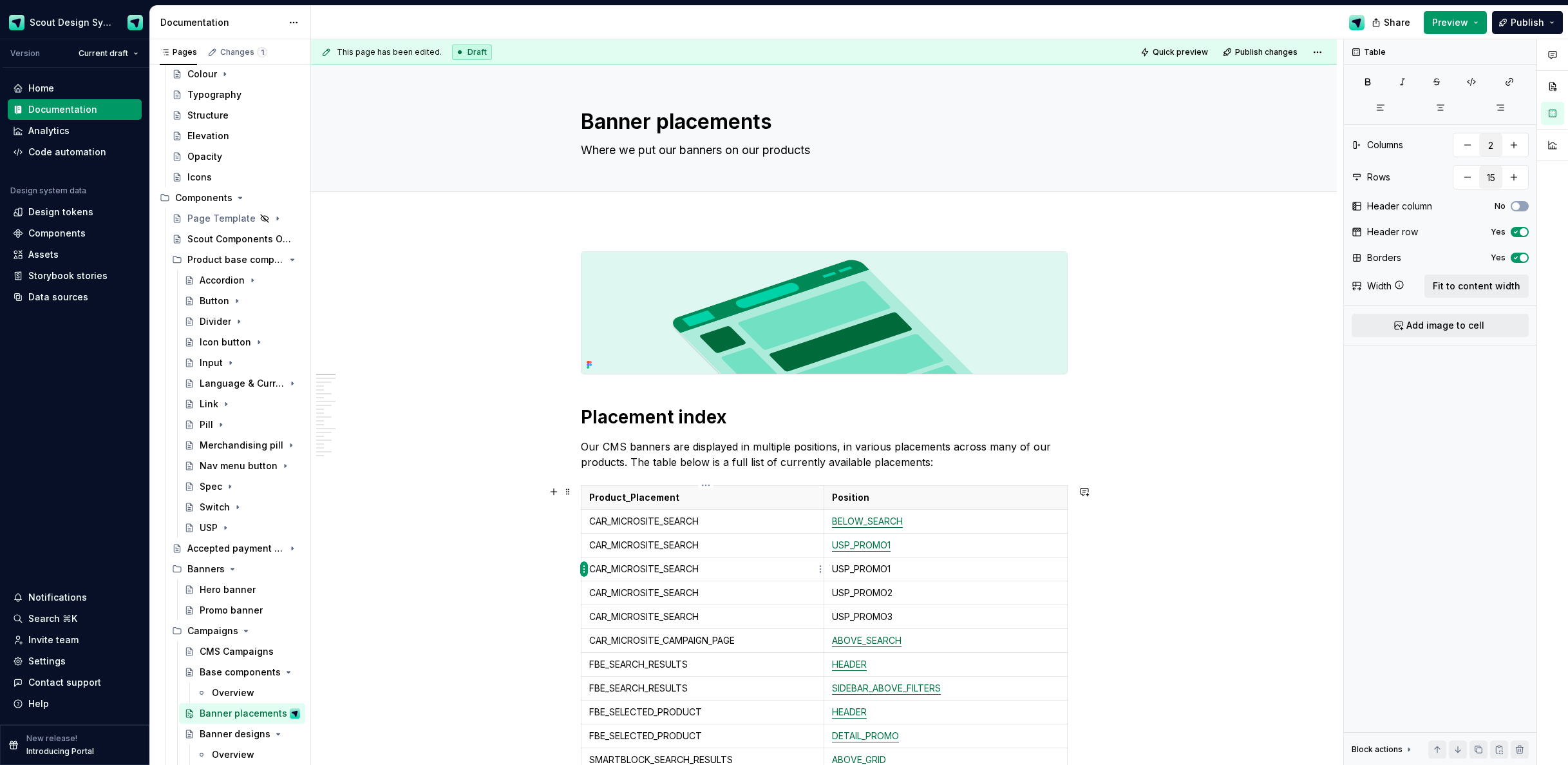
click at [585, 568] on html "Scout Design System Version Current draft Home Documentation Analytics Code aut…" at bounding box center [784, 382] width 1568 height 765
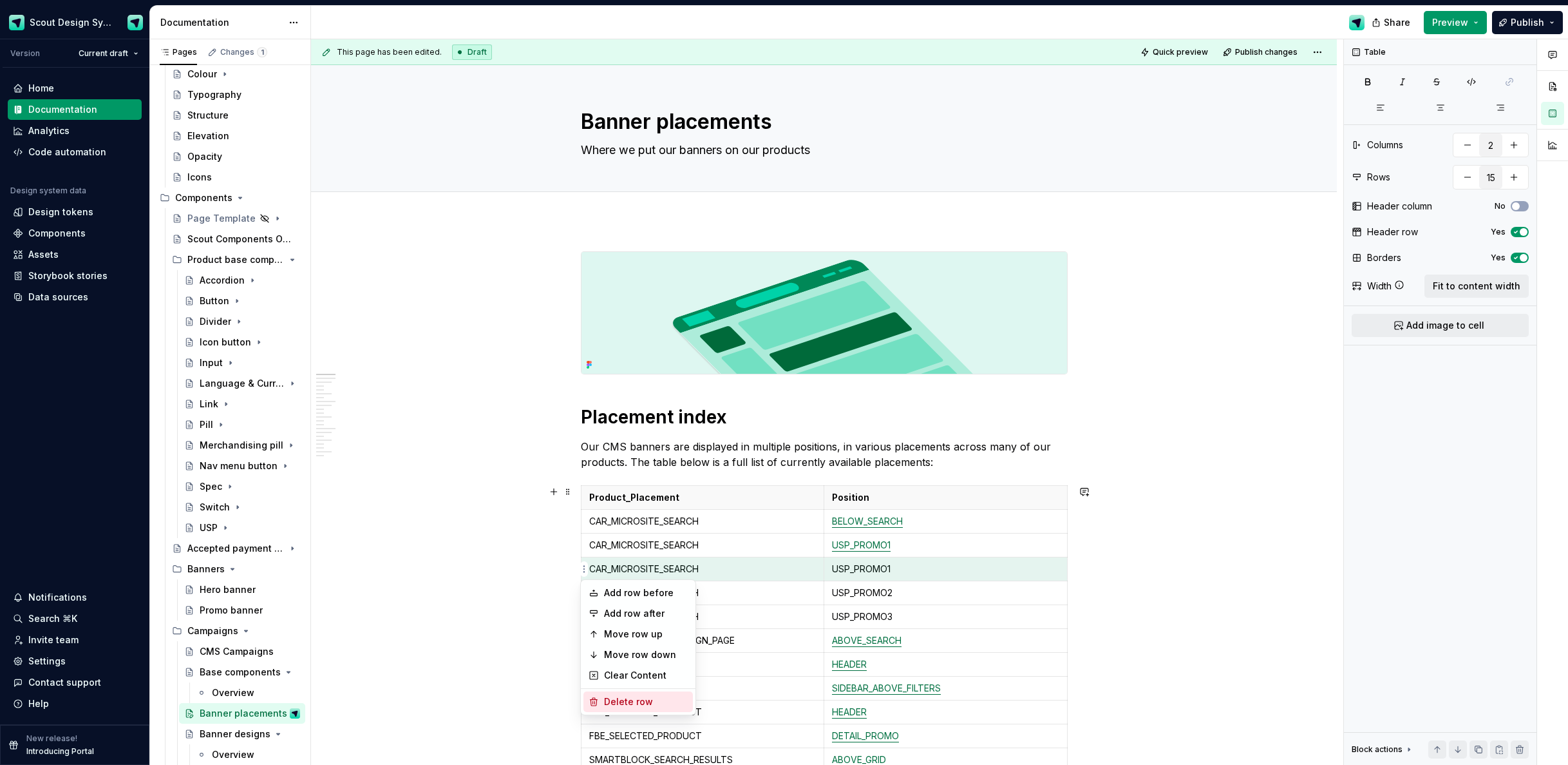
click at [638, 699] on div "Delete row" at bounding box center [646, 702] width 84 height 13
type input "14"
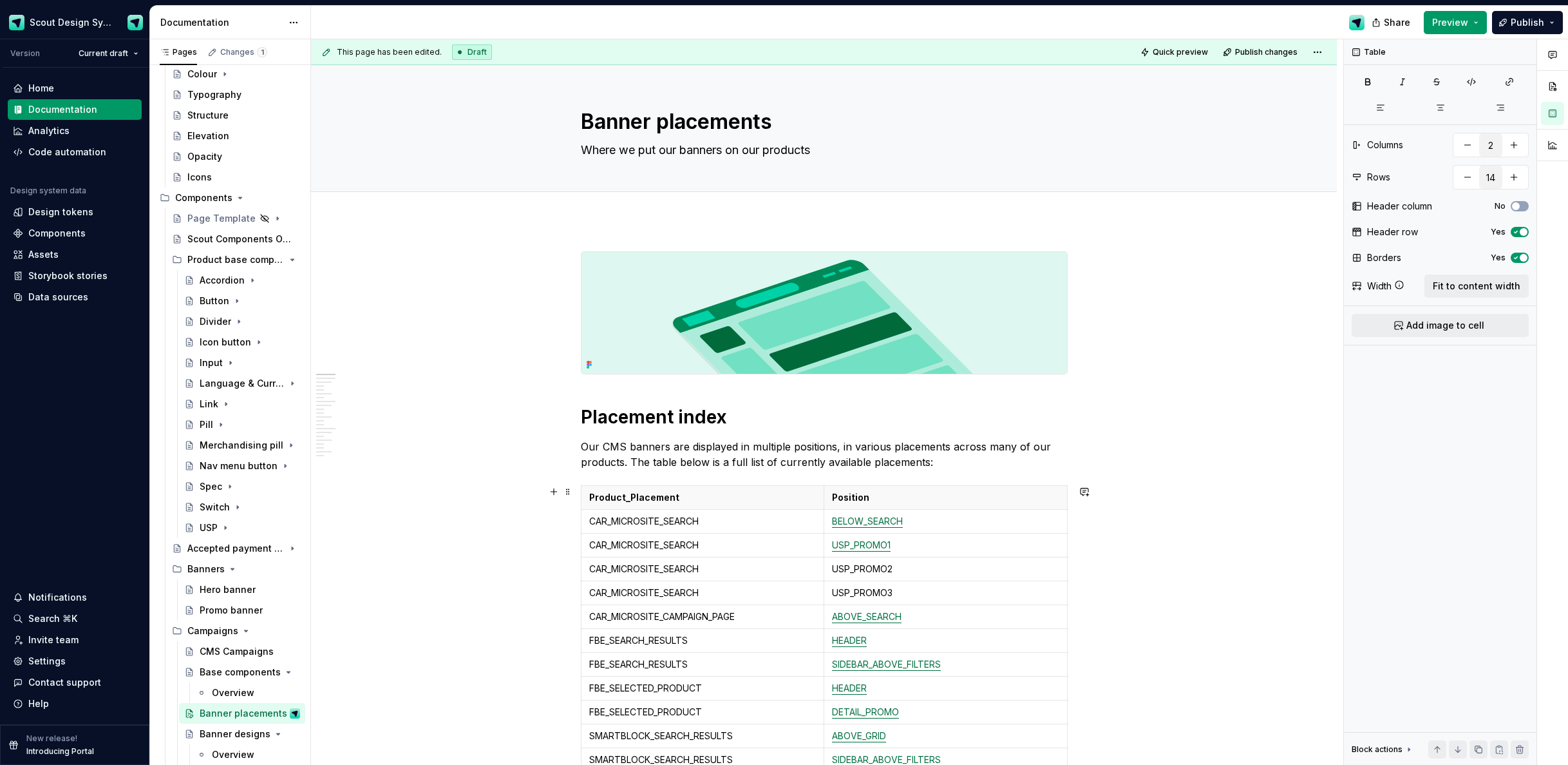
click at [1541, 11] on button "Publish" at bounding box center [1527, 22] width 71 height 23
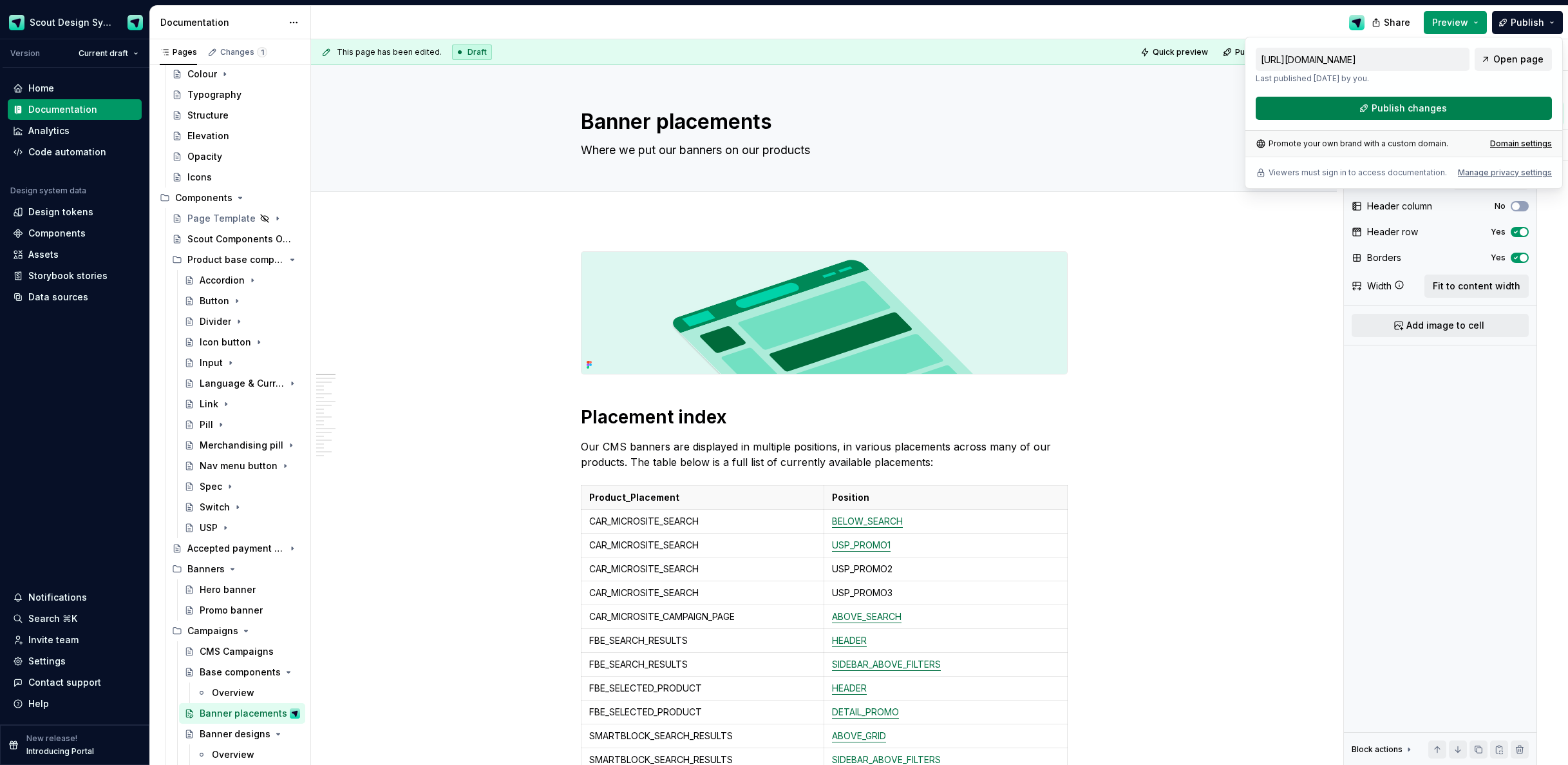
click at [1388, 105] on span "Publish changes" at bounding box center [1408, 108] width 76 height 13
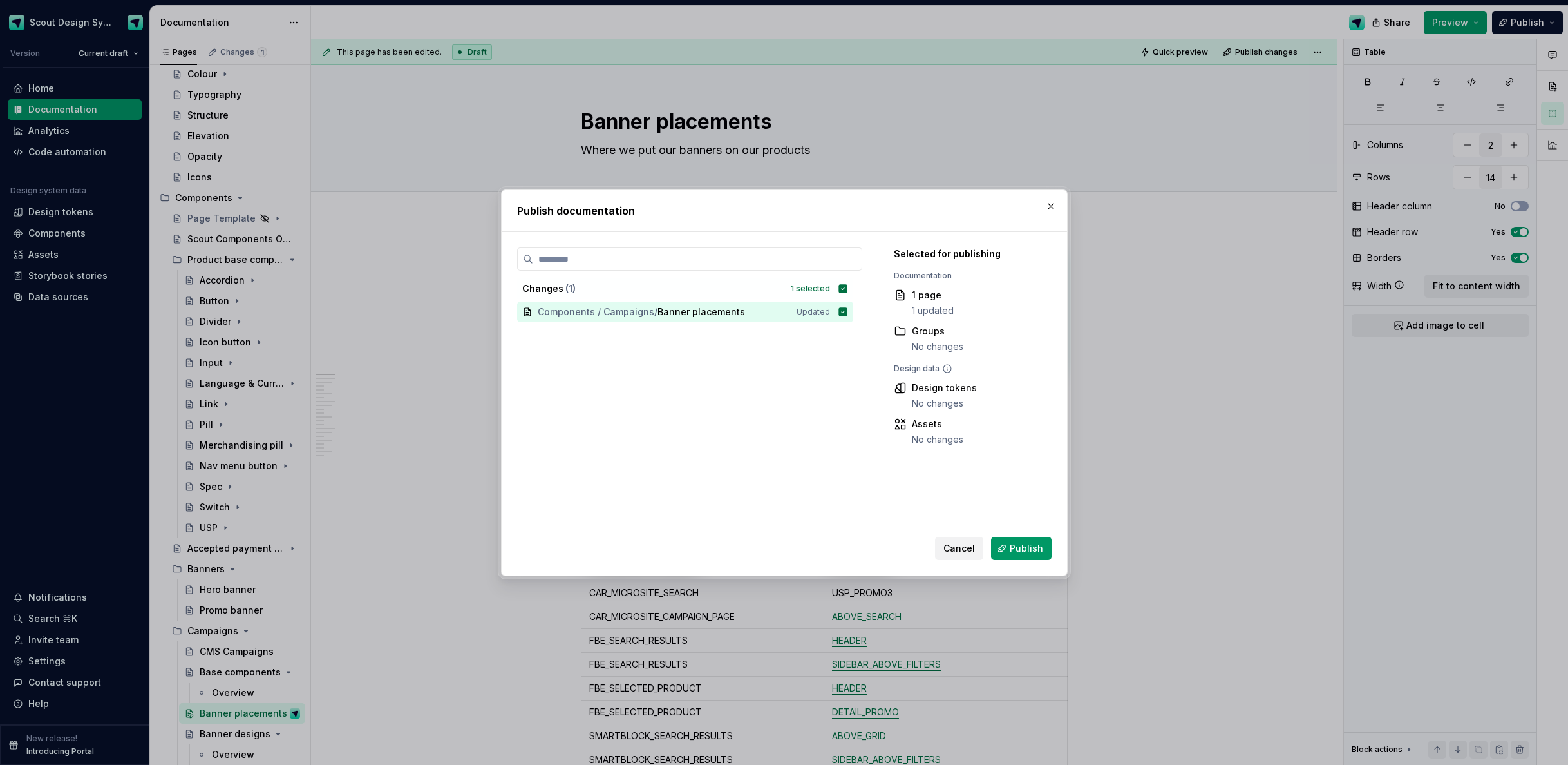
drag, startPoint x: 1035, startPoint y: 547, endPoint x: 1149, endPoint y: 439, distance: 157.0
click at [1035, 547] on span "Publish" at bounding box center [1026, 548] width 34 height 13
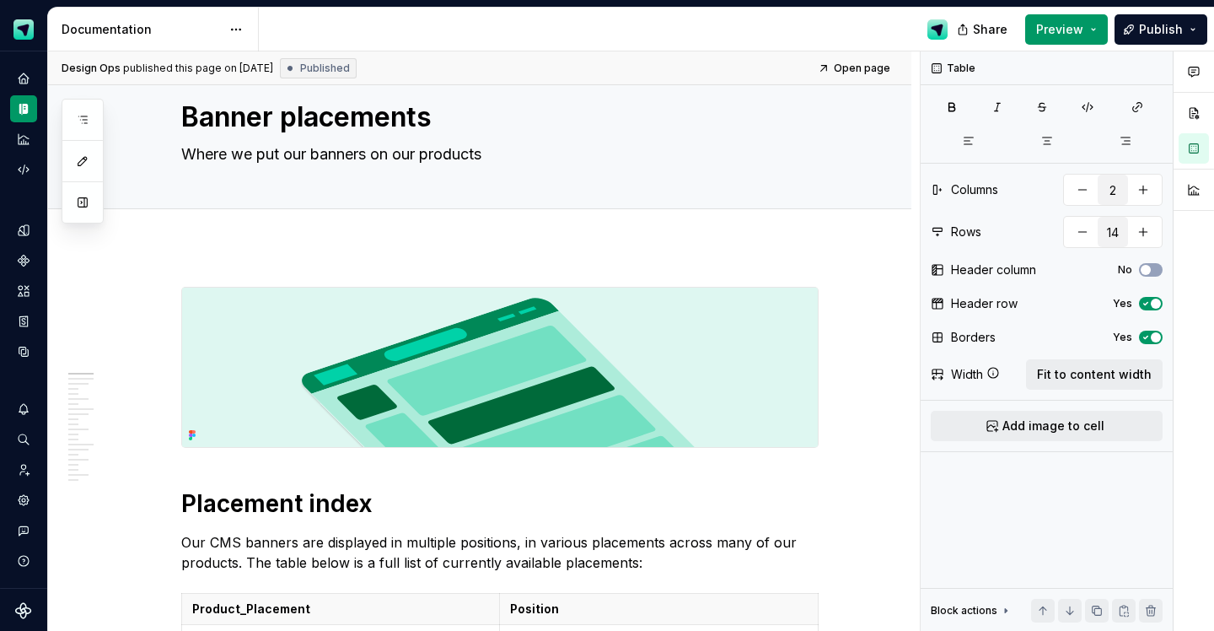
scroll to position [42, 0]
type textarea "*"
